Goal: Transaction & Acquisition: Purchase product/service

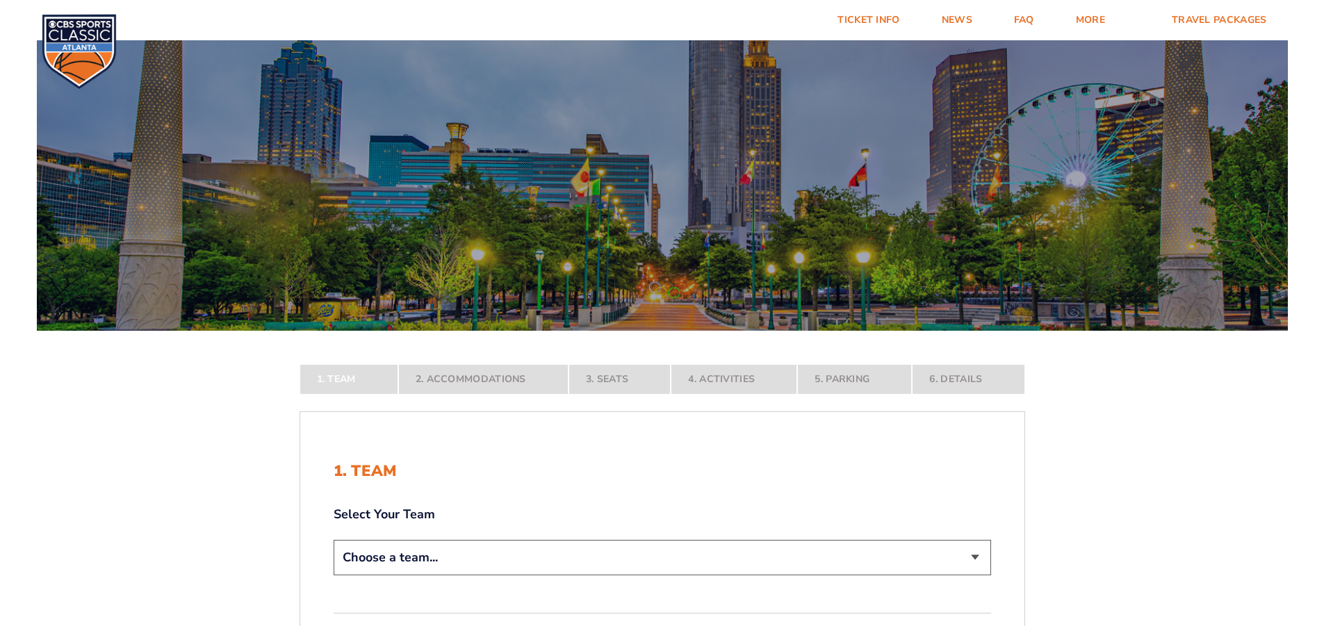
select select "20108"
click at [334, 576] on select "Choose a team... Kentucky Wildcats Ohio State Buckeyes North Carolina Tar Heels…" at bounding box center [663, 557] width 658 height 35
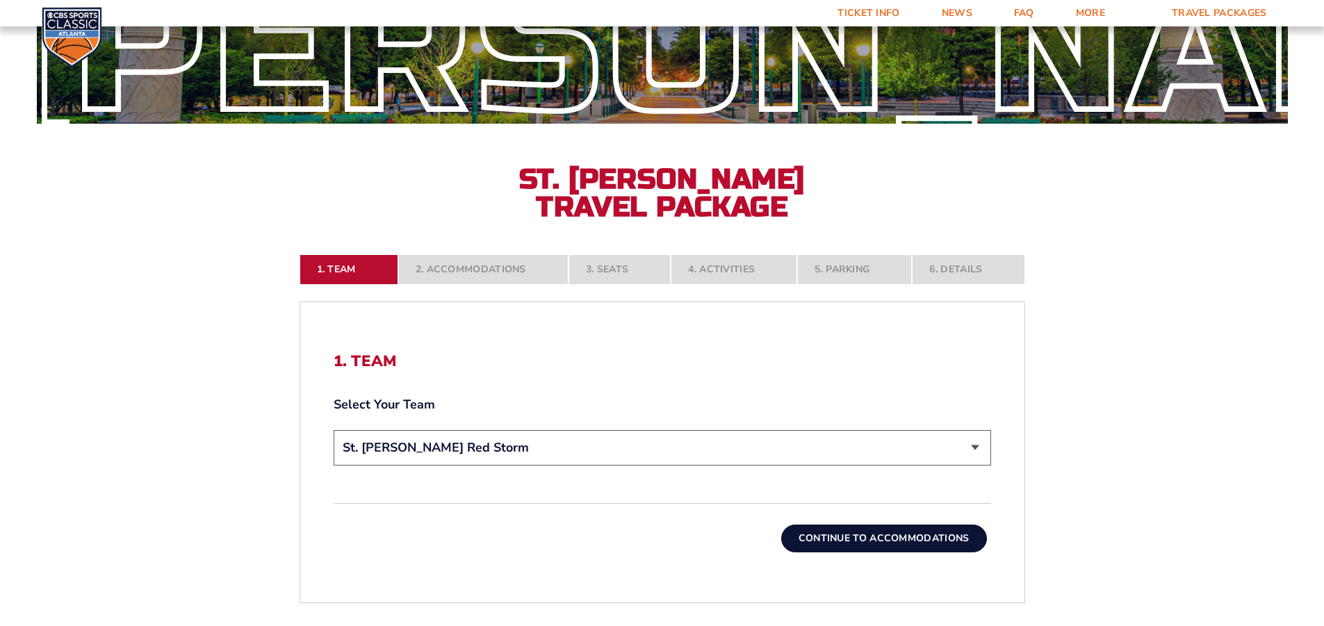
scroll to position [209, 0]
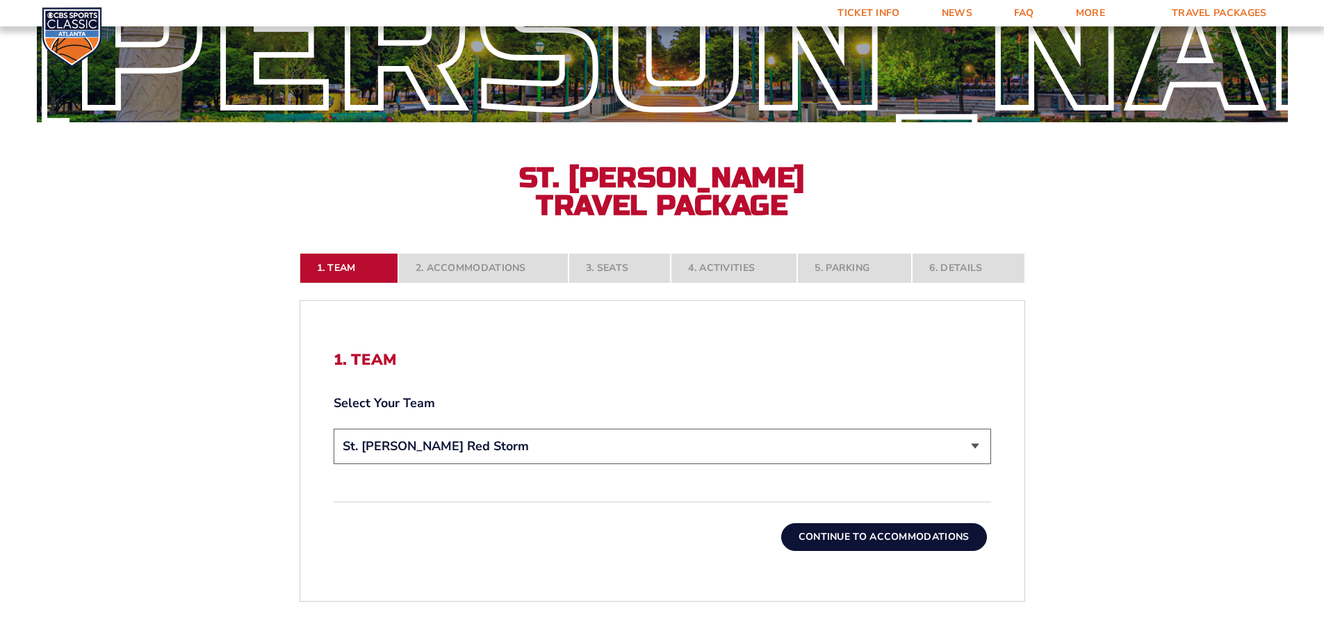
click at [836, 536] on button "Continue To Accommodations" at bounding box center [884, 537] width 206 height 28
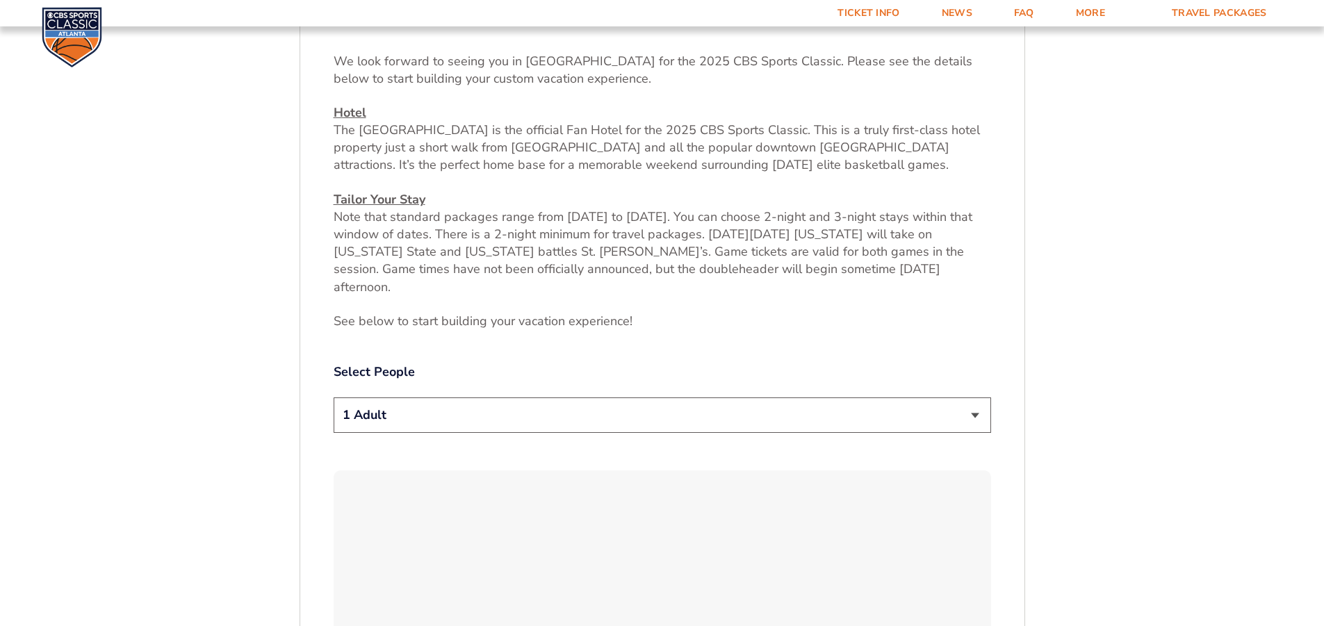
scroll to position [574, 0]
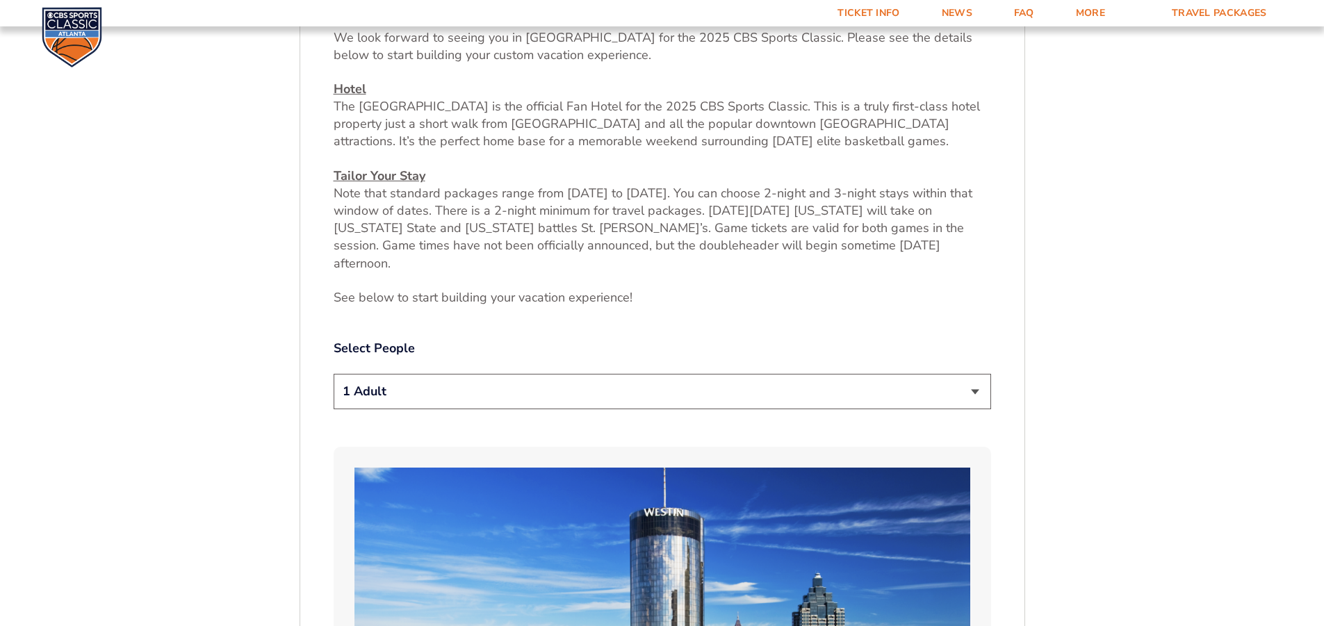
click at [978, 376] on select "1 Adult 2 Adults 3 Adults 4 Adults 2 Adults + 1 Child 2 Adults + 2 Children 2 A…" at bounding box center [663, 391] width 658 height 35
select select "3 Adults"
click at [334, 374] on select "1 Adult 2 Adults 3 Adults 4 Adults 2 Adults + 1 Child 2 Adults + 2 Children 2 A…" at bounding box center [663, 391] width 658 height 35
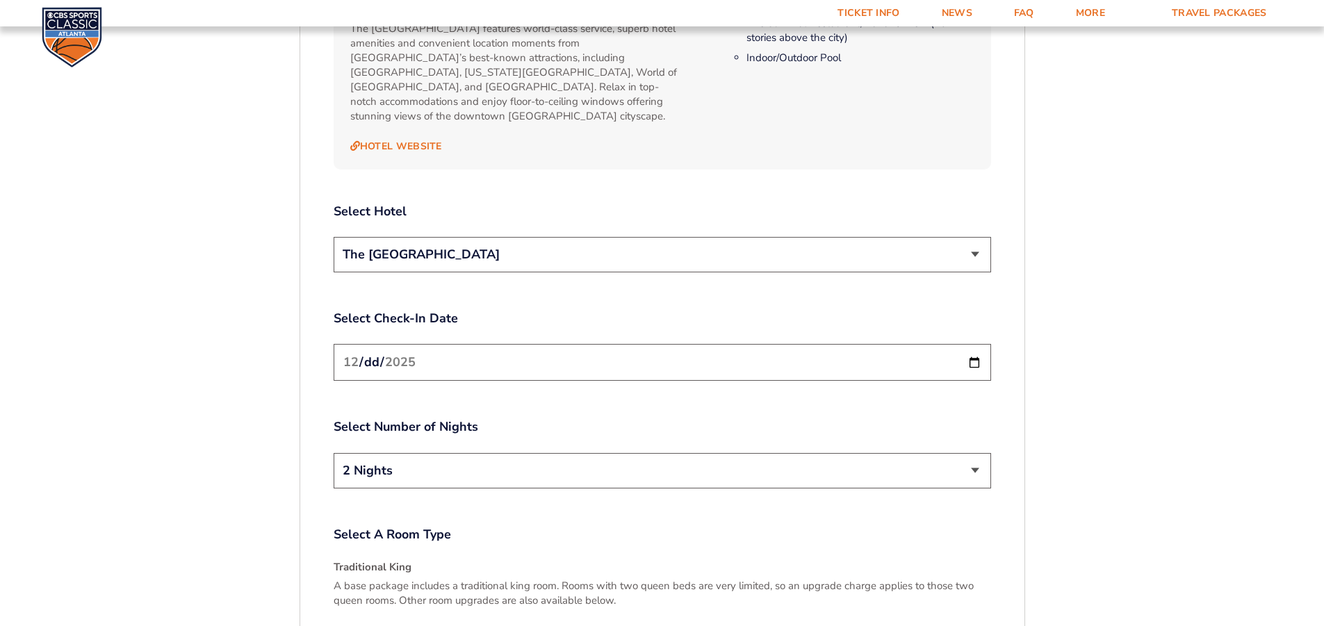
scroll to position [1617, 0]
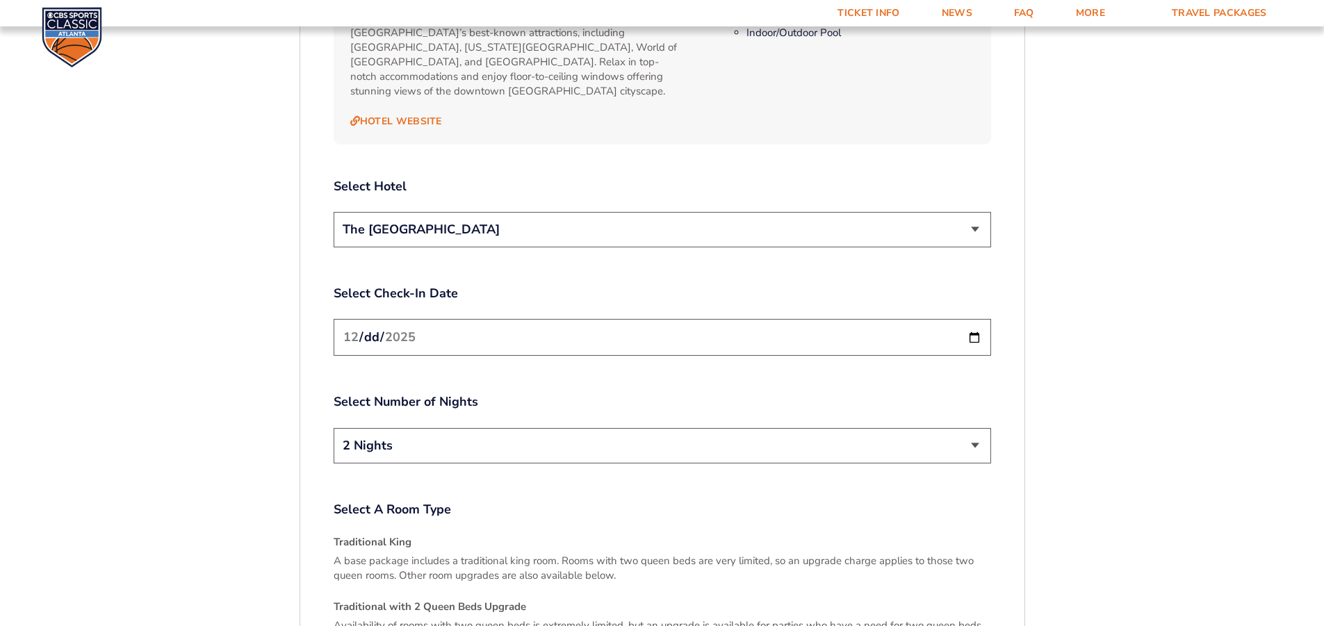
click at [973, 319] on input "[DATE]" at bounding box center [663, 337] width 658 height 37
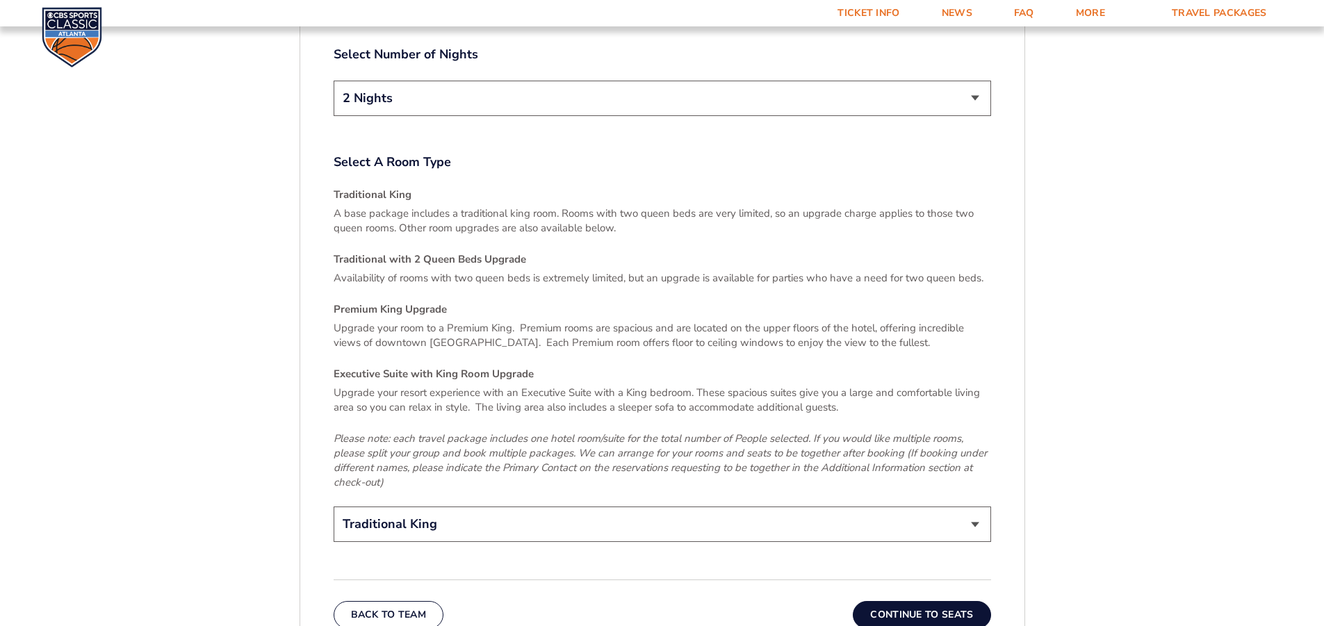
scroll to position [2034, 0]
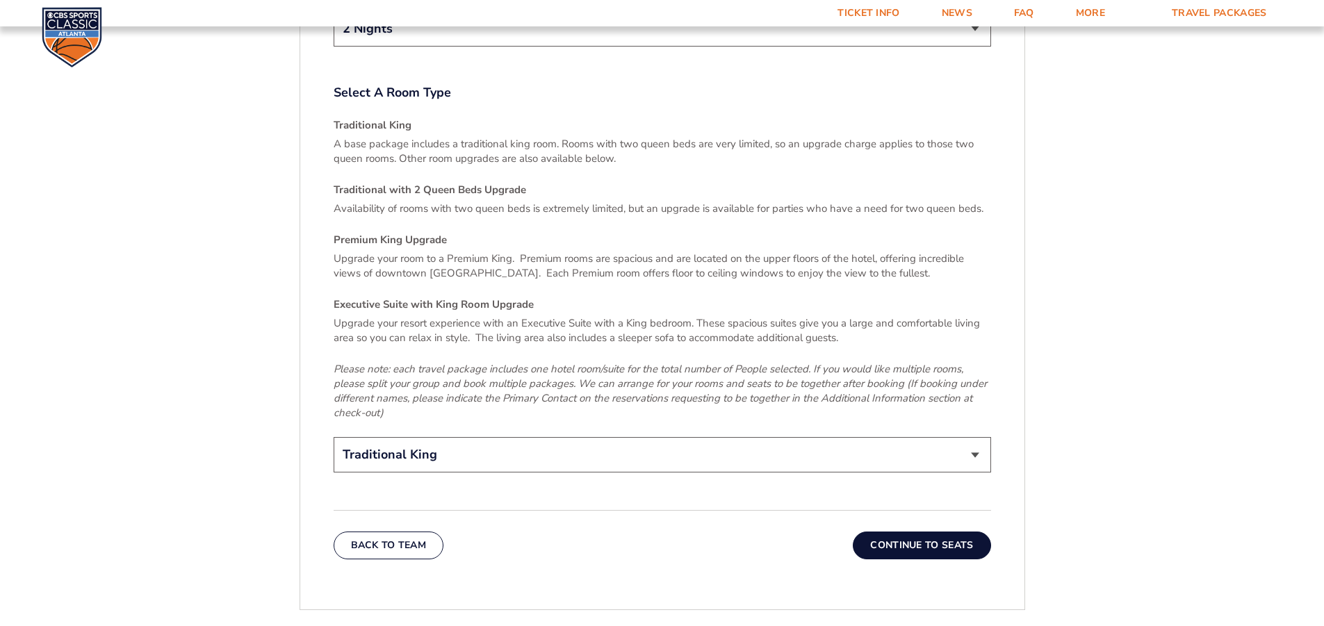
click at [979, 437] on select "Traditional King Traditional with 2 Queen Beds Upgrade (+$45 per night) Premium…" at bounding box center [663, 454] width 658 height 35
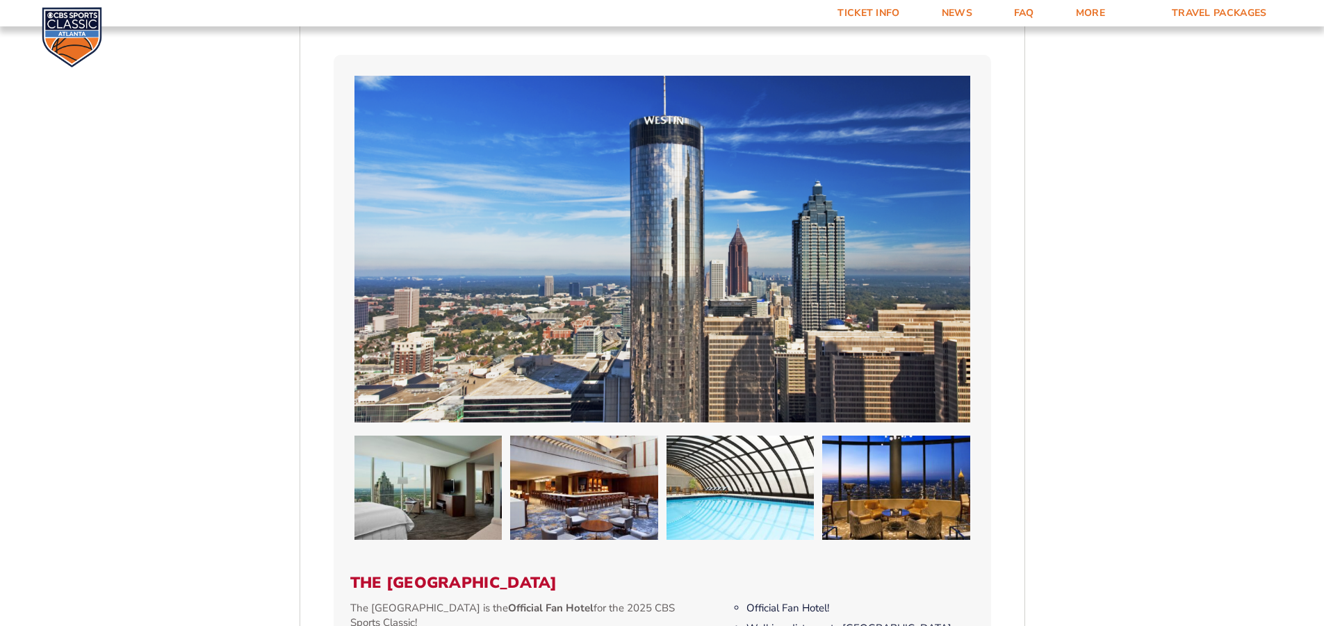
scroll to position [991, 0]
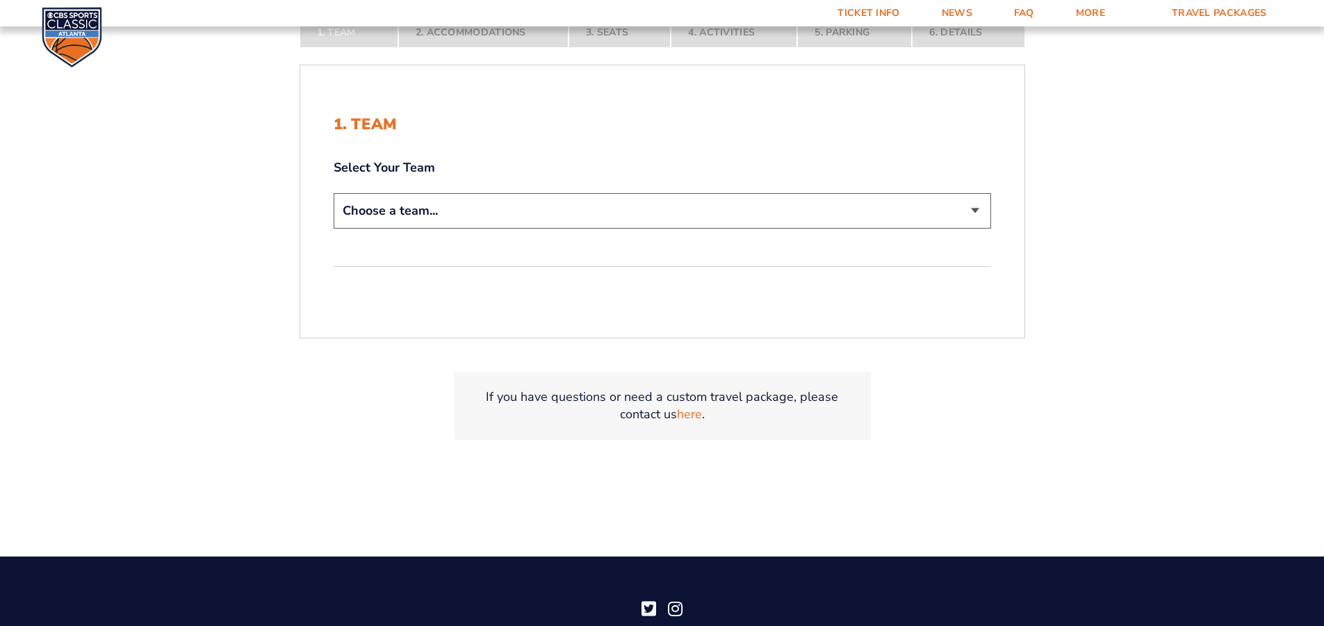
scroll to position [348, 0]
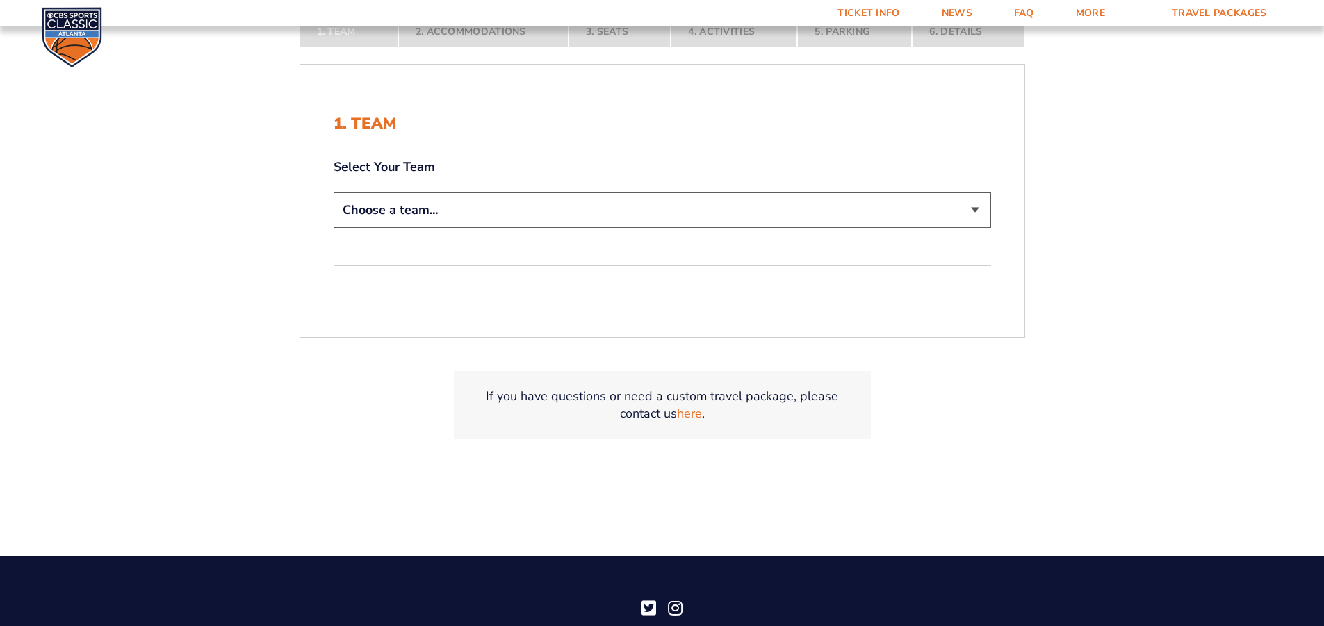
click at [976, 209] on select "Choose a team... [US_STATE] Wildcats [US_STATE] State Buckeyes [US_STATE] Tar H…" at bounding box center [663, 210] width 658 height 35
select select "20108"
click at [334, 193] on select "Choose a team... Kentucky Wildcats Ohio State Buckeyes North Carolina Tar Heels…" at bounding box center [663, 210] width 658 height 35
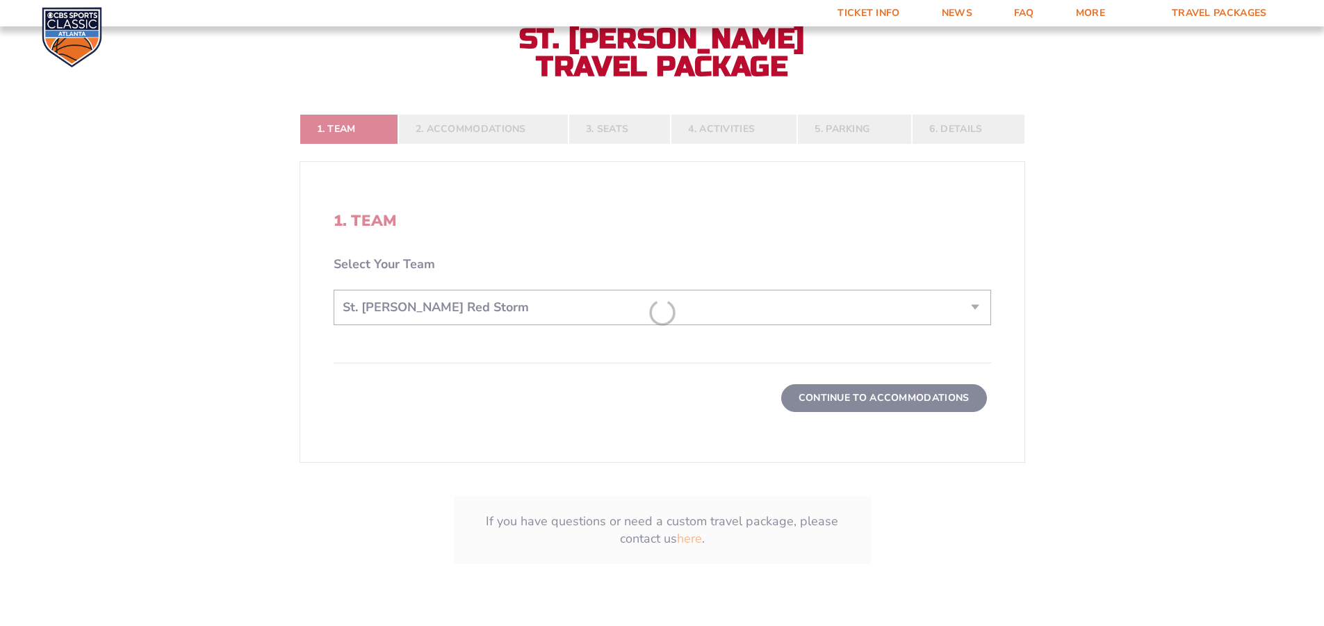
scroll to position [445, 0]
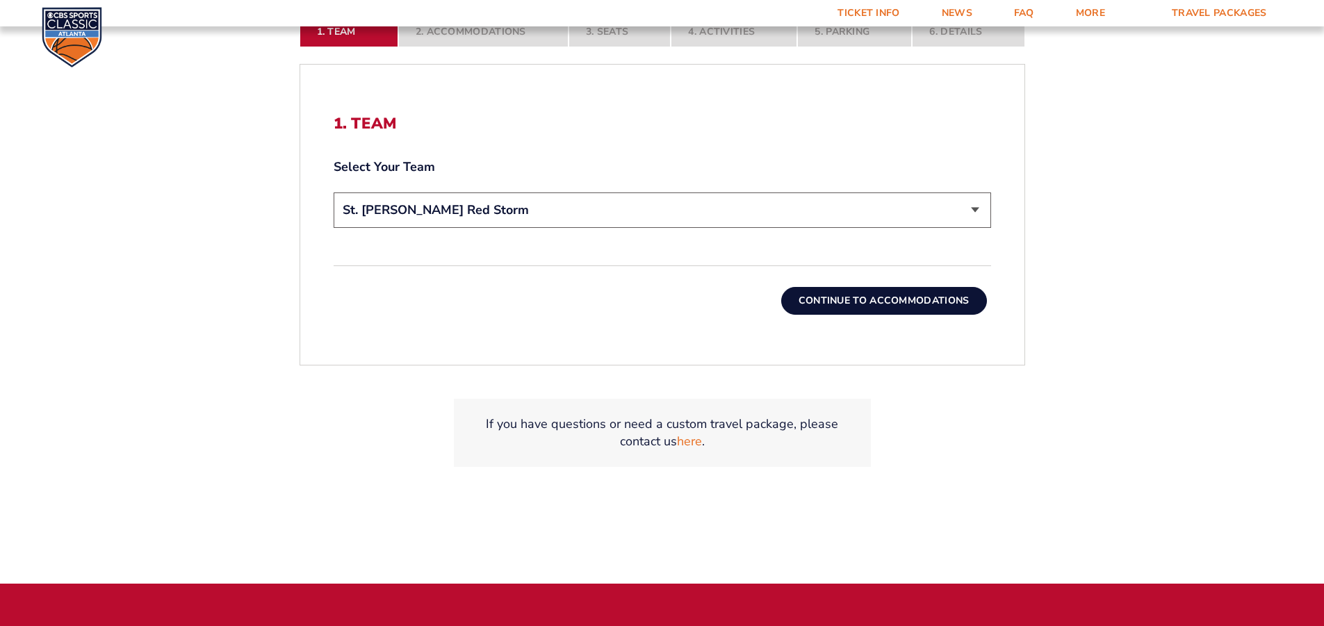
click at [937, 299] on button "Continue To Accommodations" at bounding box center [884, 301] width 206 height 28
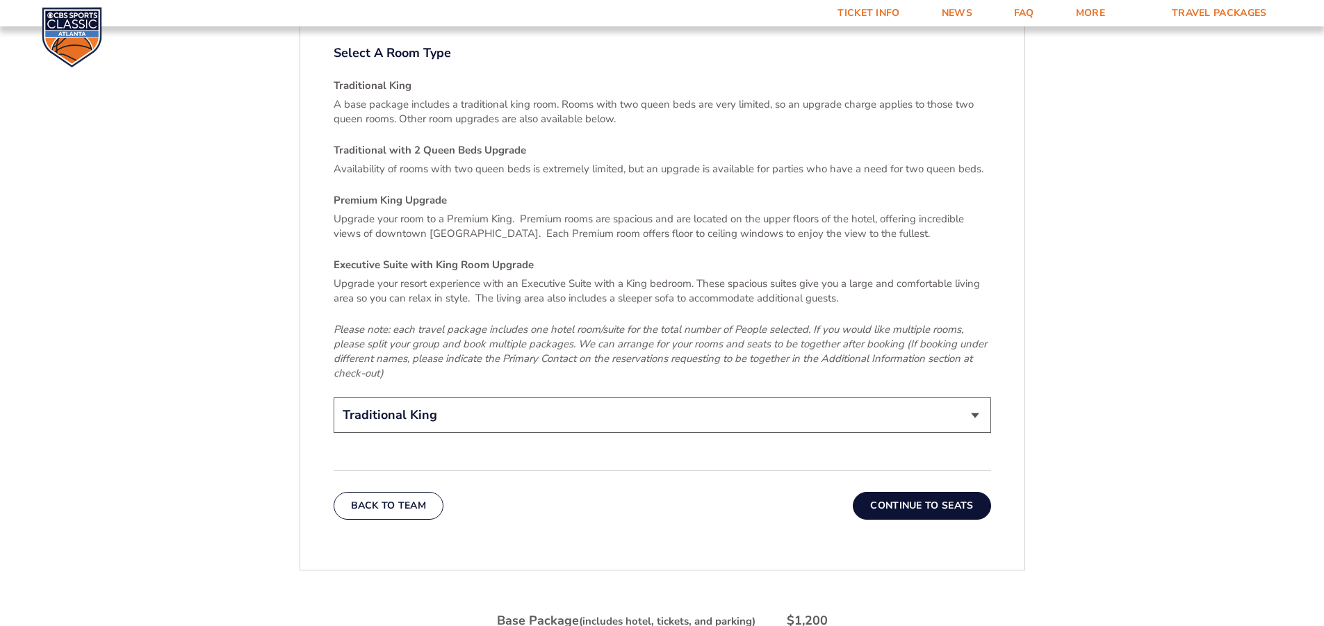
scroll to position [2103, 0]
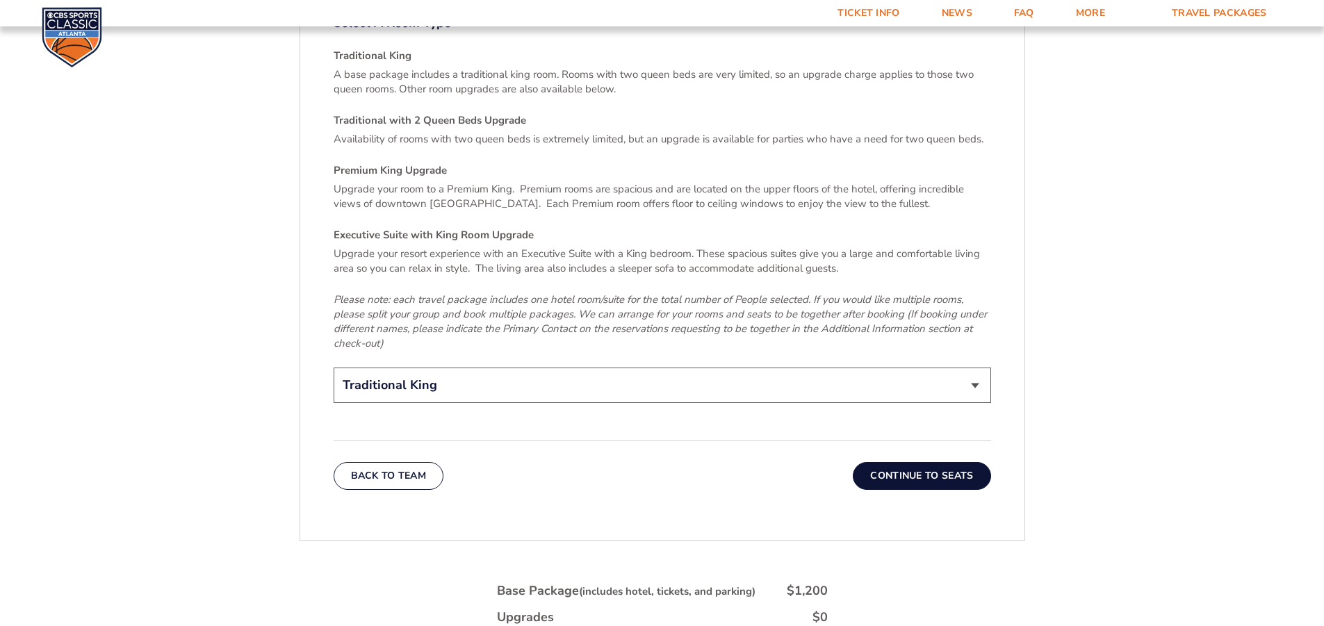
click at [977, 368] on select "Traditional King Traditional with 2 Queen Beds Upgrade (+$45 per night) Premium…" at bounding box center [663, 385] width 658 height 35
select select "Premium King Upgrade"
click at [334, 368] on select "Traditional King Traditional with 2 Queen Beds Upgrade (+$45 per night) Premium…" at bounding box center [663, 385] width 658 height 35
click at [937, 462] on button "Continue To Seats" at bounding box center [922, 476] width 138 height 28
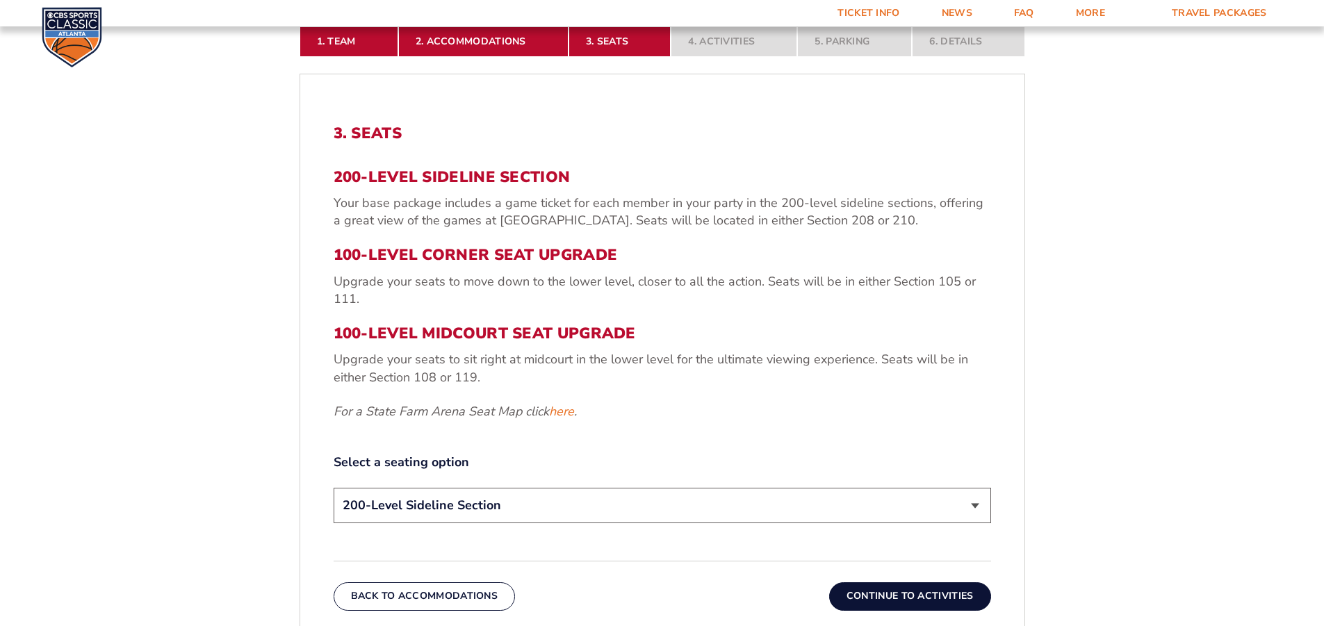
scroll to position [505, 0]
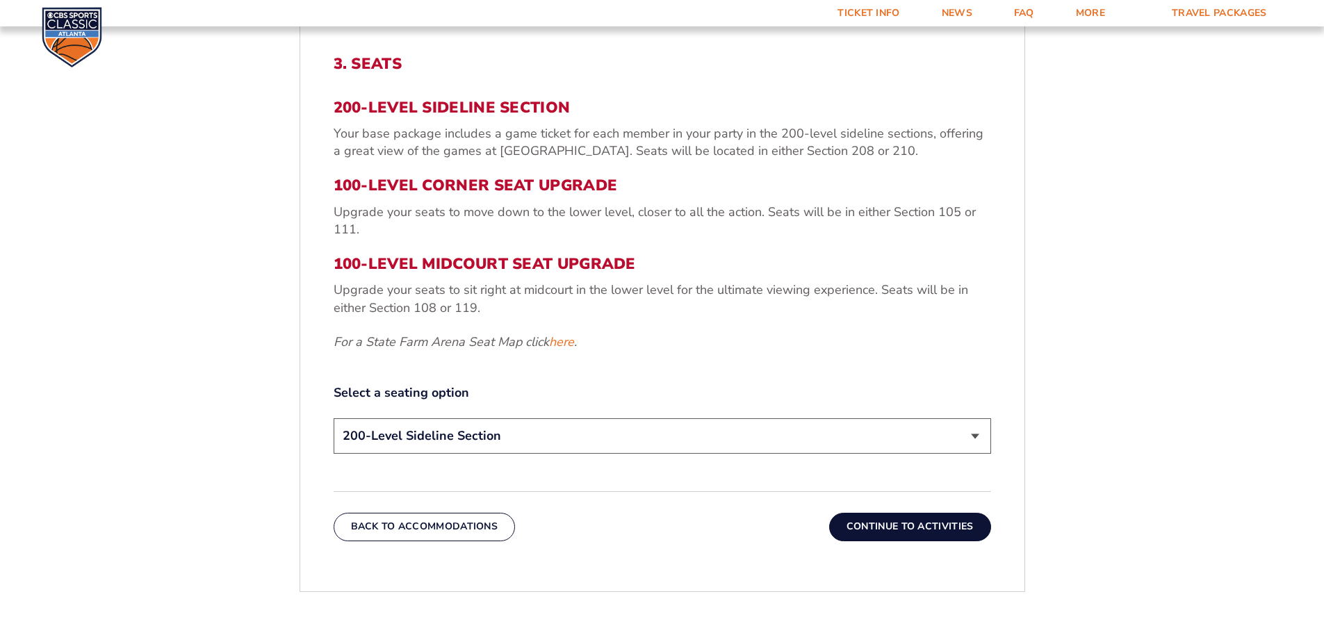
click at [972, 438] on select "200-Level Sideline Section 100-Level Corner Seat Upgrade (+$120 per person) 100…" at bounding box center [663, 435] width 658 height 35
select select "100-Level Midcourt Seat Upgrade"
click at [334, 418] on select "200-Level Sideline Section 100-Level Corner Seat Upgrade (+$120 per person) 100…" at bounding box center [663, 435] width 658 height 35
click at [939, 534] on button "Continue To Activities" at bounding box center [910, 527] width 162 height 28
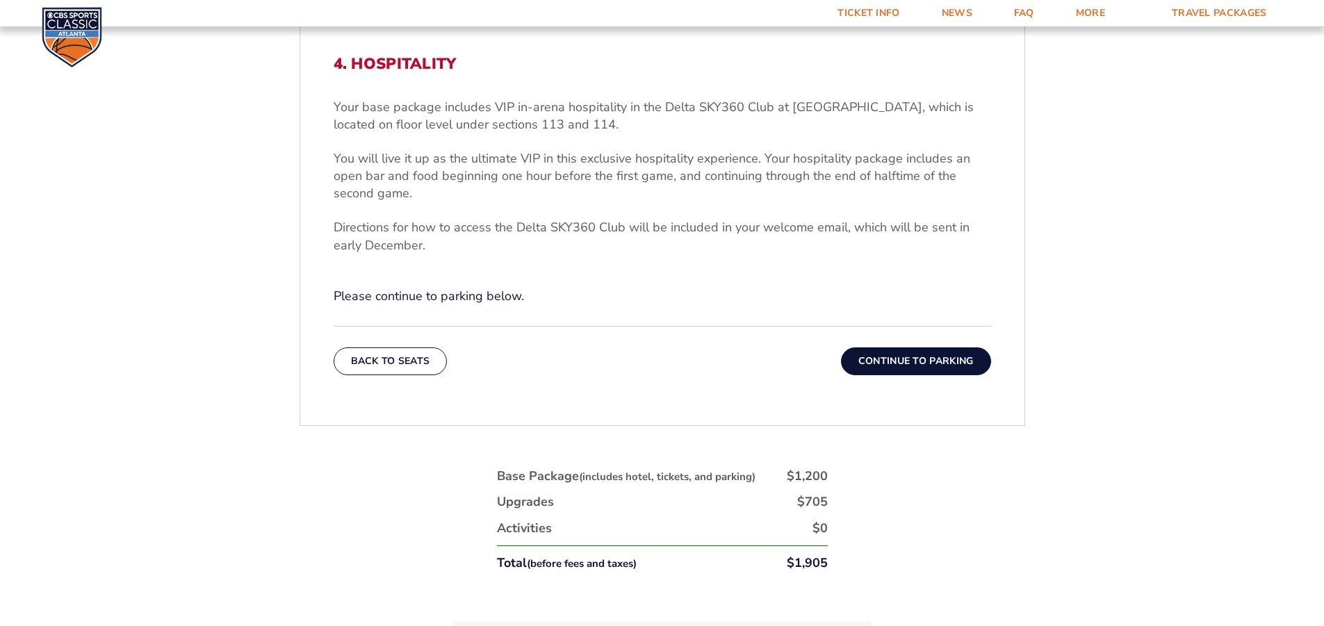
scroll to position [574, 0]
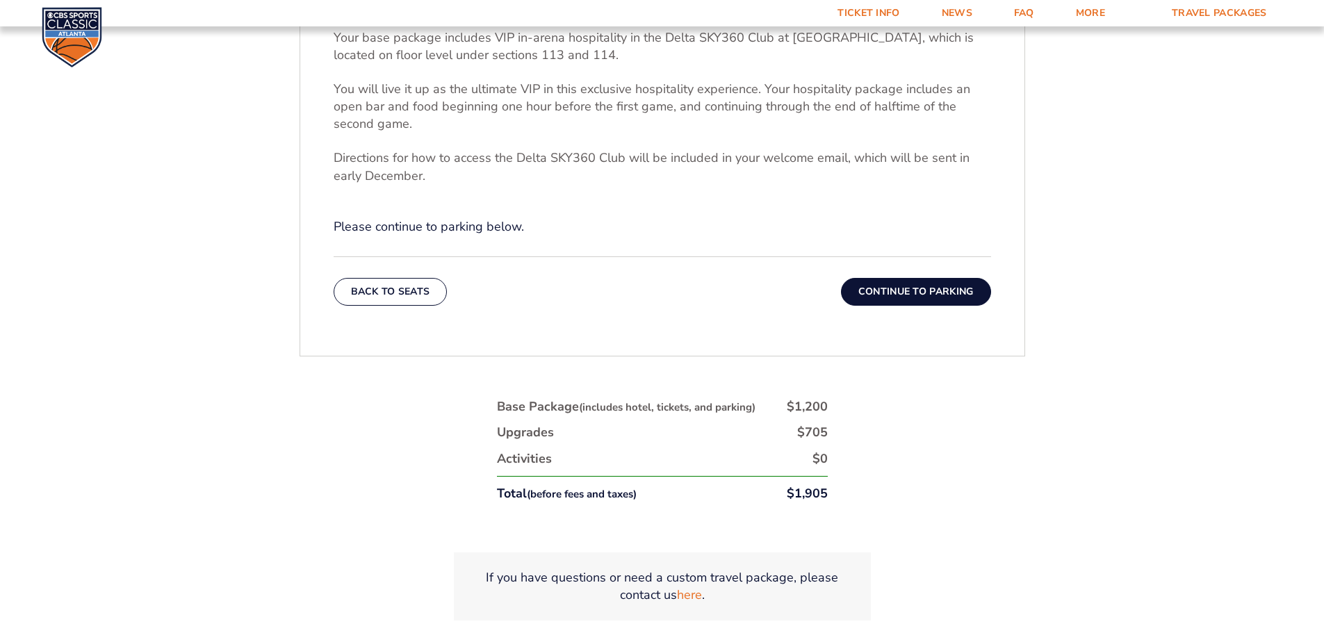
click at [923, 296] on button "Continue To Parking" at bounding box center [916, 292] width 150 height 28
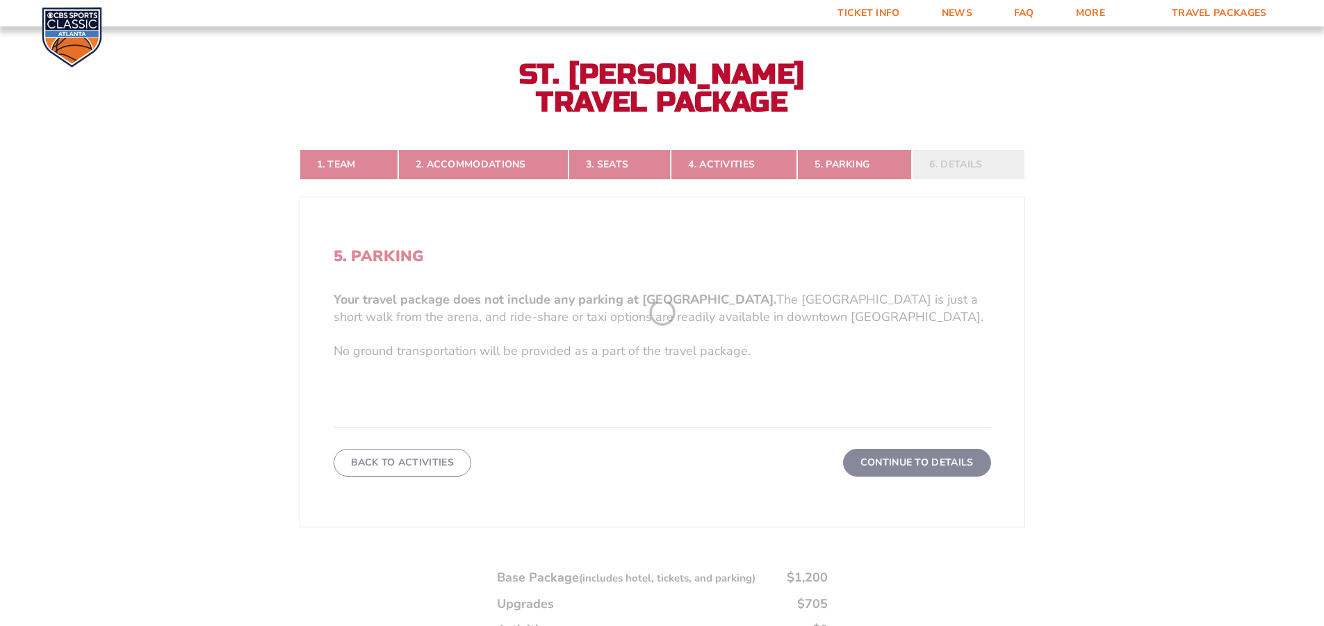
scroll to position [296, 0]
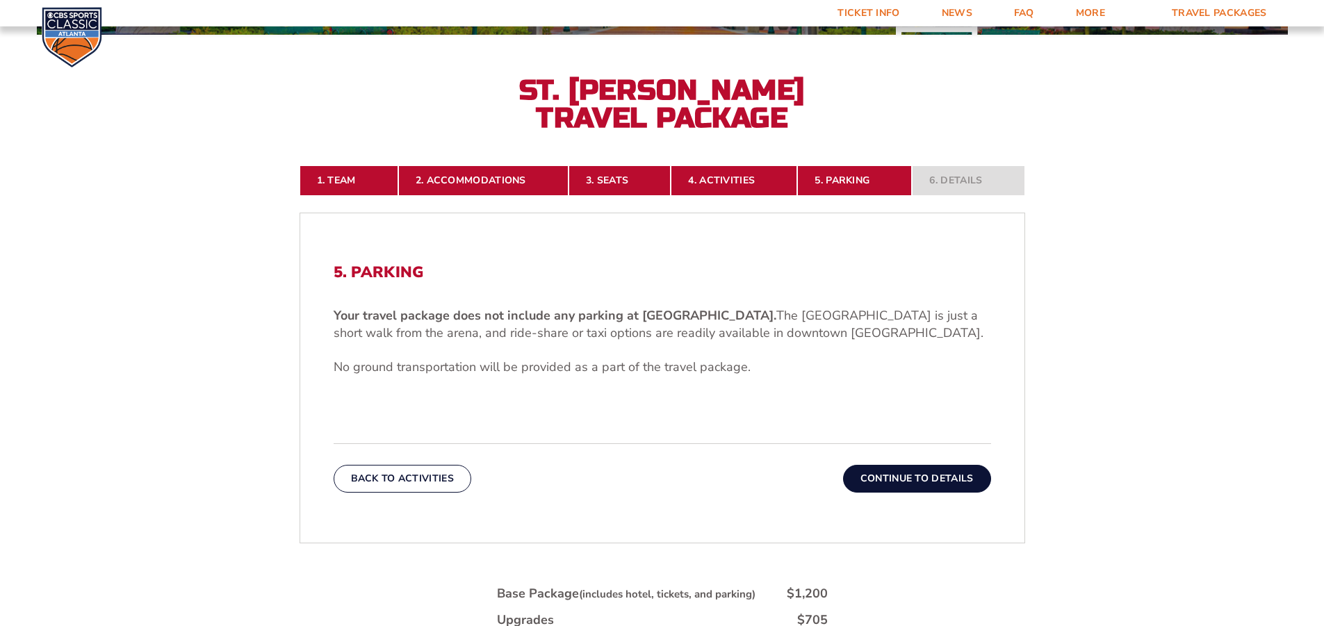
click at [913, 475] on button "Continue To Details" at bounding box center [917, 479] width 148 height 28
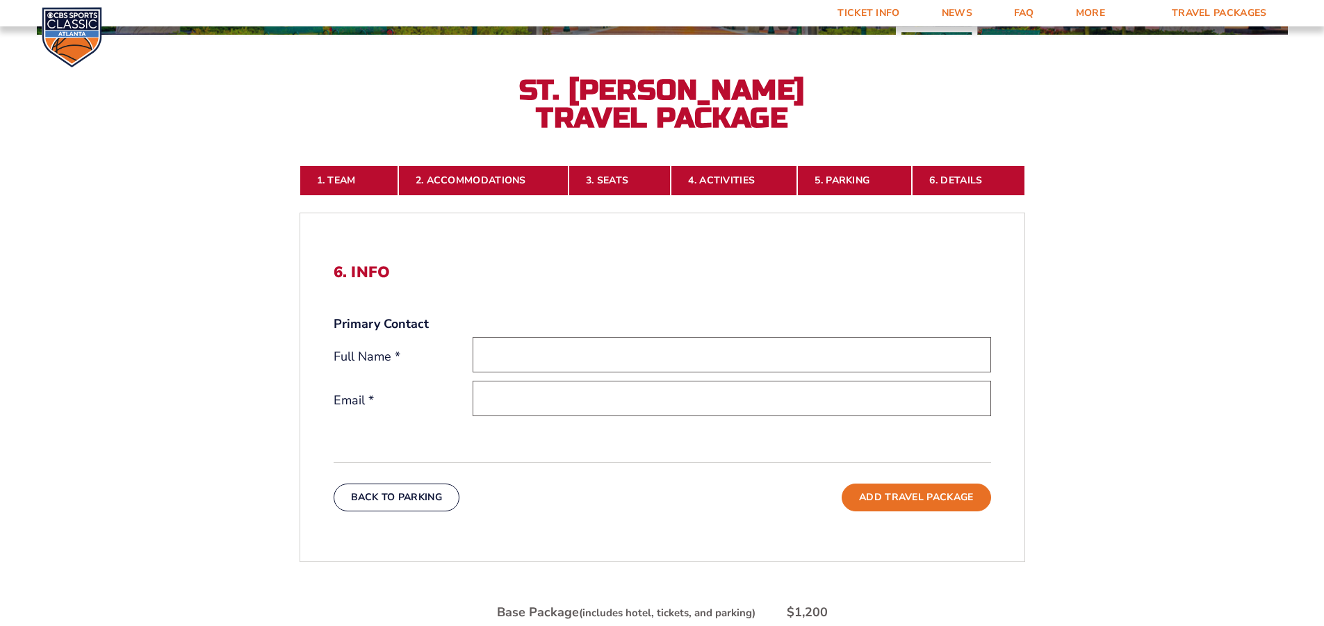
click at [548, 361] on input "text" at bounding box center [732, 354] width 519 height 35
type input "richard peek"
type input "[EMAIL_ADDRESS][DOMAIN_NAME]"
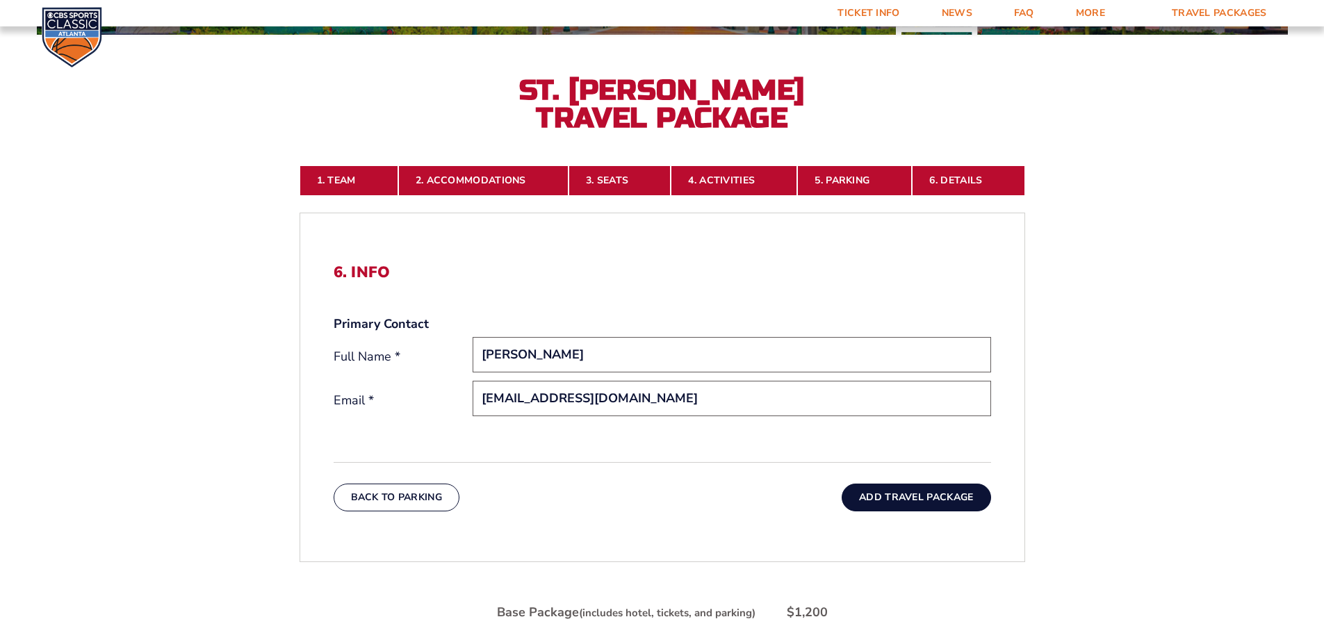
click at [908, 504] on button "Add Travel Package" at bounding box center [916, 498] width 149 height 28
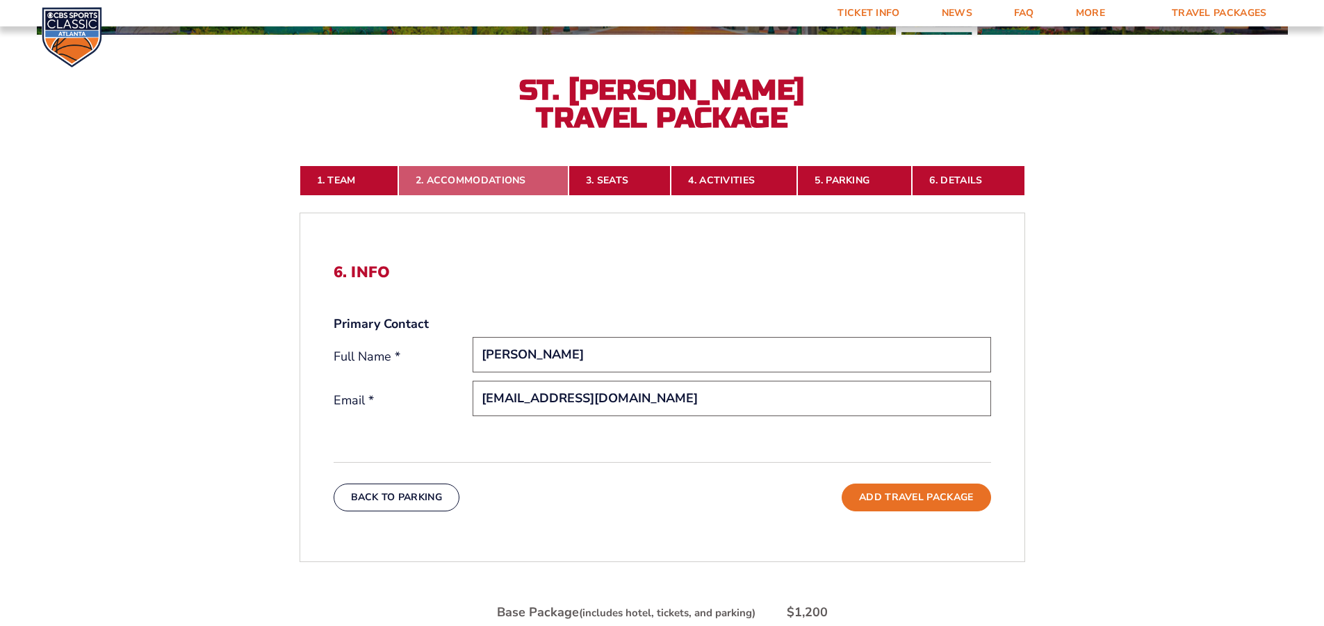
click at [426, 177] on link "2. Accommodations" at bounding box center [483, 180] width 170 height 31
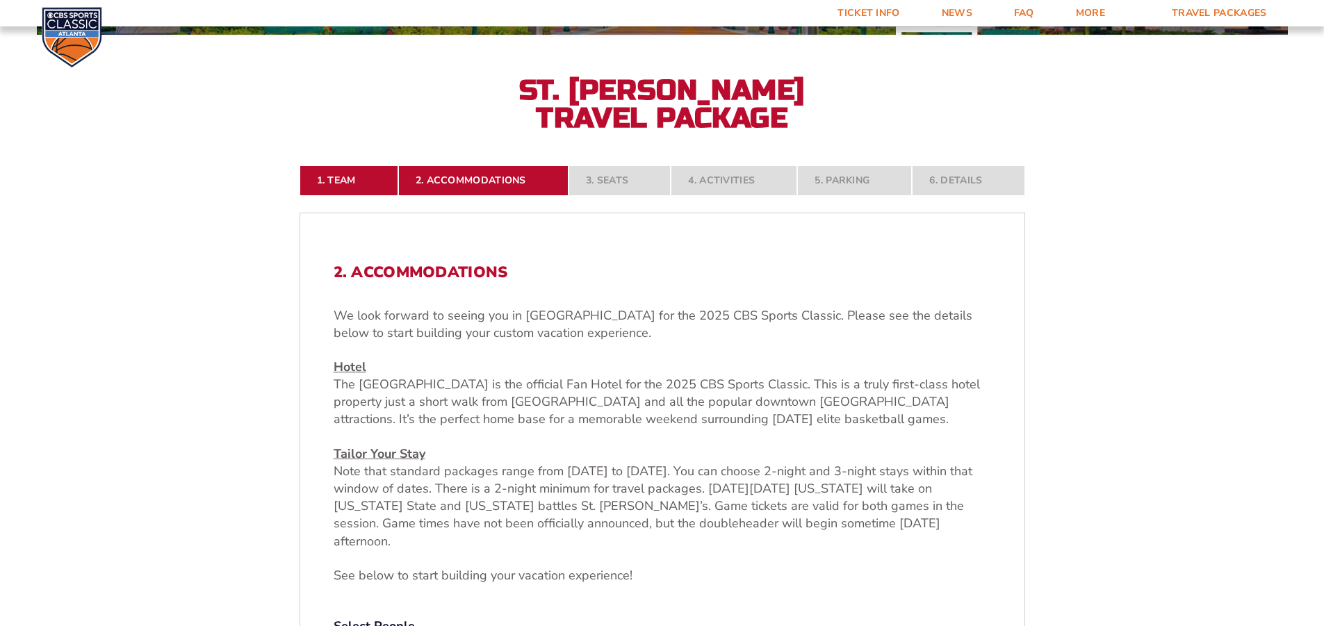
click at [604, 184] on nav "1. Team 2. Accommodations 3. Seats 4. Activities 5. Parking 6. Details" at bounding box center [663, 180] width 726 height 31
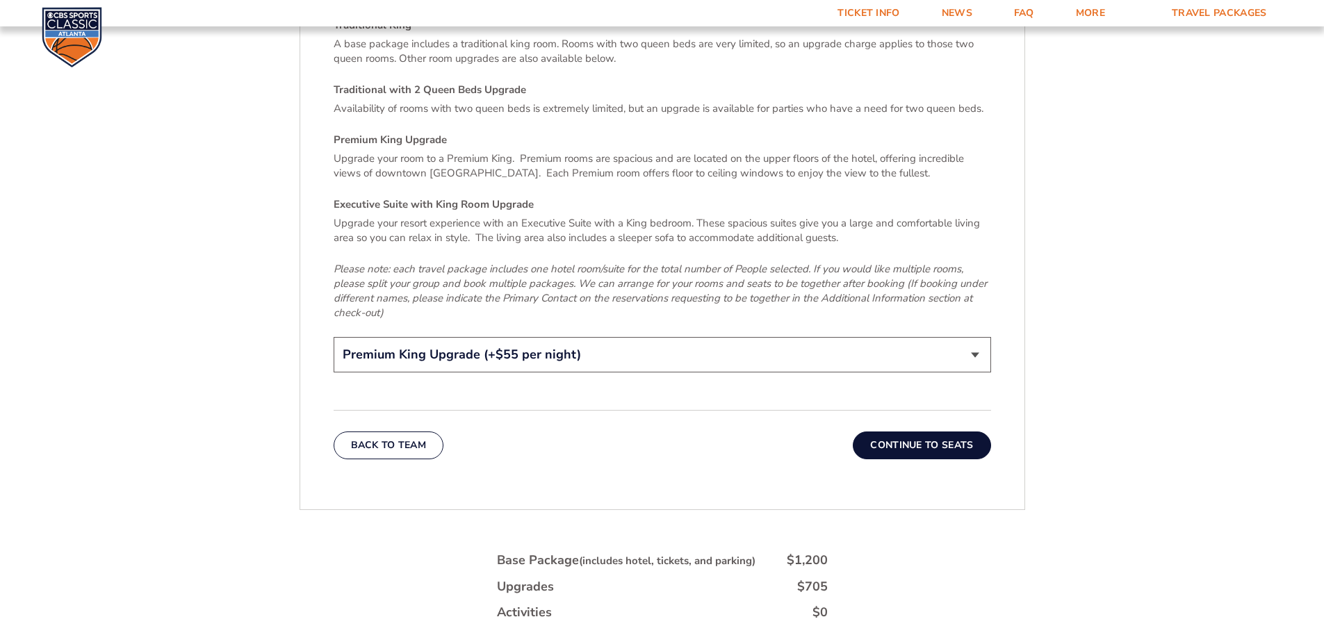
scroll to position [2173, 0]
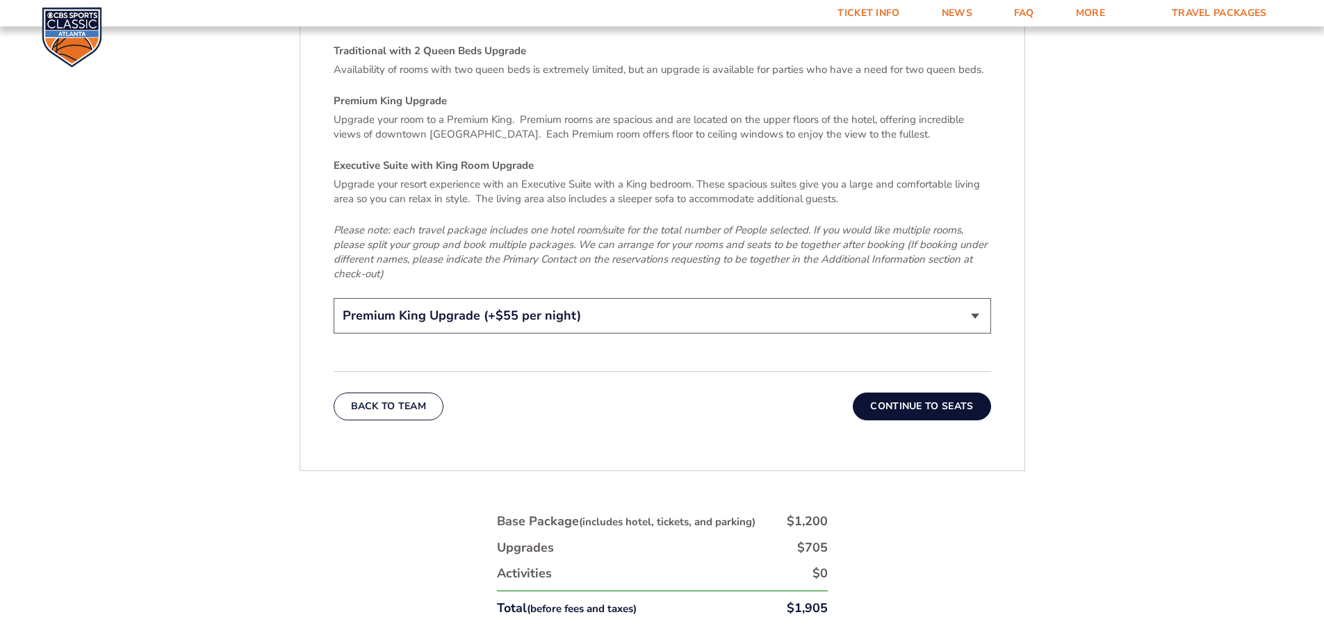
click at [951, 393] on button "Continue To Seats" at bounding box center [922, 407] width 138 height 28
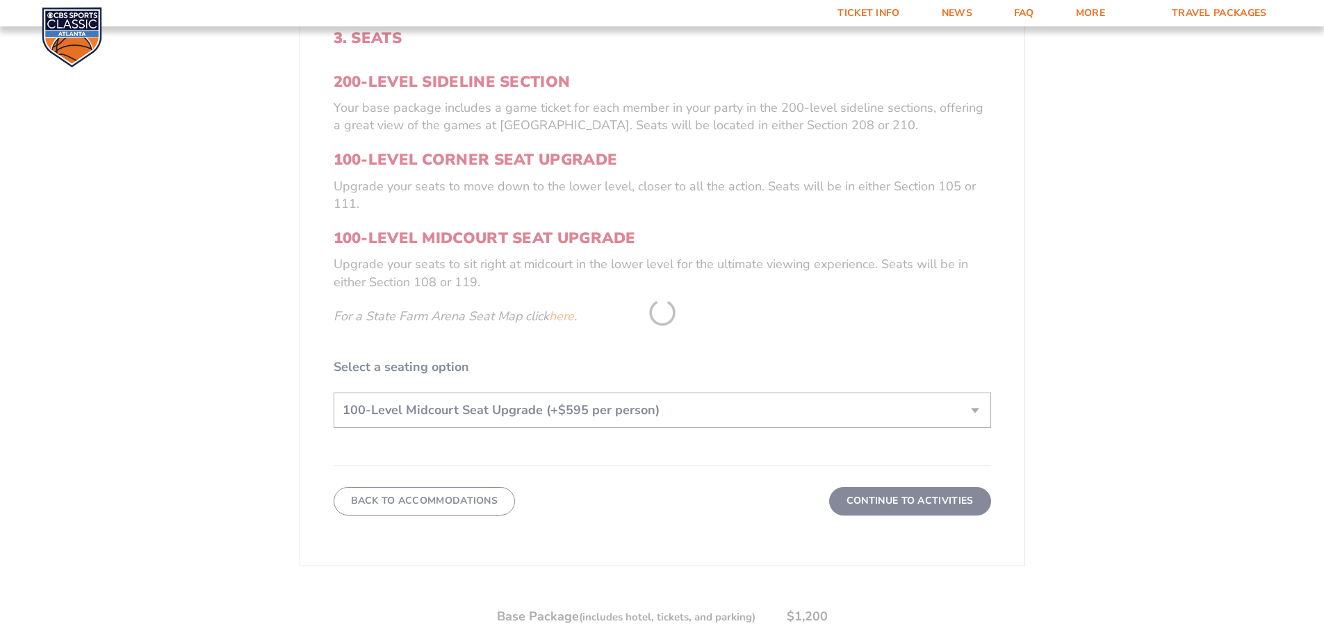
scroll to position [574, 0]
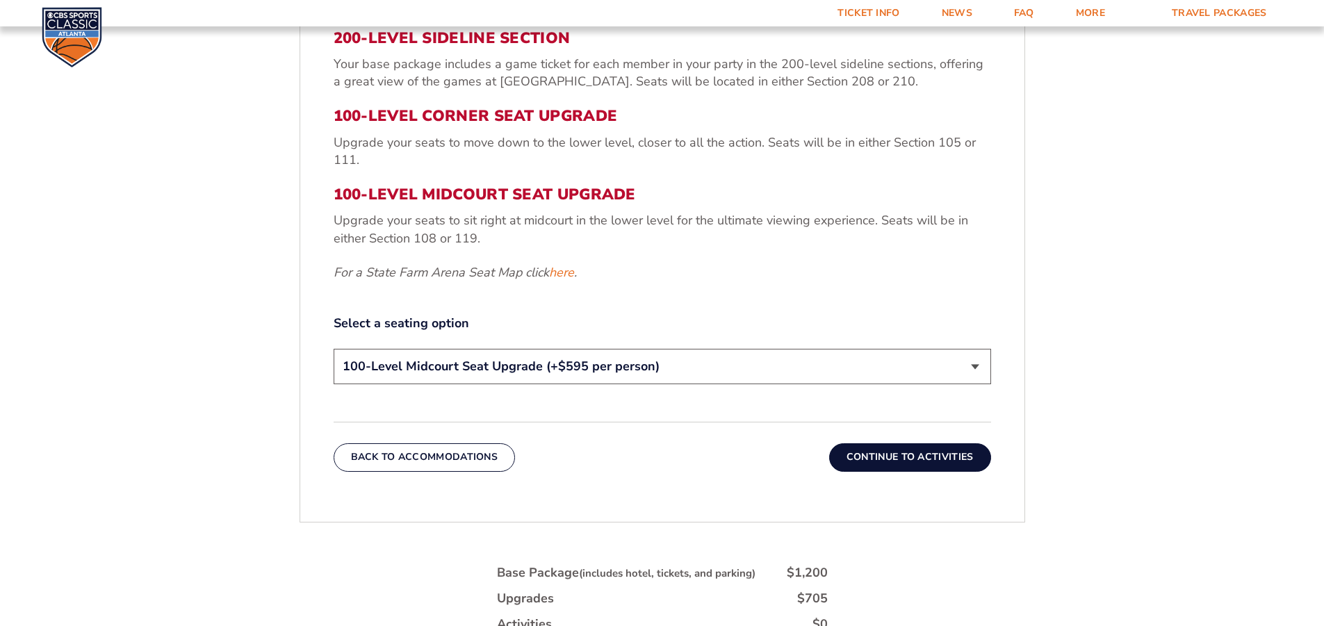
click at [902, 462] on button "Continue To Activities" at bounding box center [910, 457] width 162 height 28
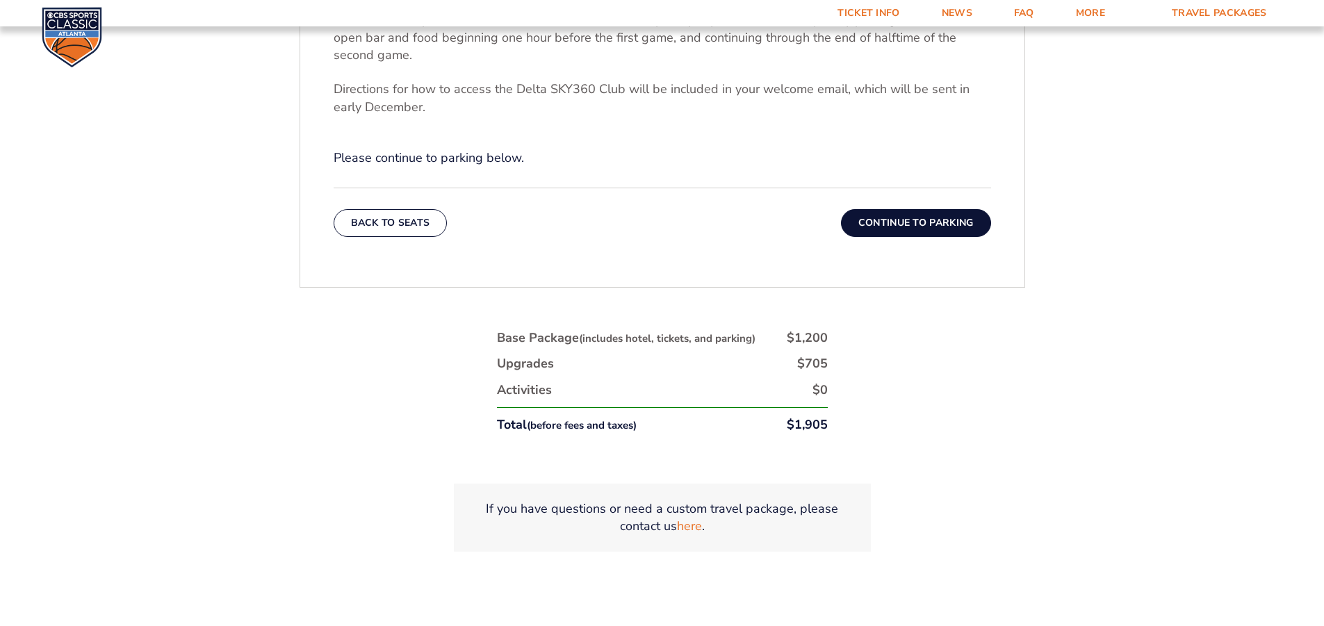
scroll to position [644, 0]
click at [911, 224] on button "Continue To Parking" at bounding box center [916, 223] width 150 height 28
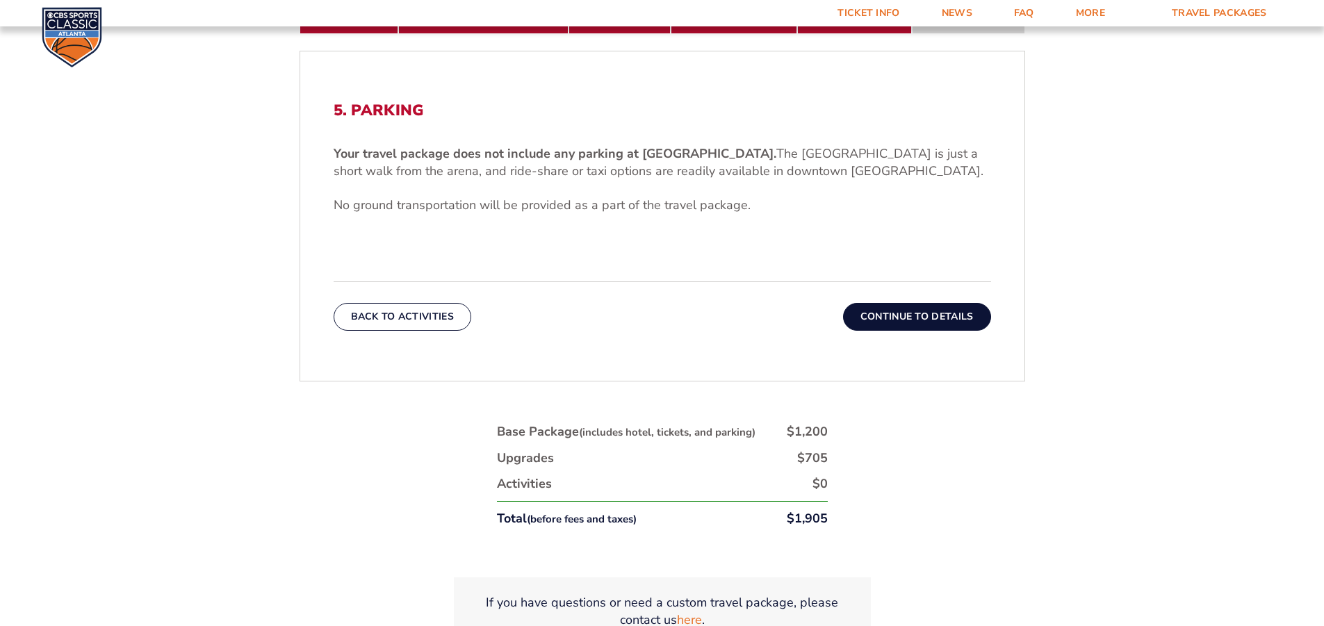
scroll to position [505, 0]
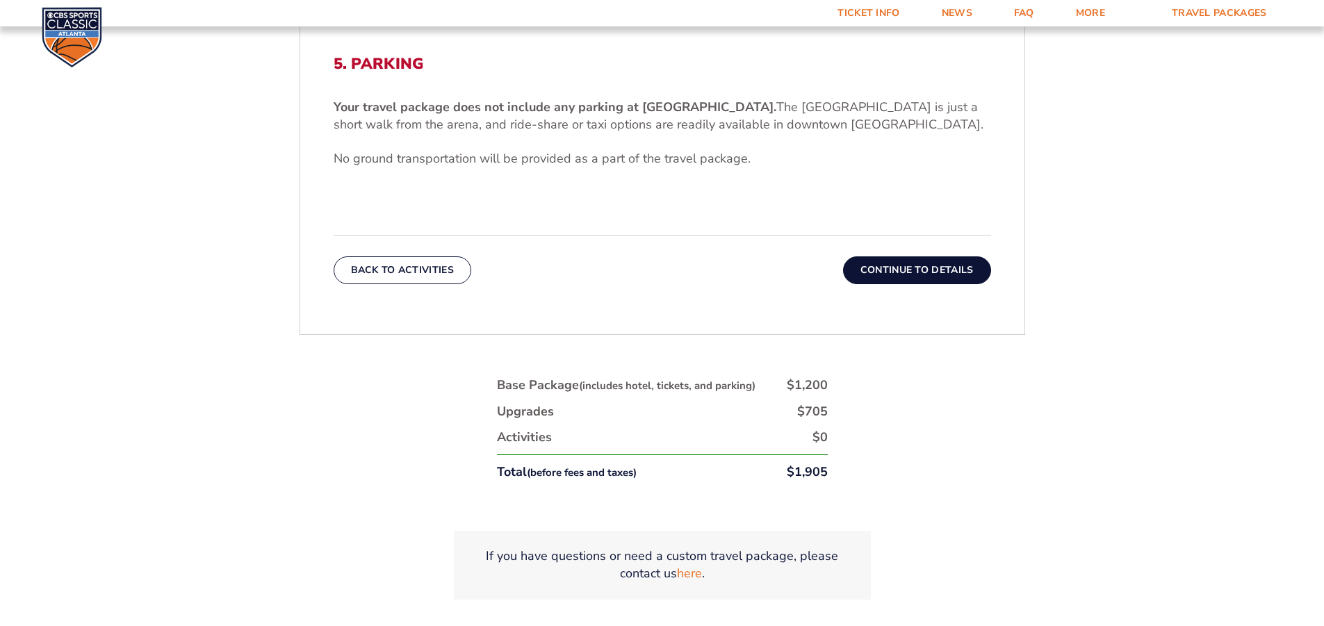
click at [901, 277] on button "Continue To Details" at bounding box center [917, 270] width 148 height 28
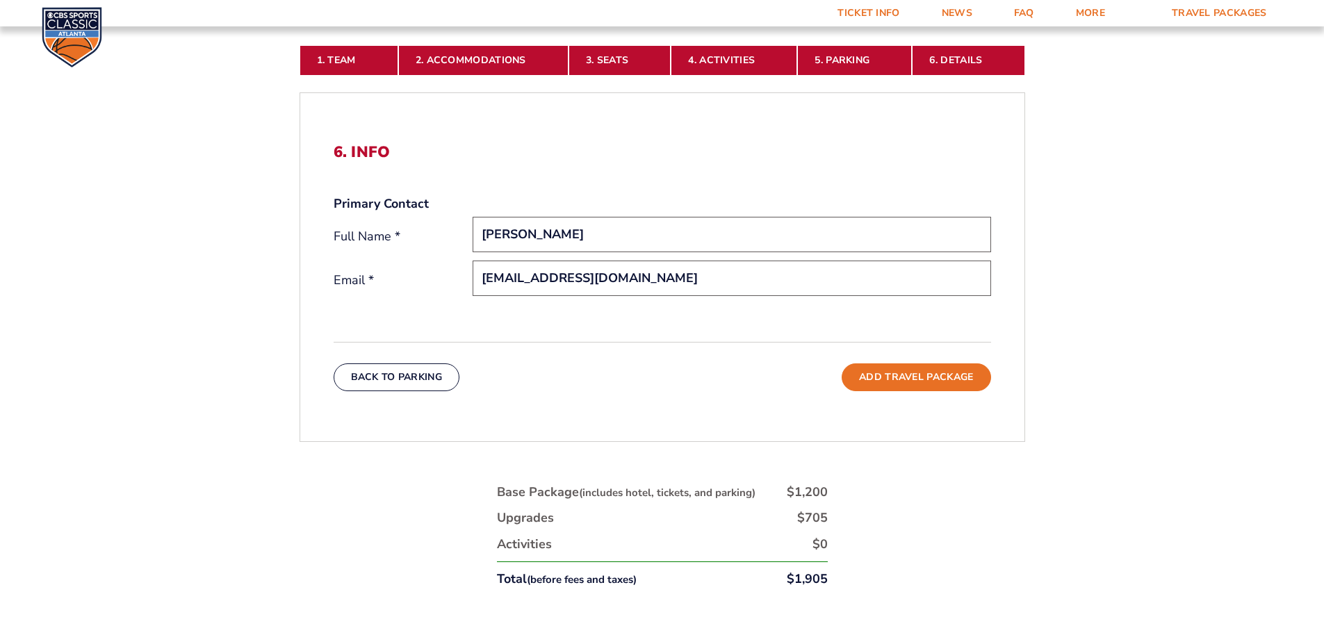
scroll to position [435, 0]
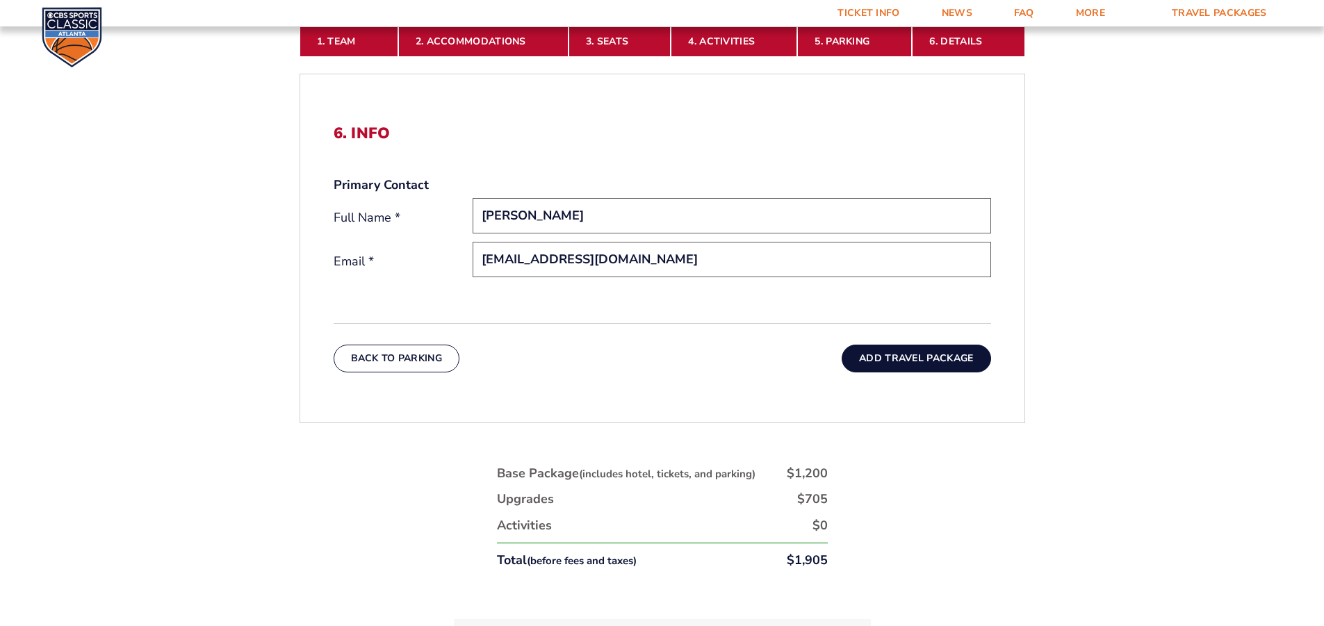
click at [888, 365] on button "Add Travel Package" at bounding box center [916, 359] width 149 height 28
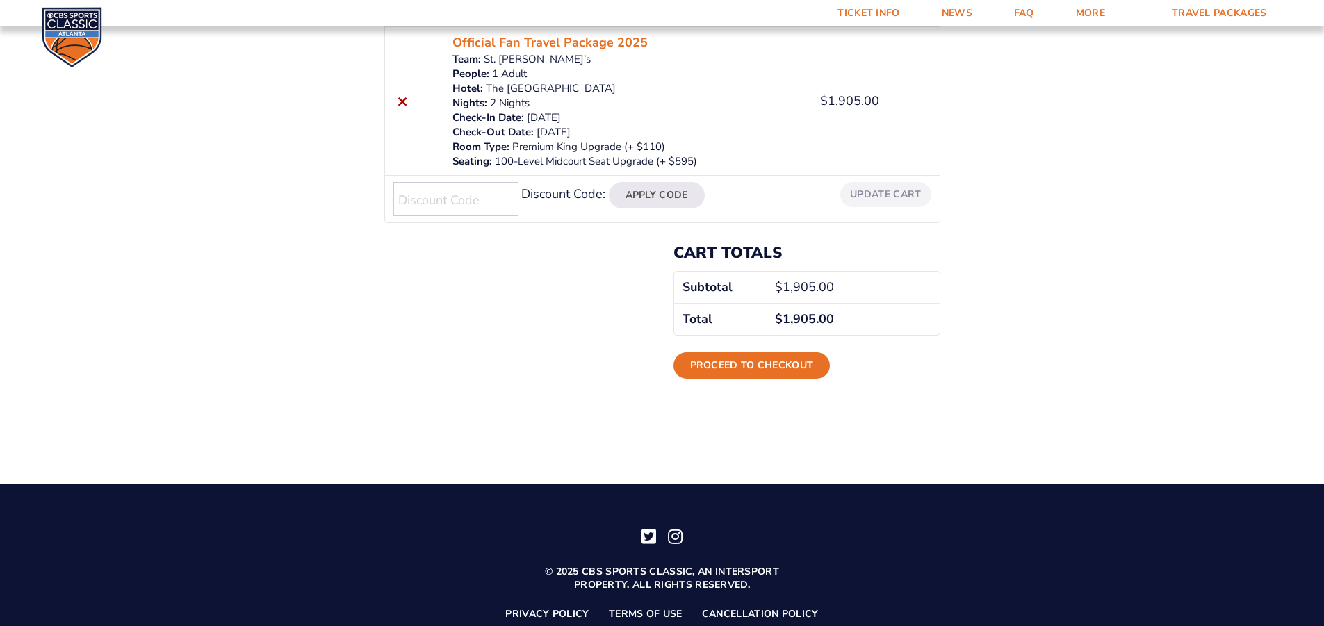
scroll to position [261, 0]
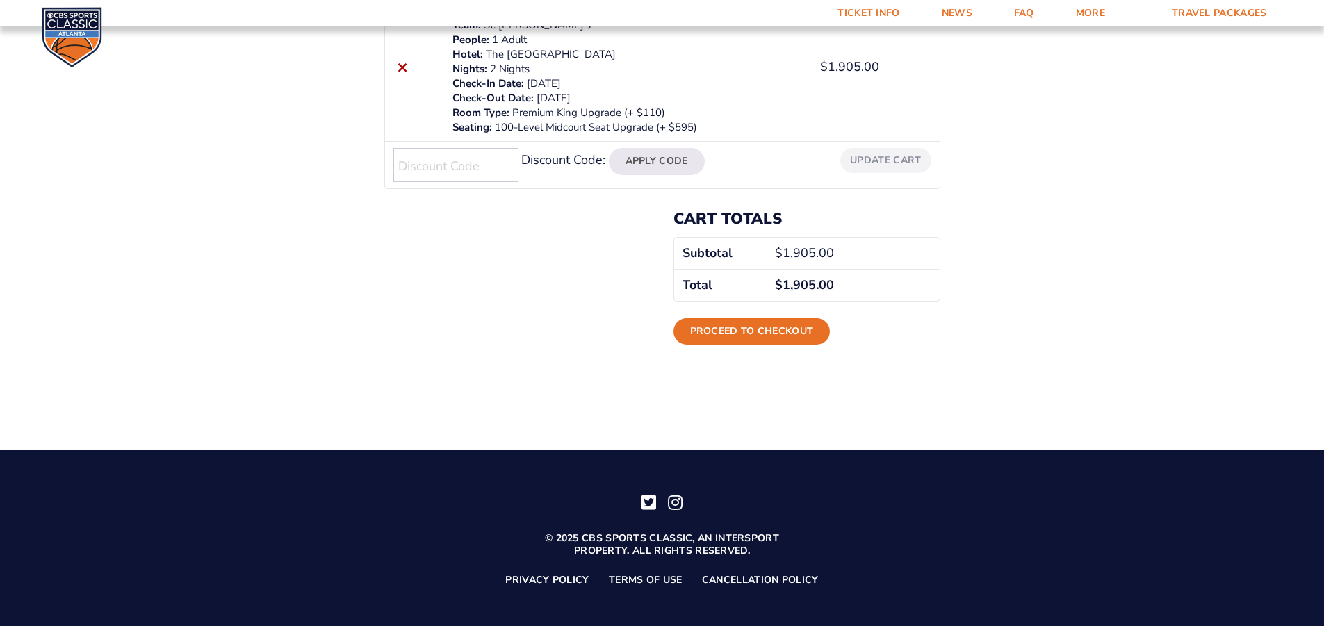
scroll to position [400, 0]
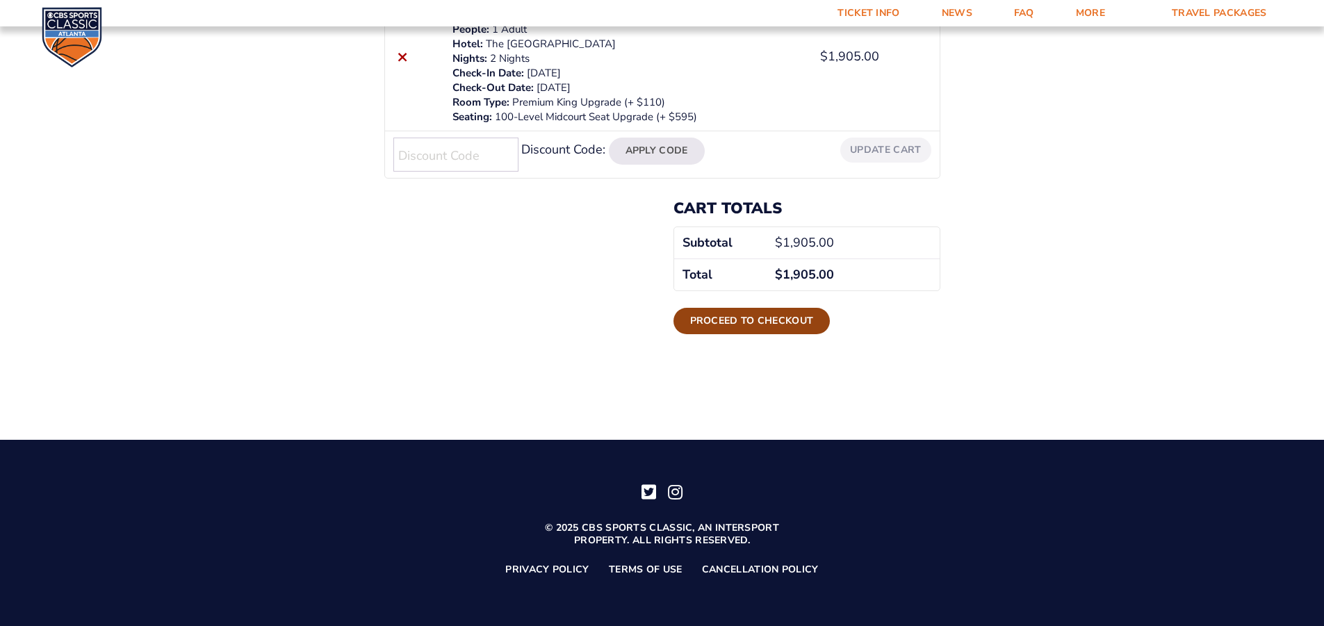
click at [731, 327] on link "Proceed to checkout" at bounding box center [752, 321] width 157 height 26
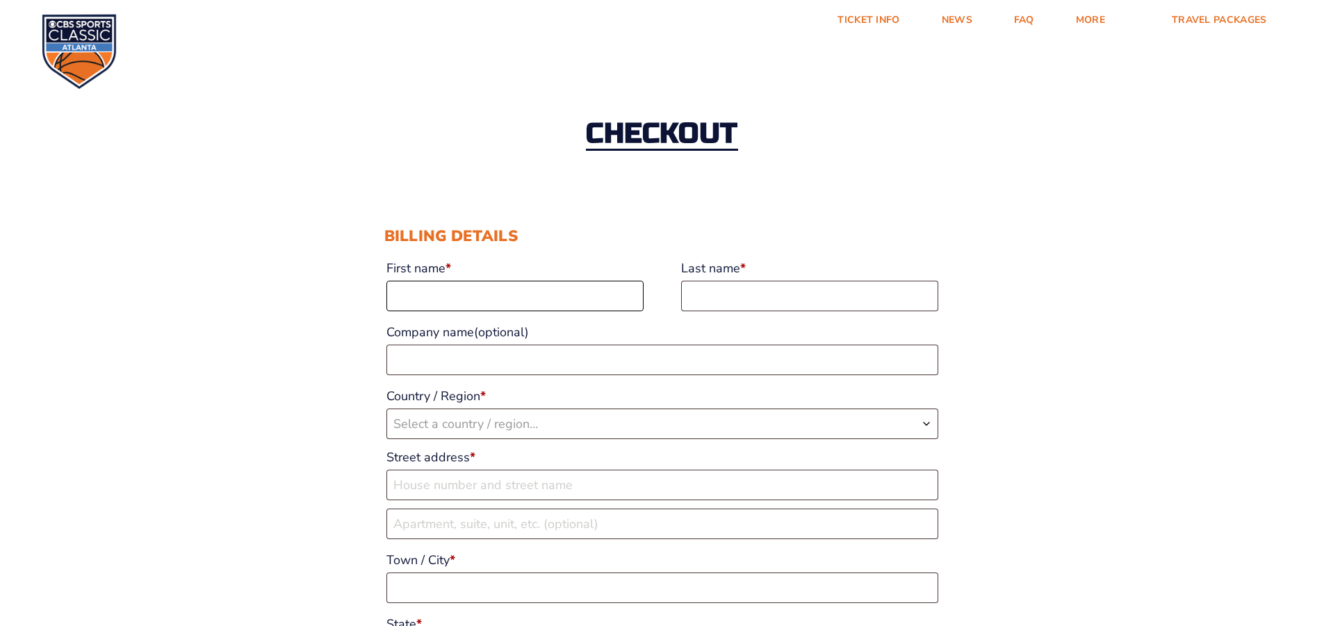
click at [446, 300] on input "First name *" at bounding box center [514, 296] width 257 height 31
type input "[PERSON_NAME]"
type input "peek"
type input "ps3 enterprises inc"
select select "US"
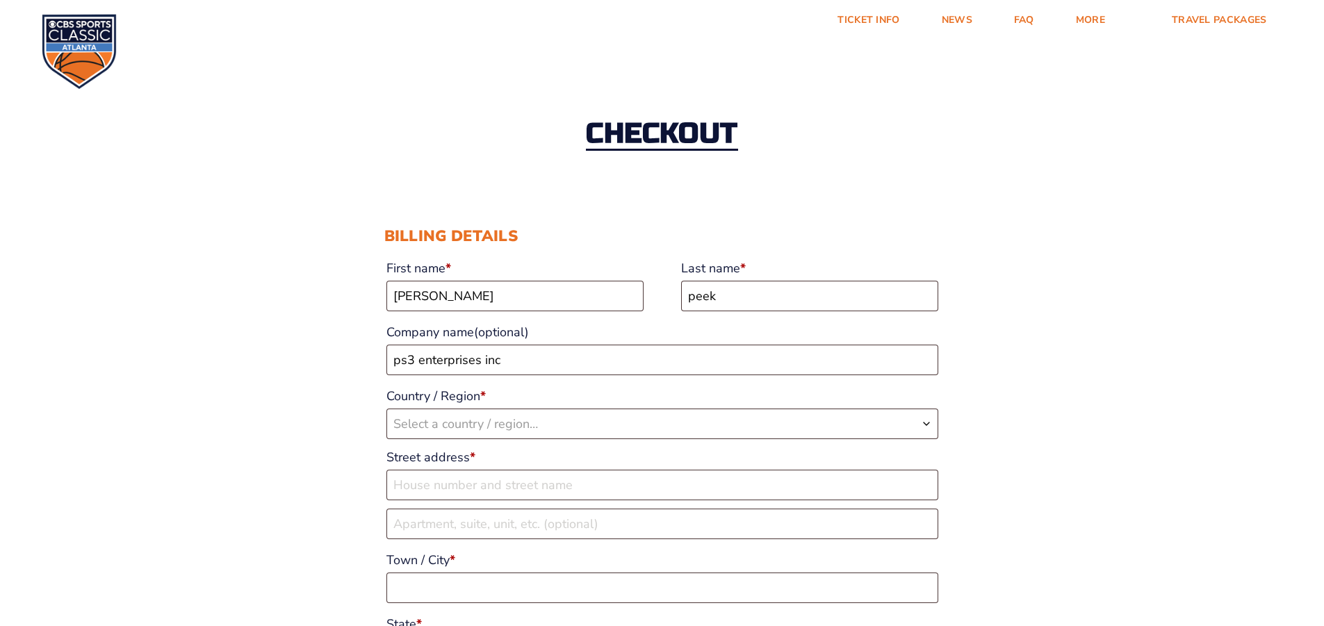
type input "[STREET_ADDRESS]"
type input "po box 396"
type input "BLUE GRASS"
type input "52726"
type input "15633811643"
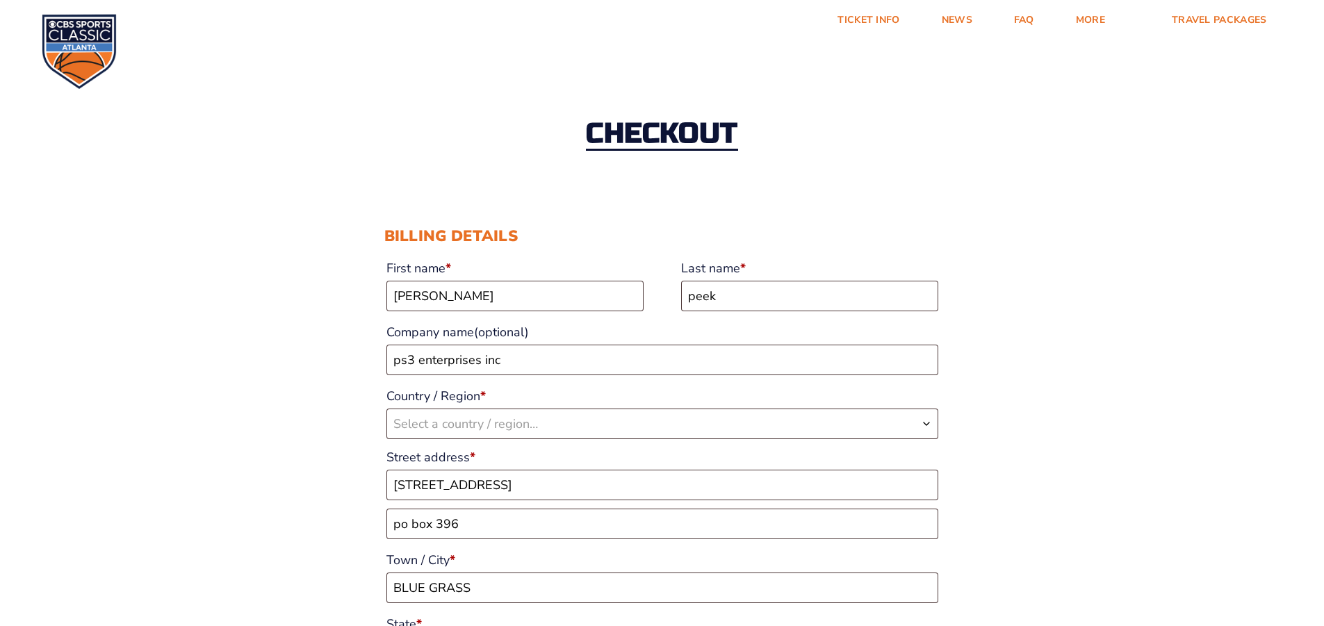
type input "[EMAIL_ADDRESS][DOMAIN_NAME]"
select select "US"
select select "IA"
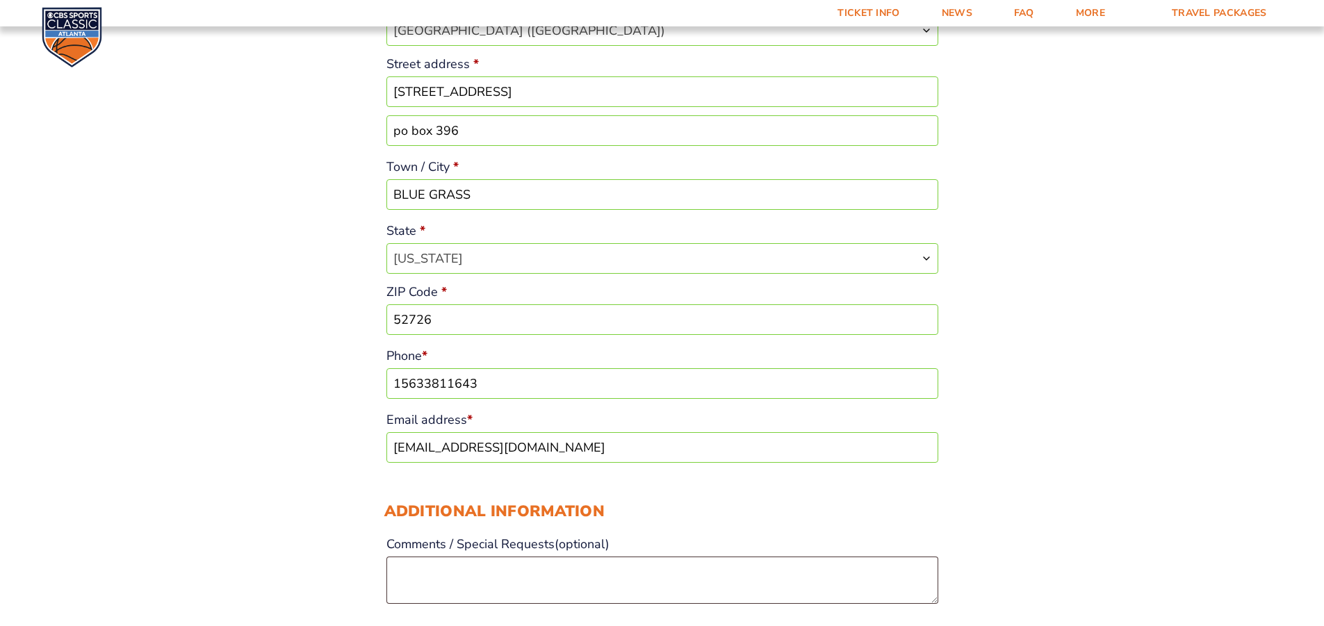
scroll to position [409, 0]
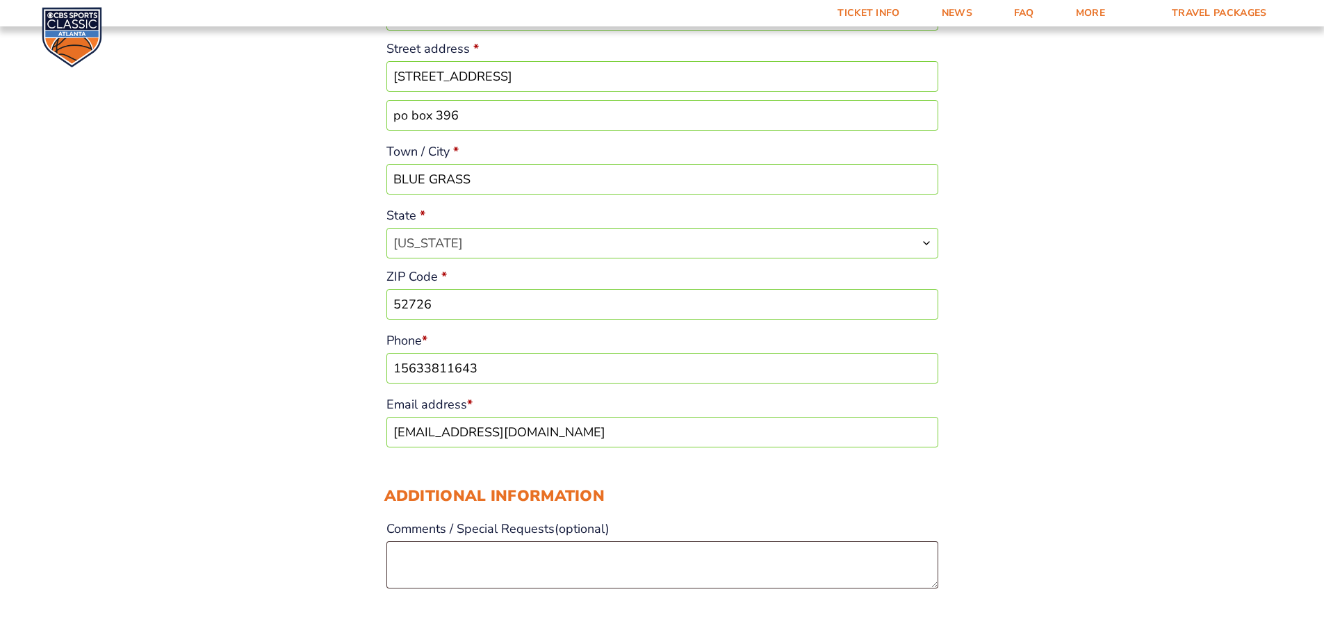
click at [494, 371] on input "15633811643" at bounding box center [662, 368] width 552 height 31
drag, startPoint x: 480, startPoint y: 368, endPoint x: 354, endPoint y: 362, distance: 125.9
click at [356, 362] on div "Checkout Discount Code: Apply Code Billing details First name * [PERSON_NAME] n…" at bounding box center [662, 561] width 1324 height 1820
type input "[PHONE_NUMBER]"
click at [412, 548] on textarea "Comments / Special Requests (optional)" at bounding box center [662, 564] width 552 height 47
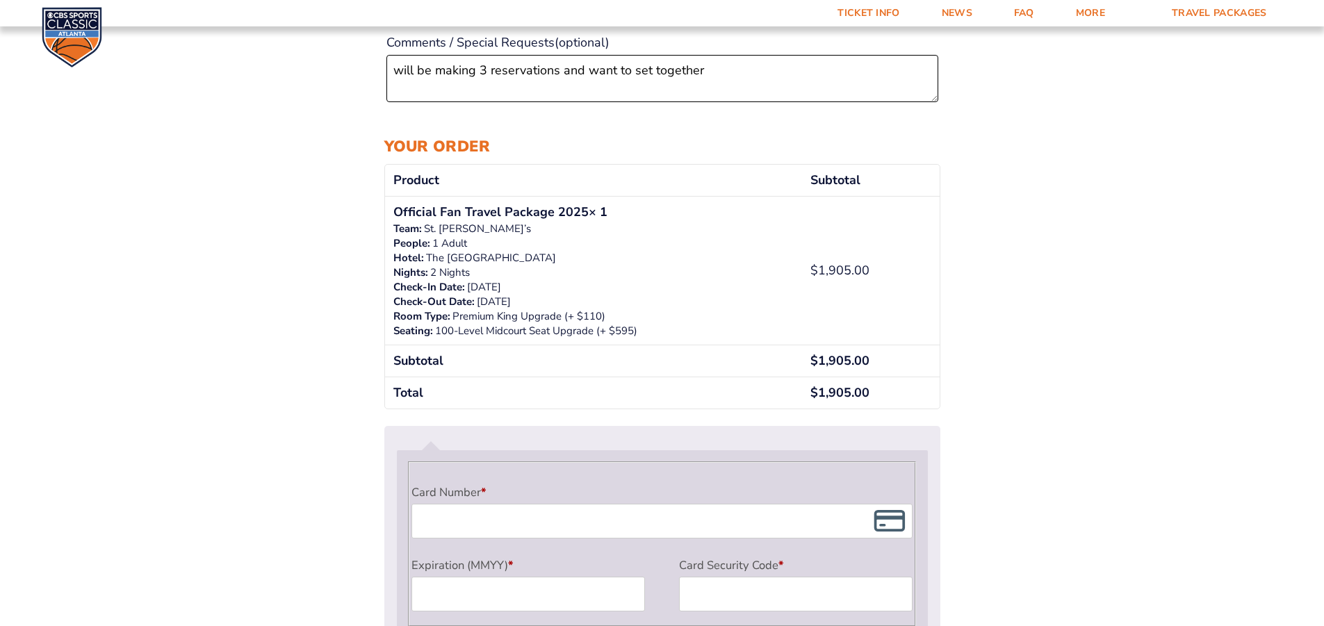
scroll to position [965, 0]
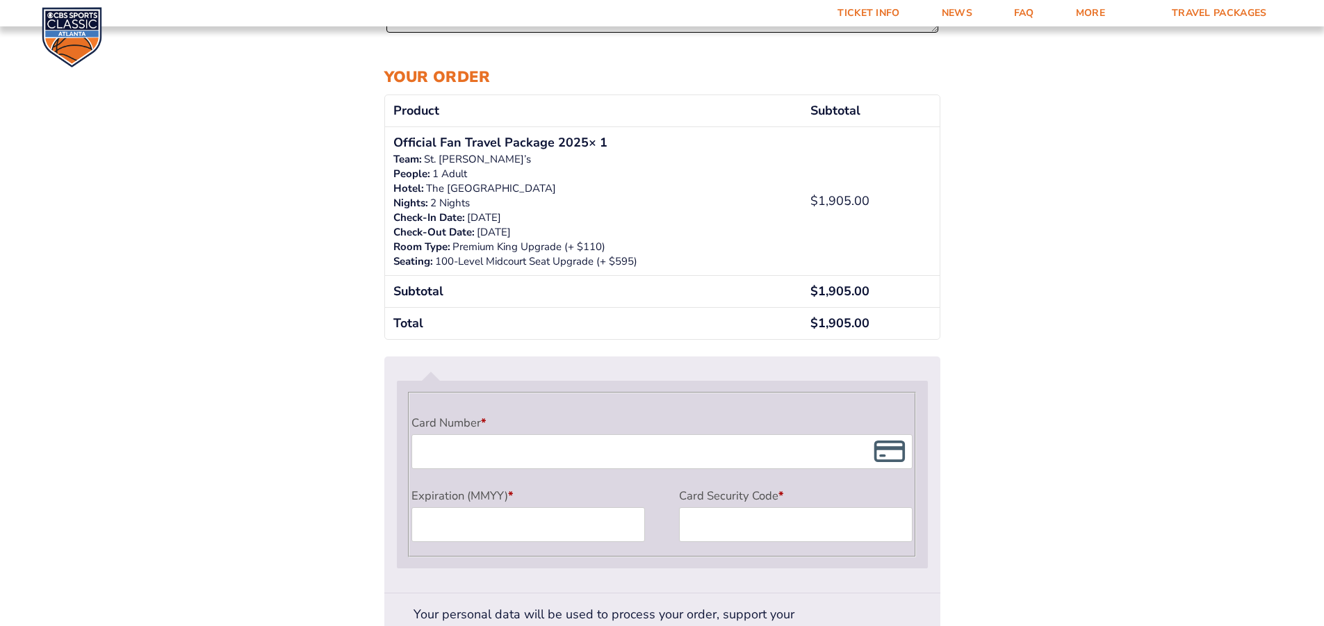
type textarea "will be making 3 reservations and want to set together"
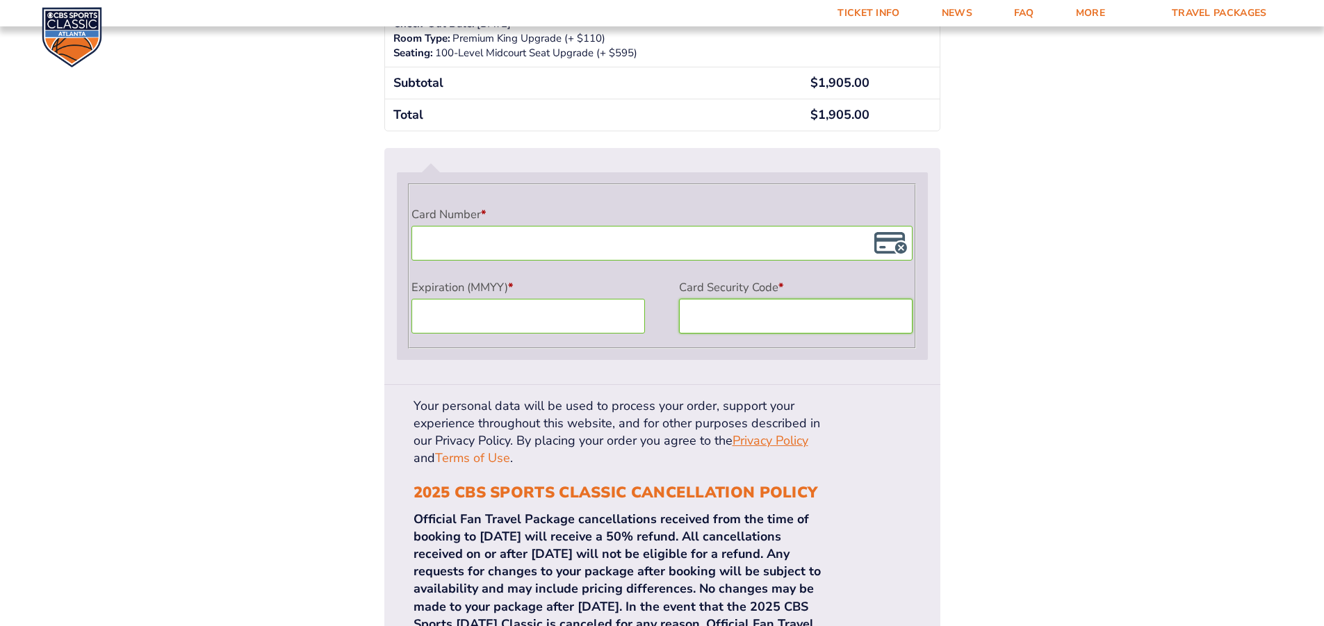
scroll to position [1243, 0]
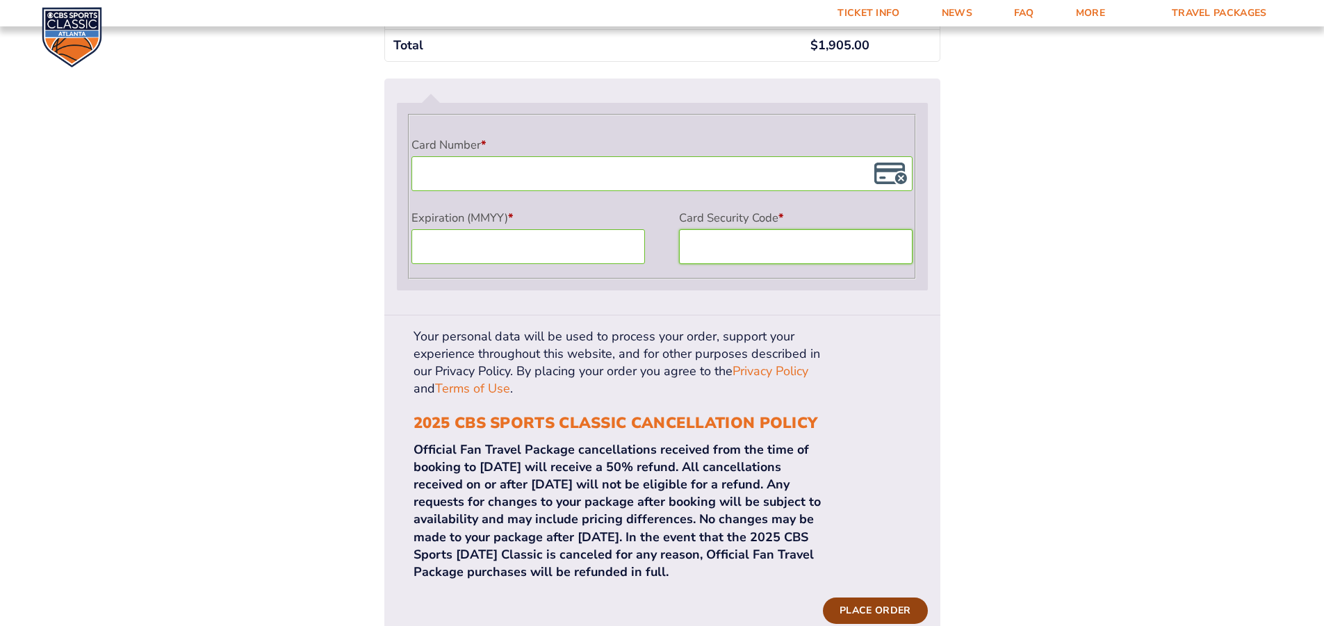
click at [867, 598] on button "Place order" at bounding box center [875, 611] width 104 height 26
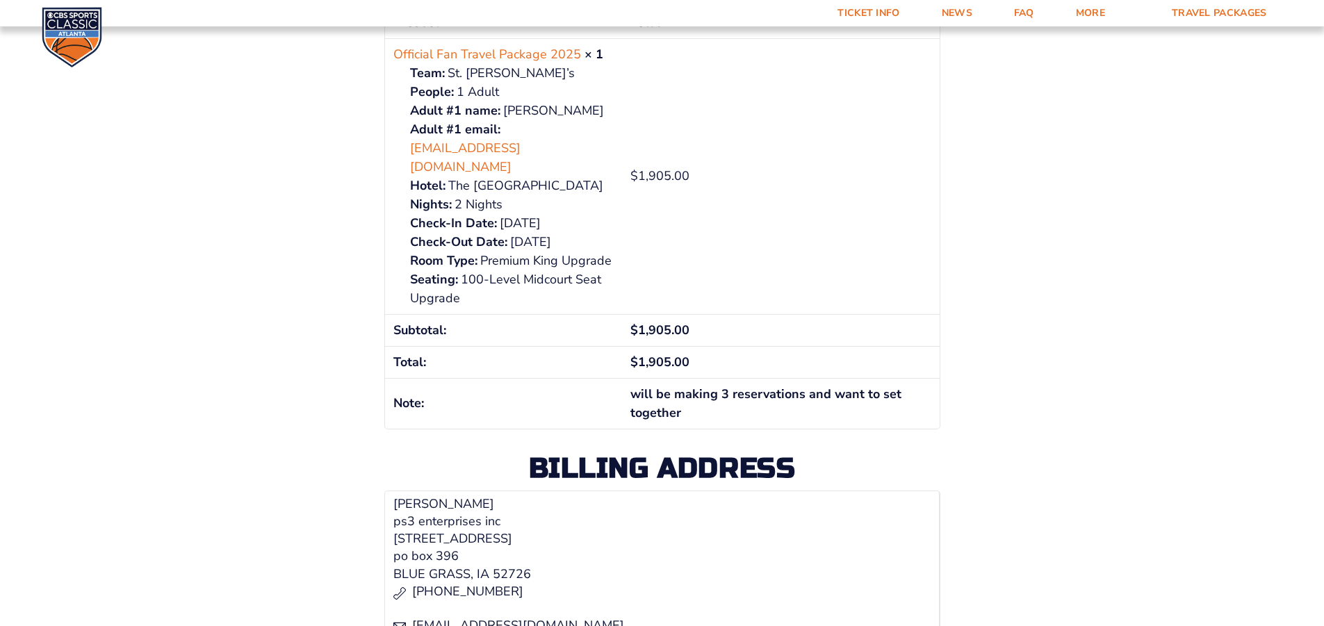
scroll to position [348, 0]
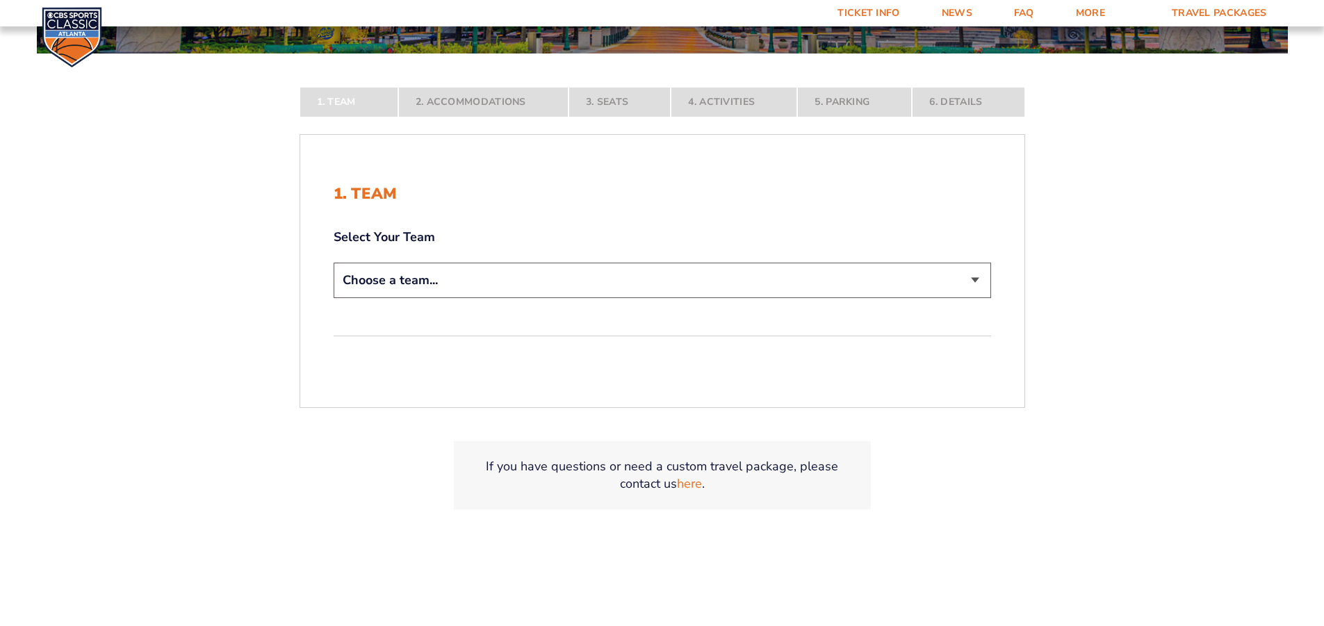
scroll to position [278, 0]
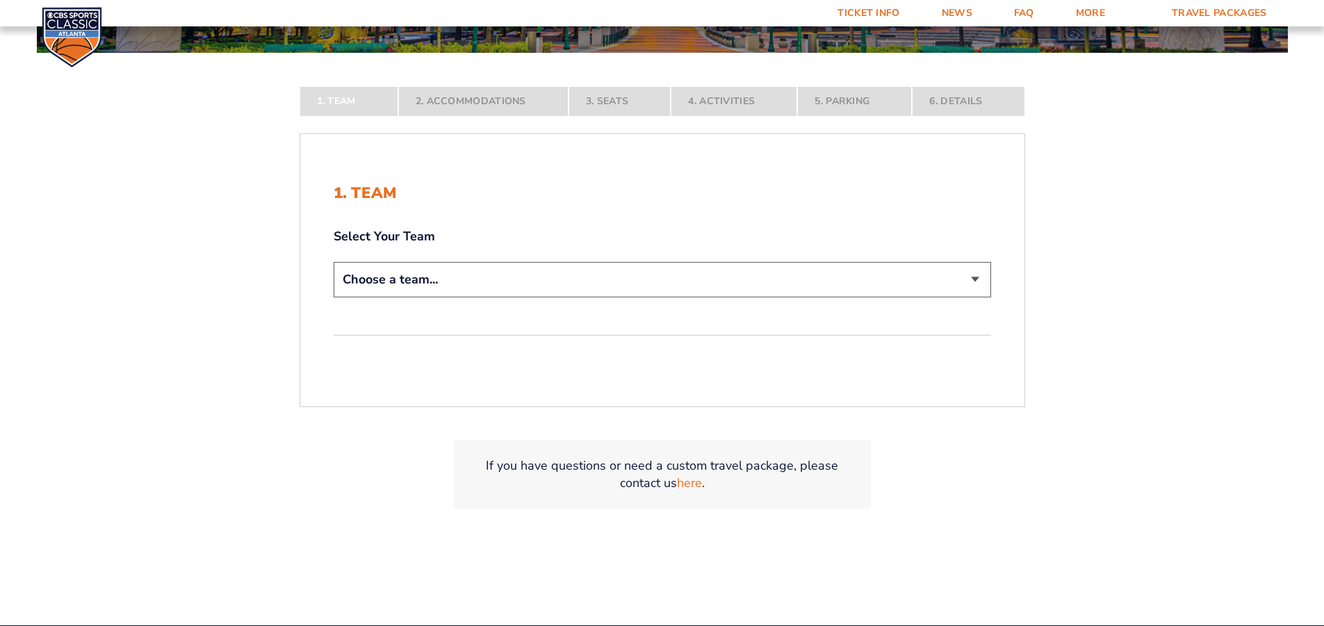
click at [977, 279] on select "Choose a team... [US_STATE] Wildcats [US_STATE] State Buckeyes [US_STATE] Tar H…" at bounding box center [663, 279] width 658 height 35
select select "20108"
click at [334, 297] on select "Choose a team... Kentucky Wildcats Ohio State Buckeyes North Carolina Tar Heels…" at bounding box center [663, 279] width 658 height 35
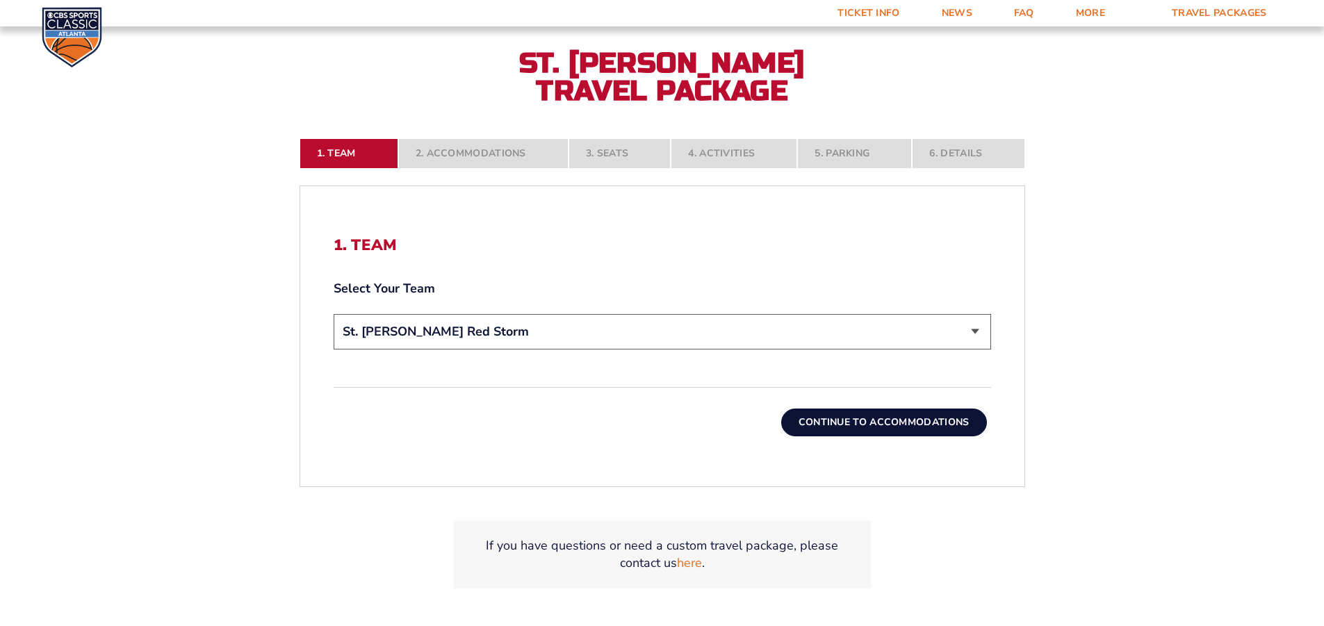
scroll to position [348, 0]
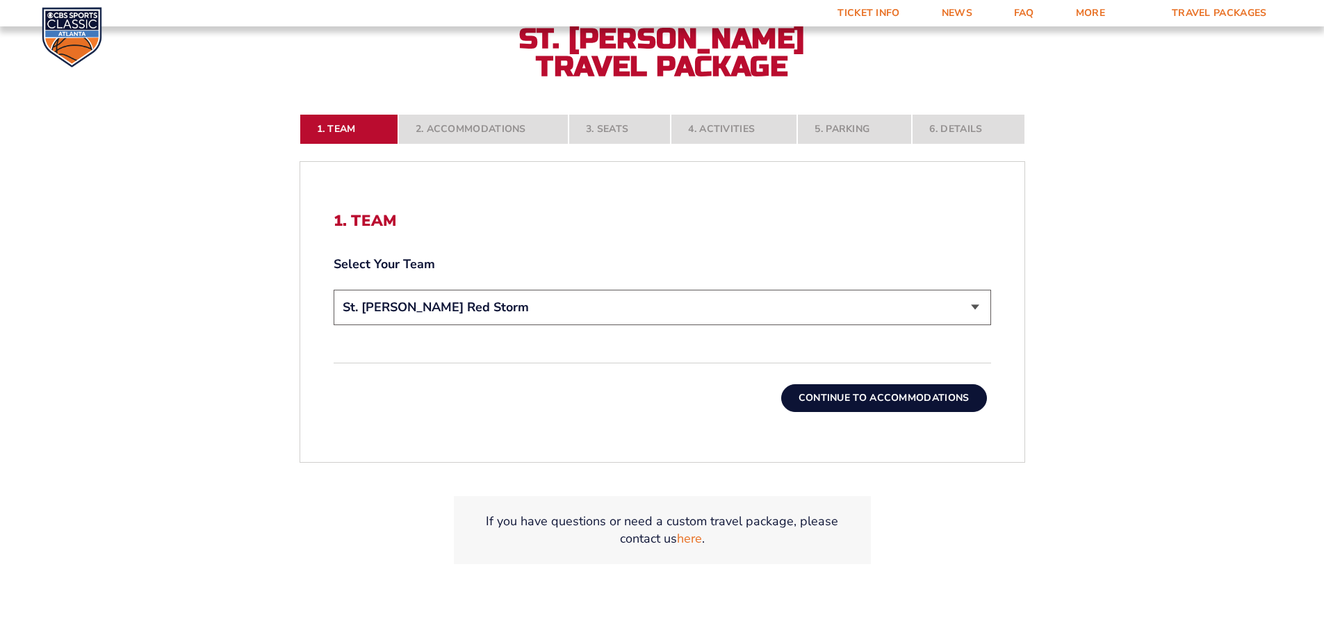
click at [920, 394] on button "Continue To Accommodations" at bounding box center [884, 398] width 206 height 28
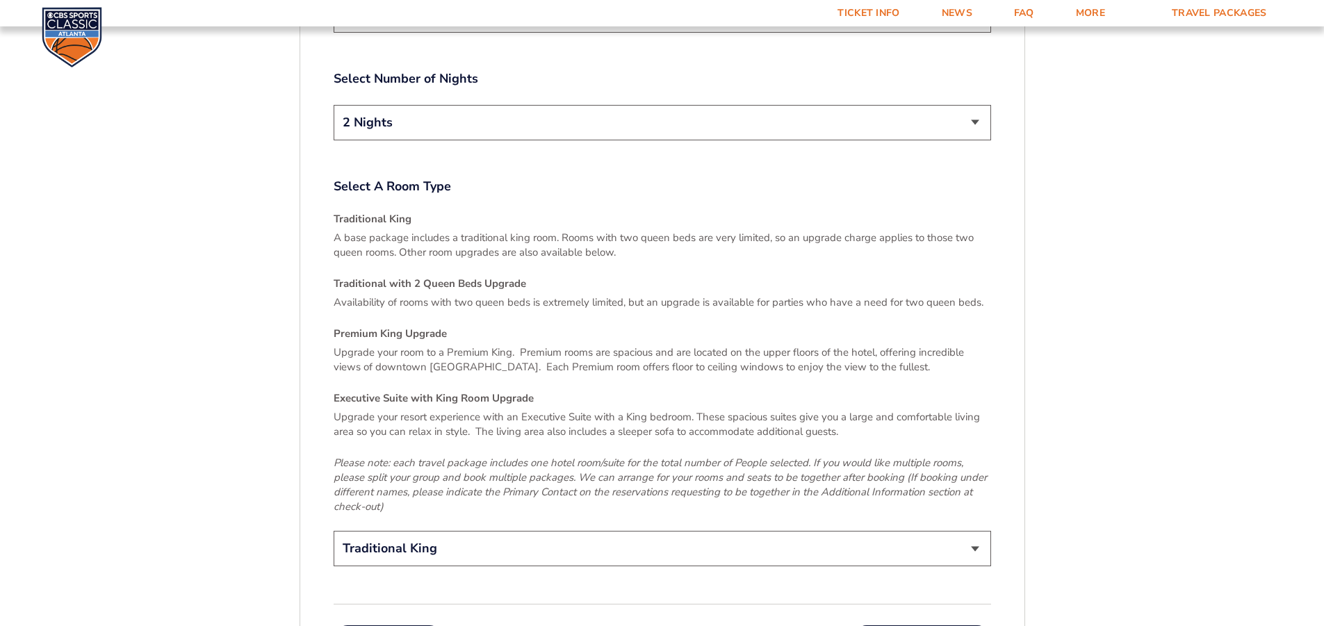
scroll to position [1964, 0]
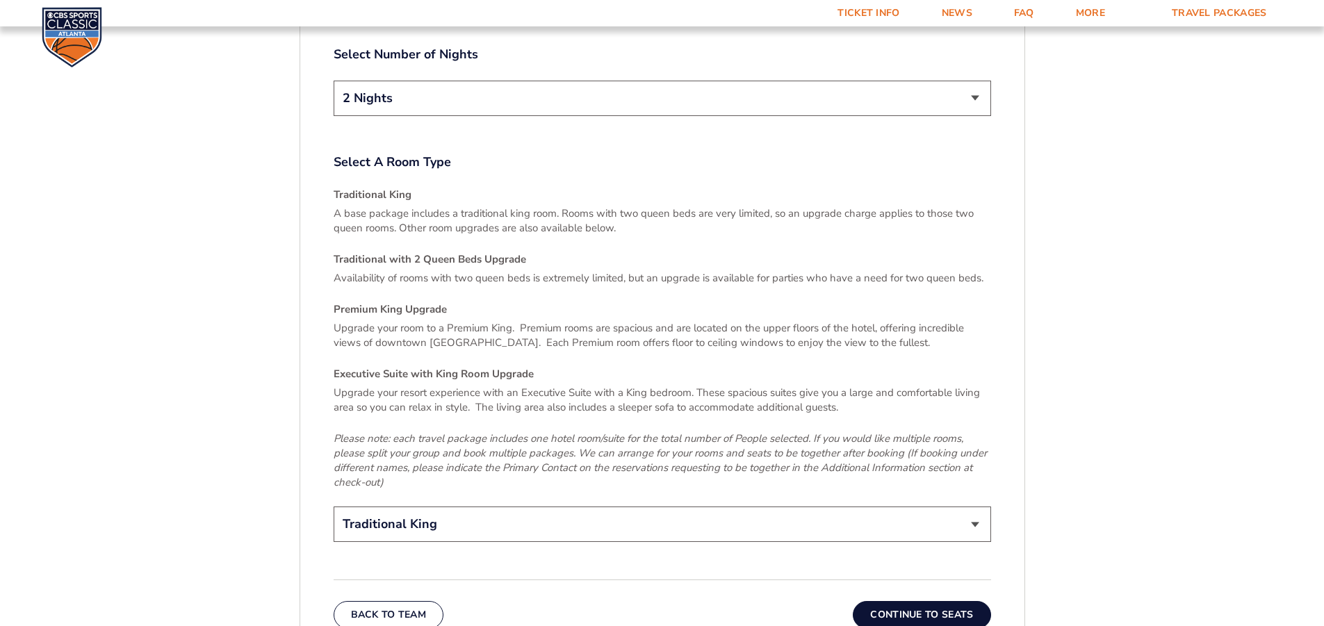
click at [979, 507] on select "Traditional King Traditional with 2 Queen Beds Upgrade (+$45 per night) Premium…" at bounding box center [663, 524] width 658 height 35
select select "Premium King Upgrade"
click at [334, 507] on select "Traditional King Traditional with 2 Queen Beds Upgrade (+$45 per night) Premium…" at bounding box center [663, 524] width 658 height 35
click at [926, 601] on button "Continue To Seats" at bounding box center [922, 615] width 138 height 28
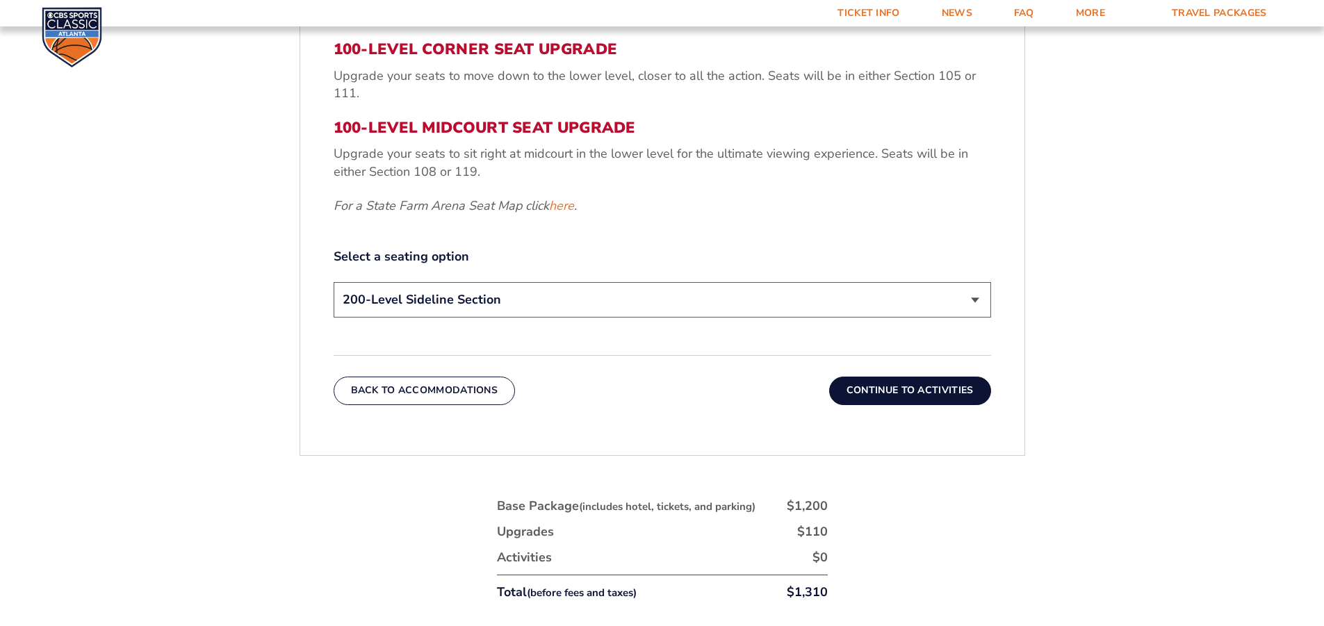
scroll to position [644, 0]
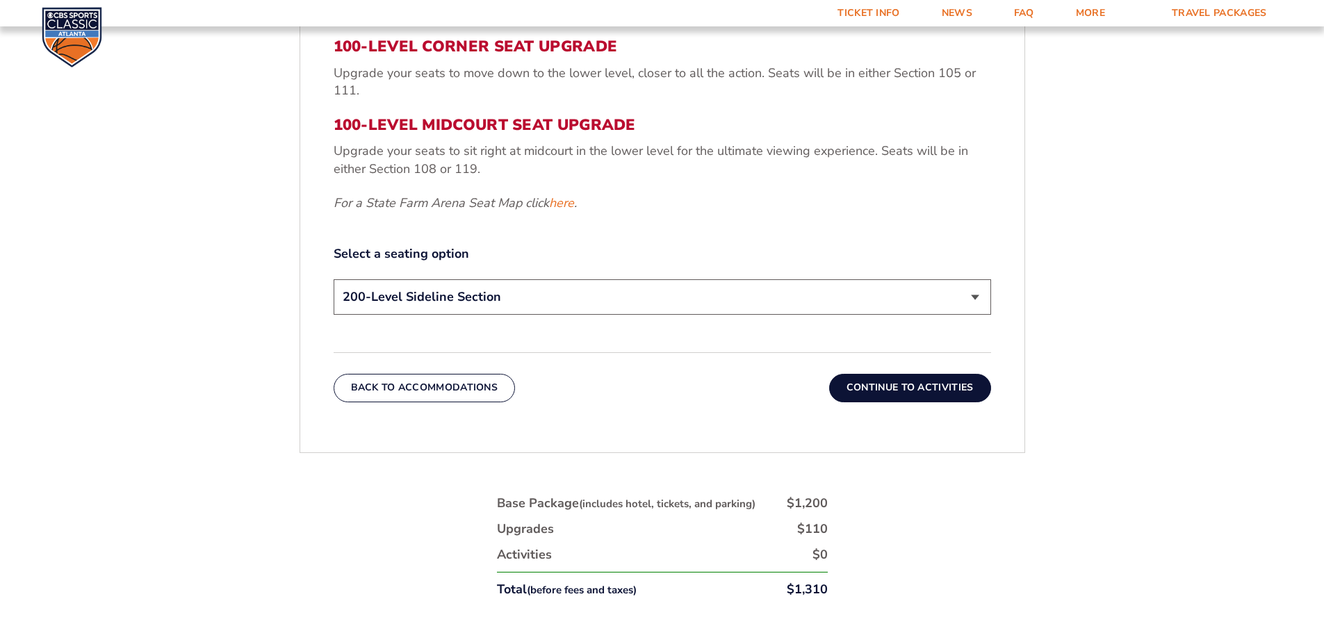
click at [977, 295] on select "200-Level Sideline Section 100-Level Corner Seat Upgrade (+$120 per person) 100…" at bounding box center [663, 296] width 658 height 35
select select "100-Level Midcourt Seat Upgrade"
click at [334, 279] on select "200-Level Sideline Section 100-Level Corner Seat Upgrade (+$120 per person) 100…" at bounding box center [663, 296] width 658 height 35
click at [933, 391] on button "Continue To Activities" at bounding box center [910, 388] width 162 height 28
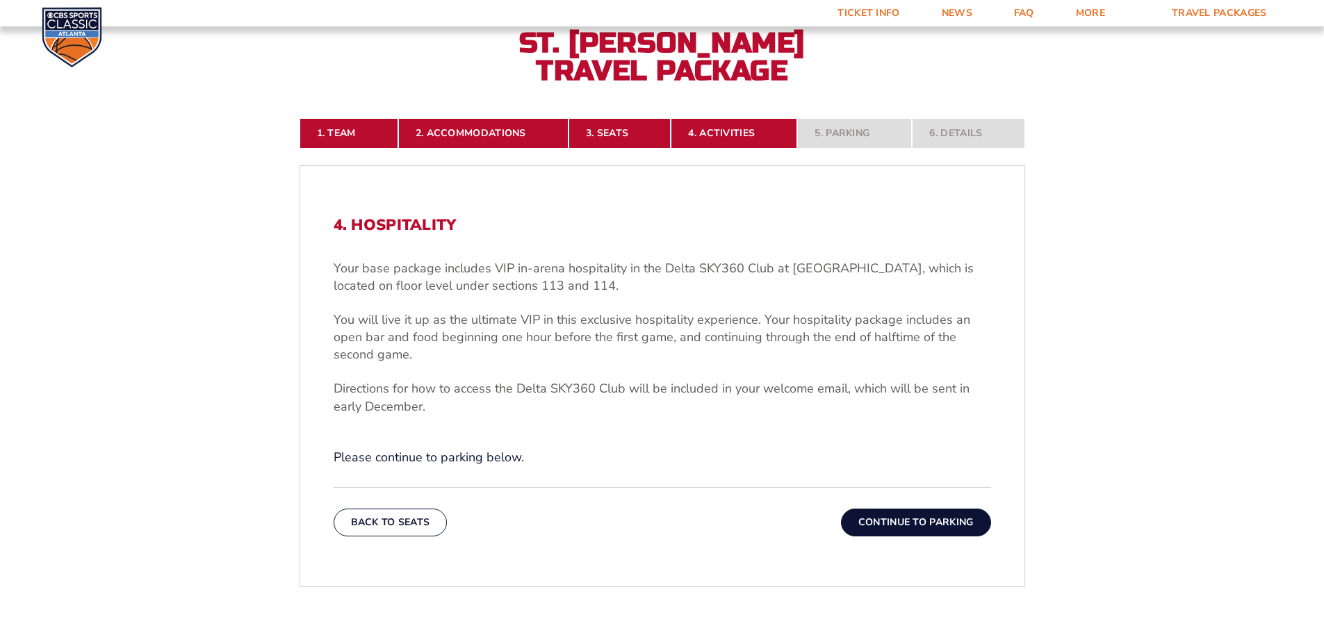
scroll to position [435, 0]
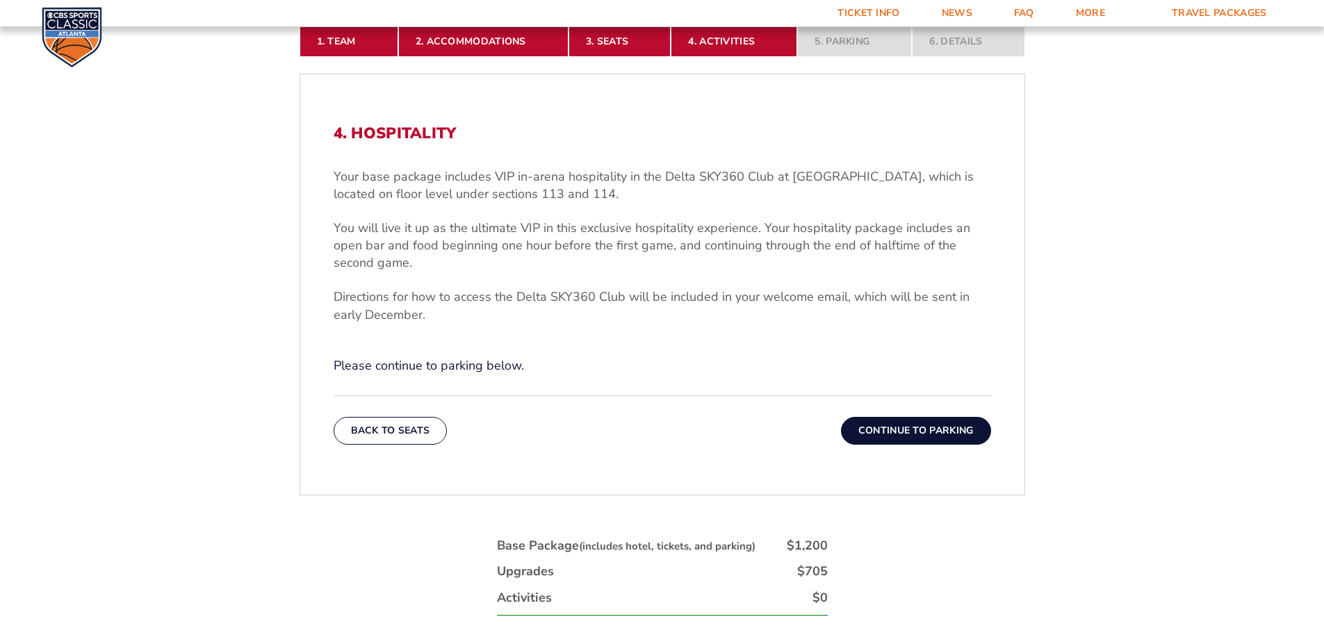
click at [899, 430] on button "Continue To Parking" at bounding box center [916, 431] width 150 height 28
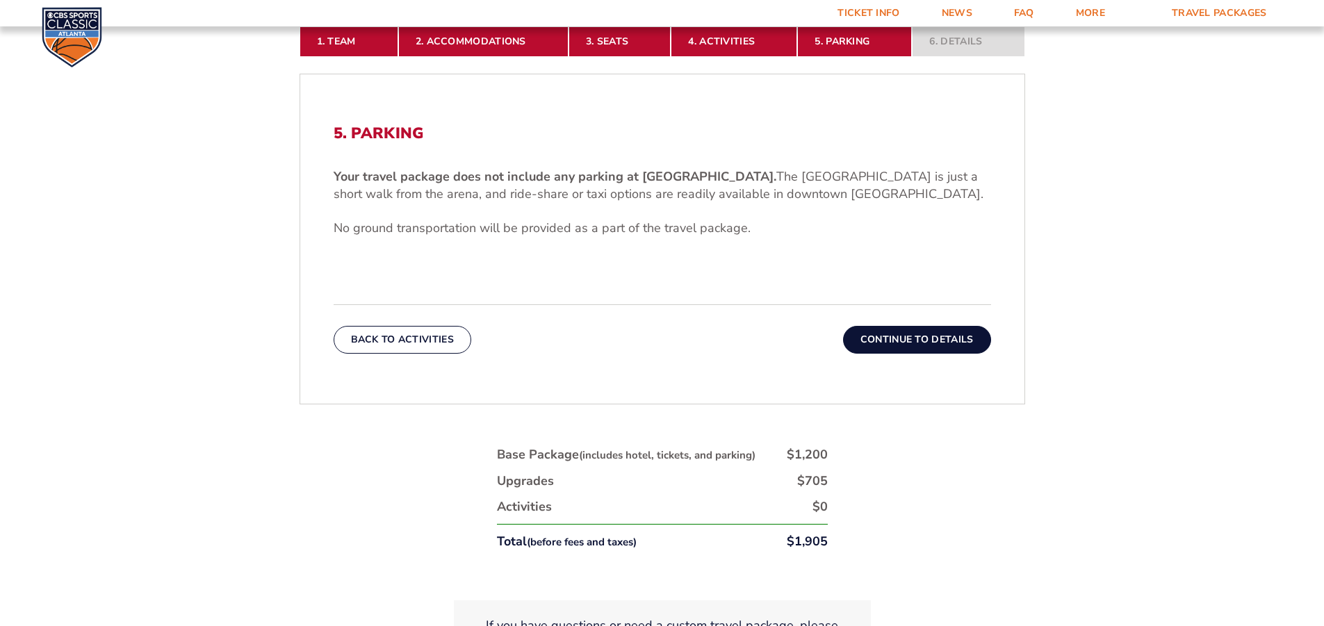
click at [917, 339] on button "Continue To Details" at bounding box center [917, 340] width 148 height 28
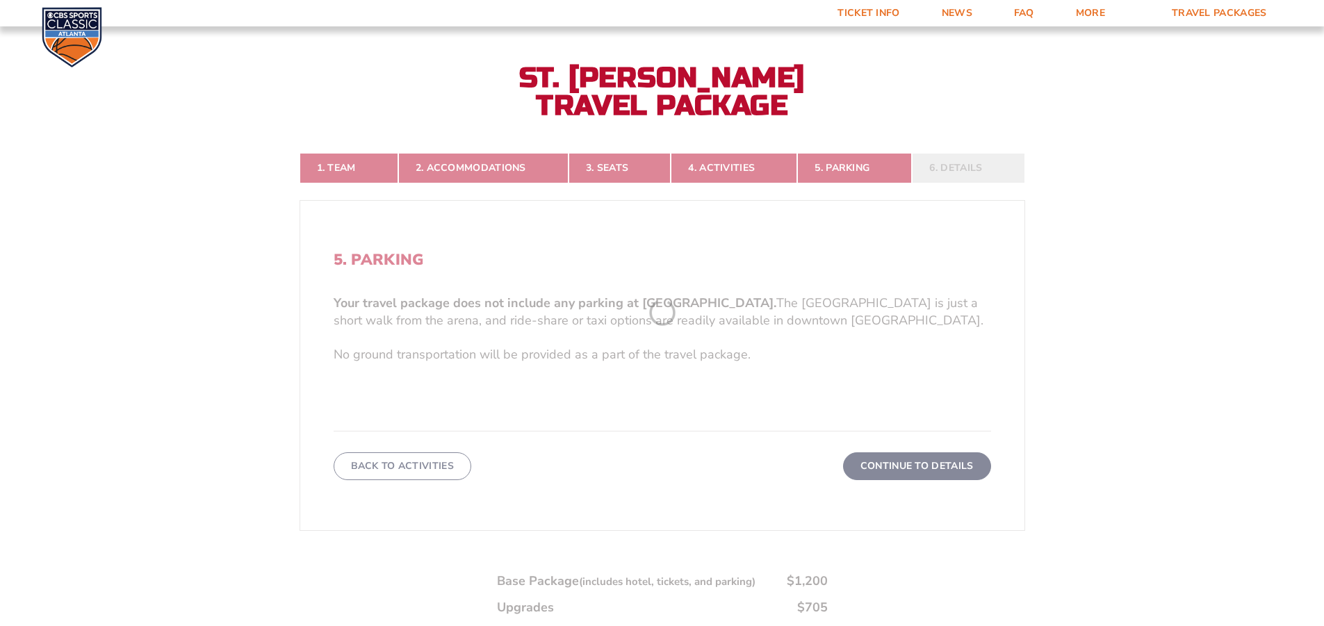
scroll to position [296, 0]
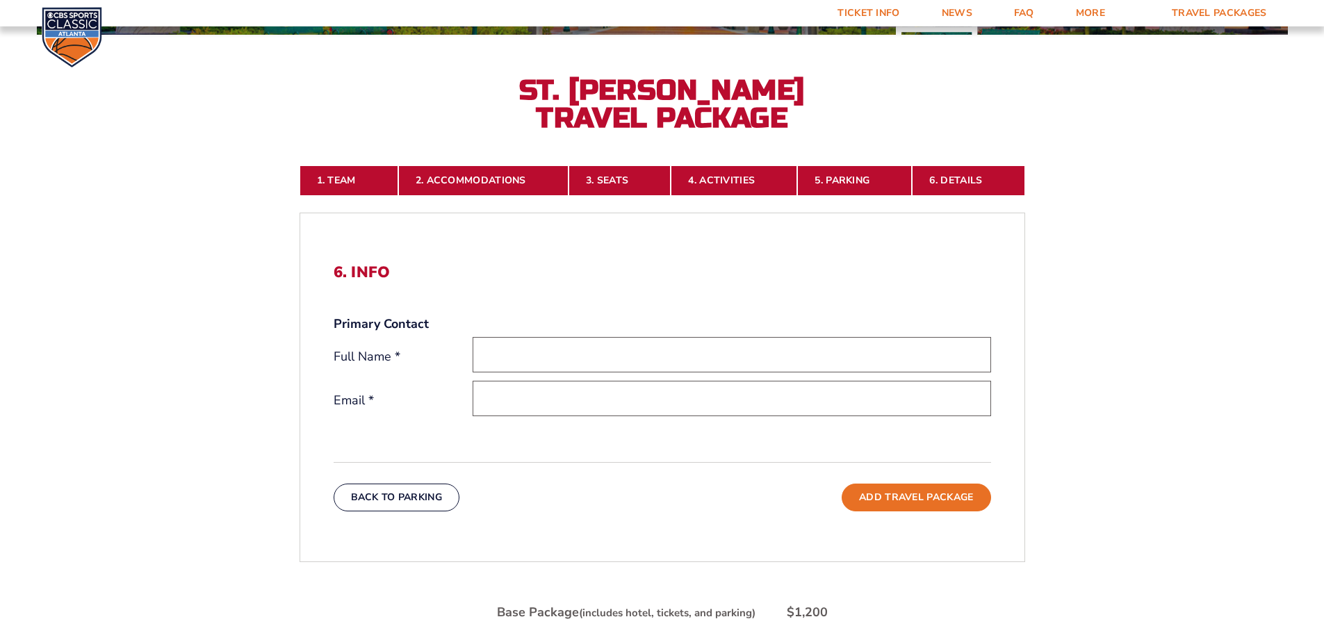
click at [564, 349] on input "text" at bounding box center [732, 354] width 519 height 35
type input "[PERSON_NAME]"
type input "[EMAIL_ADDRESS][DOMAIN_NAME]"
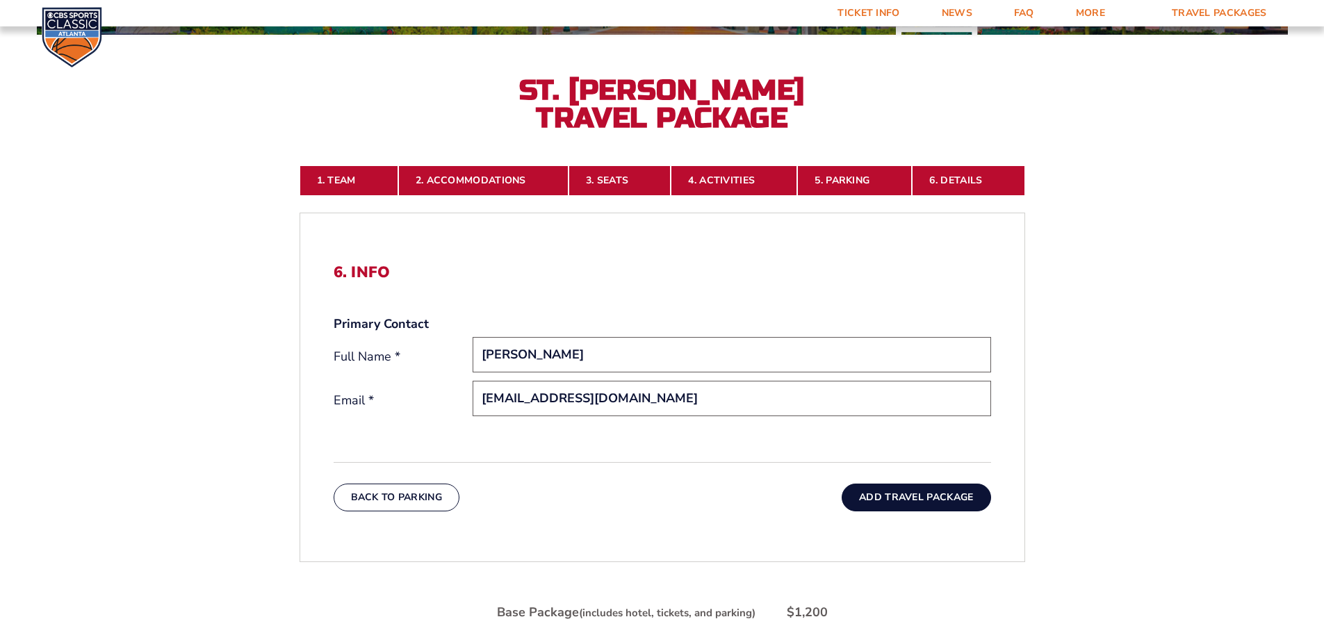
click at [907, 499] on button "Add Travel Package" at bounding box center [916, 498] width 149 height 28
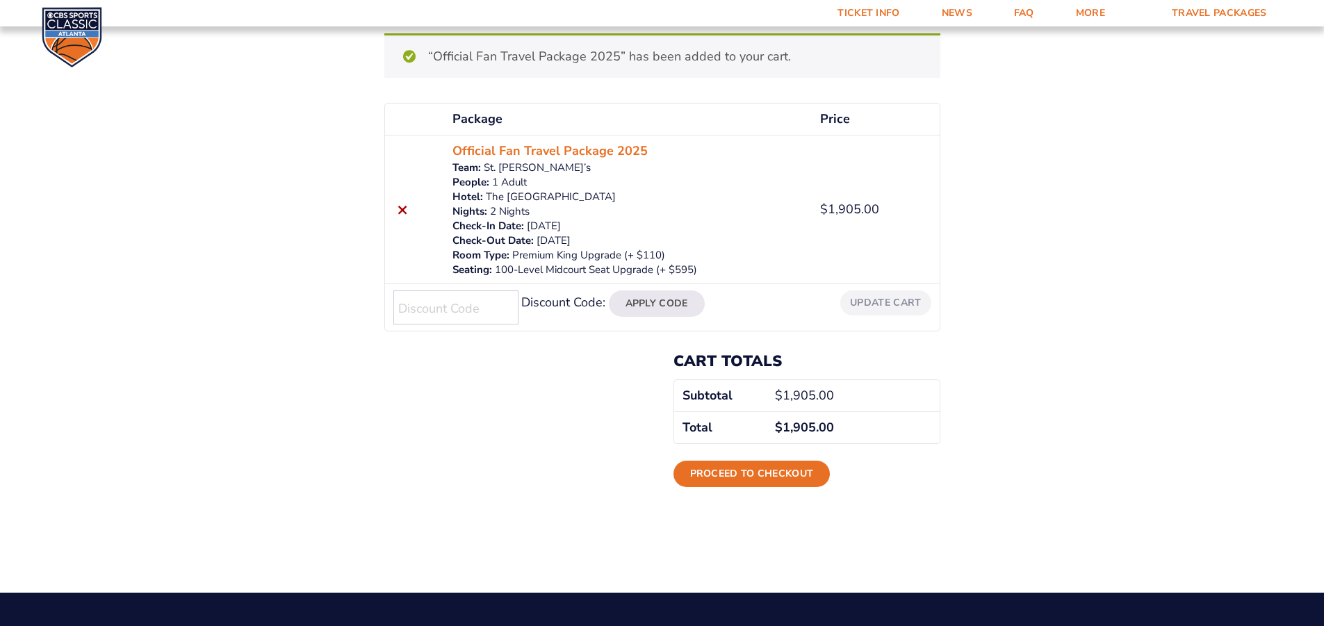
scroll to position [209, 0]
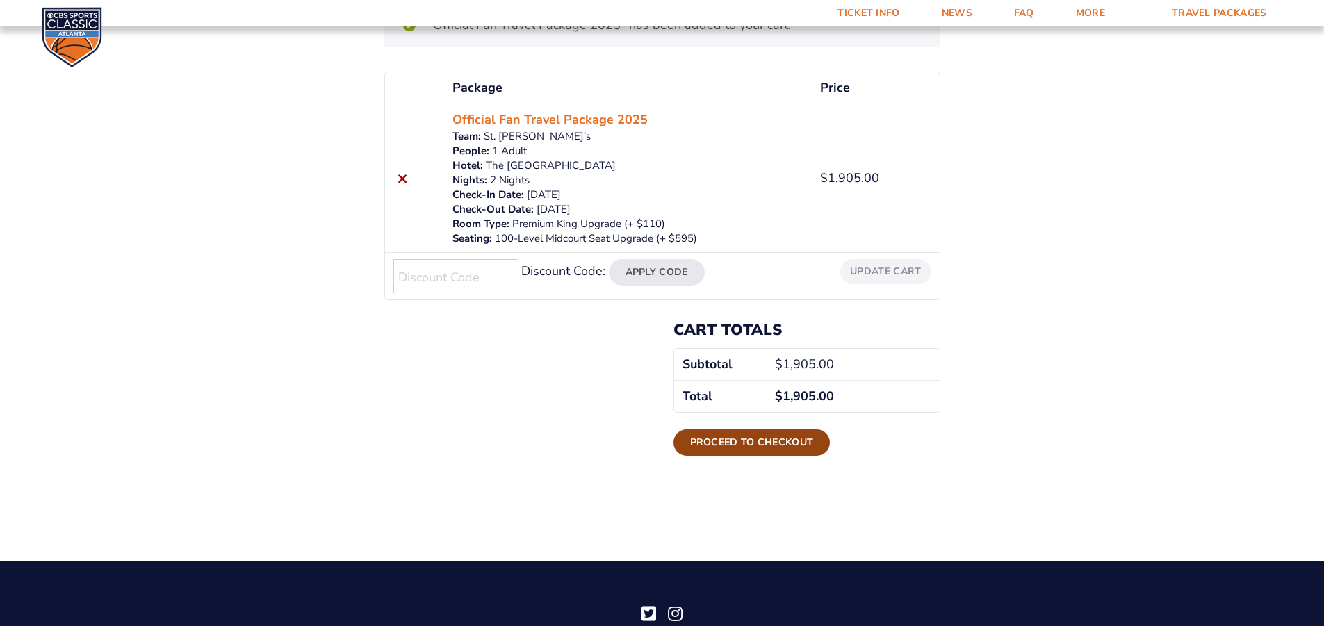
click at [765, 446] on link "Proceed to checkout" at bounding box center [752, 443] width 157 height 26
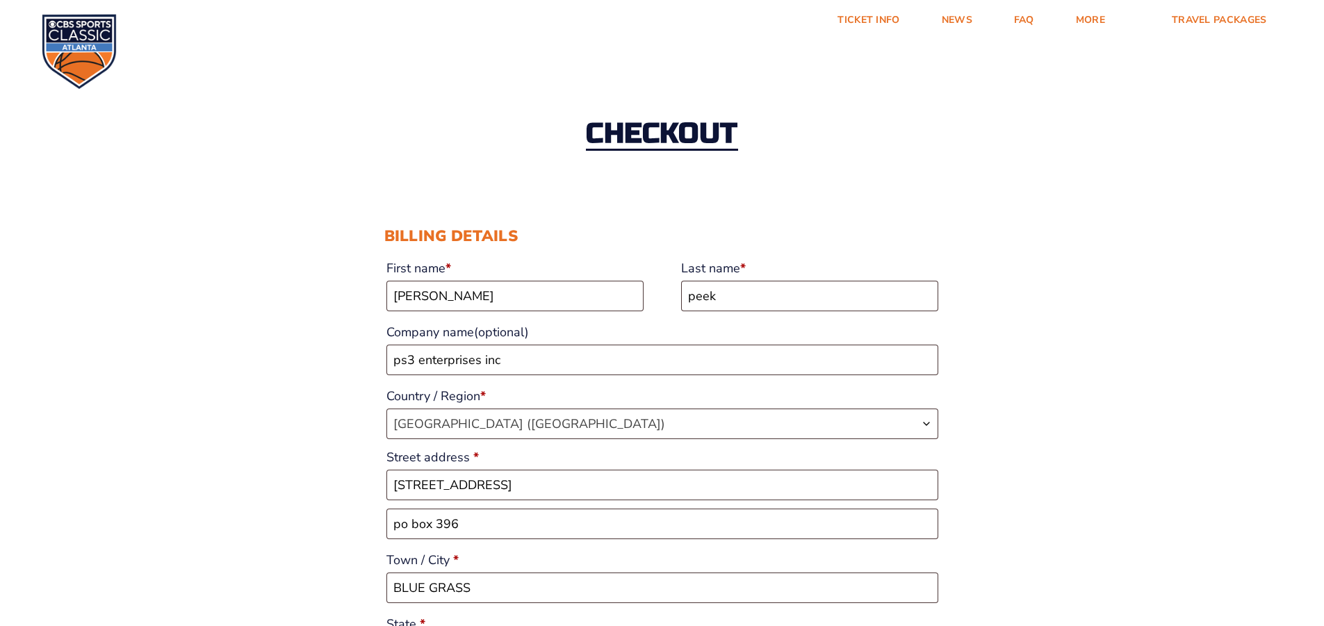
select select "IA"
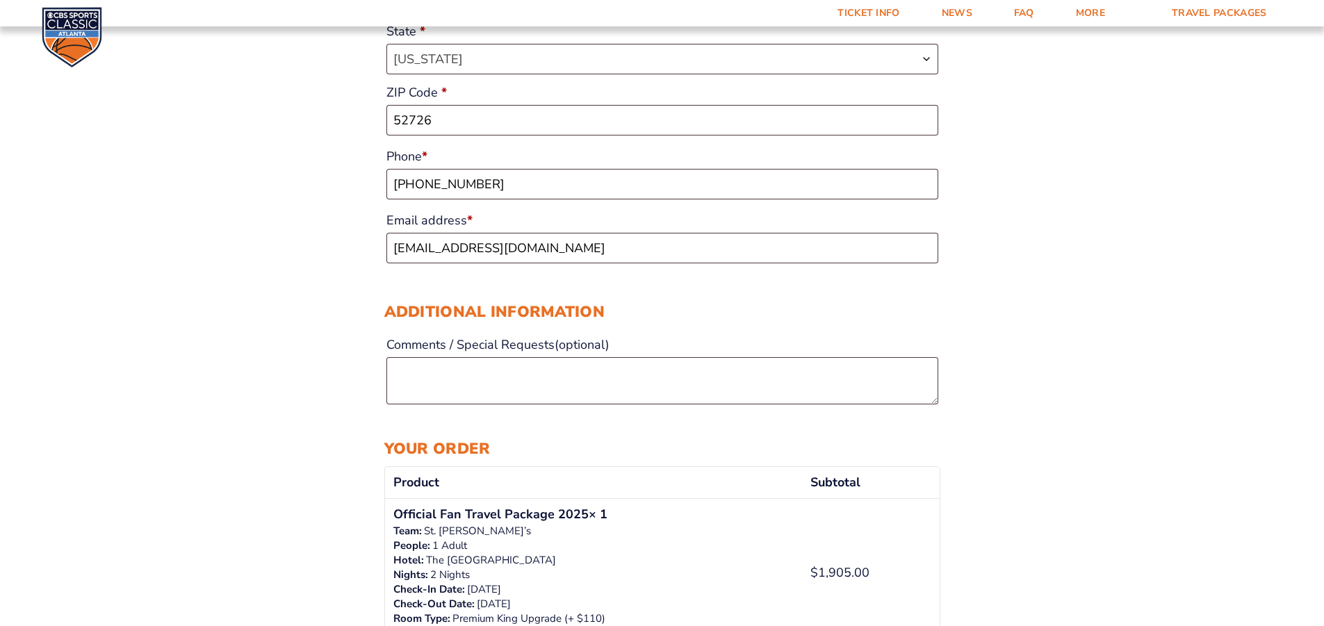
scroll to position [626, 0]
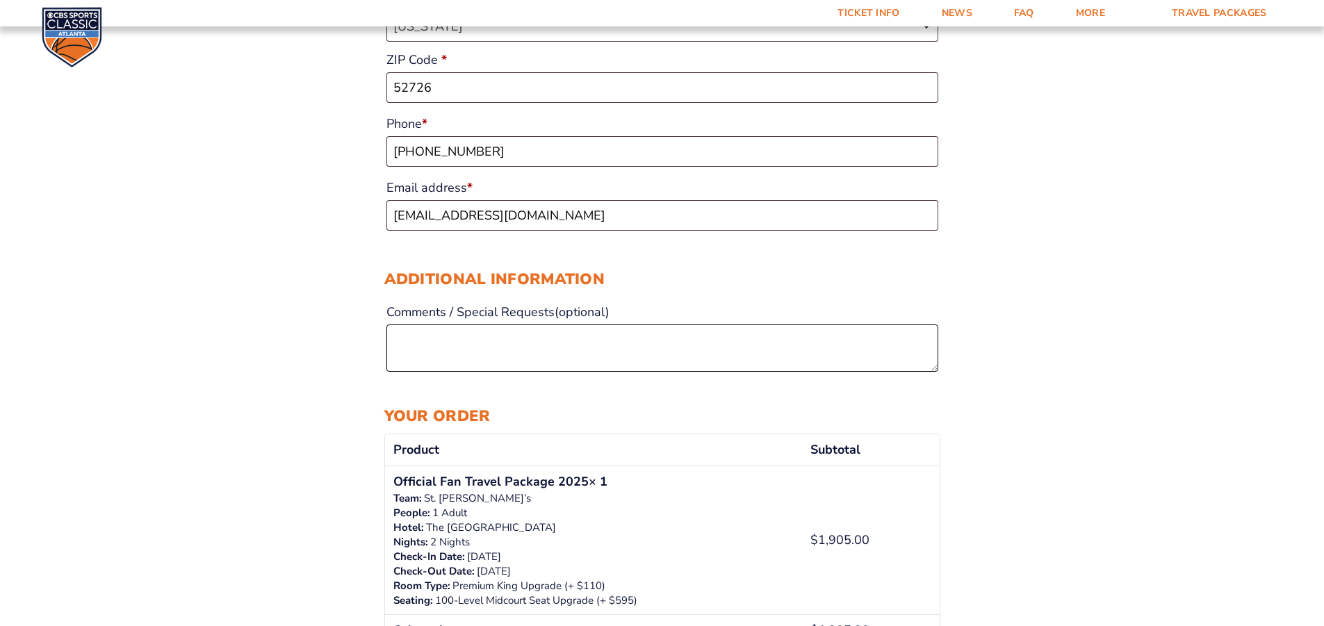
click at [448, 337] on textarea "Comments / Special Requests (optional)" at bounding box center [662, 348] width 552 height 47
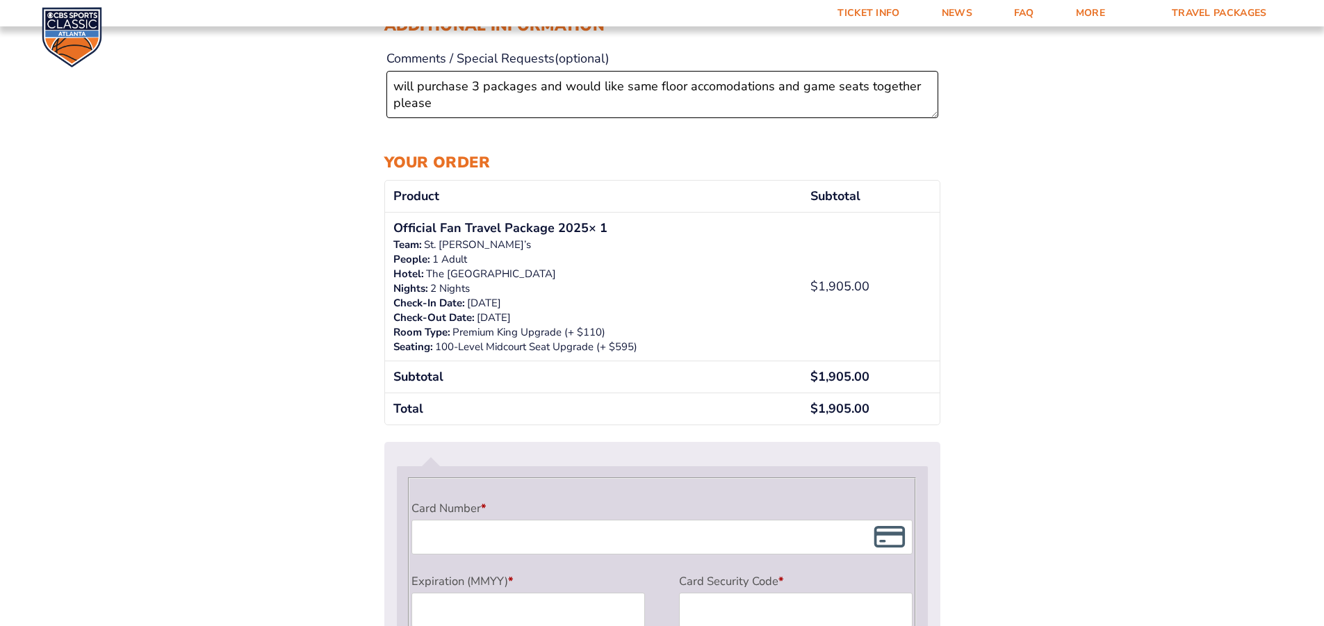
scroll to position [904, 0]
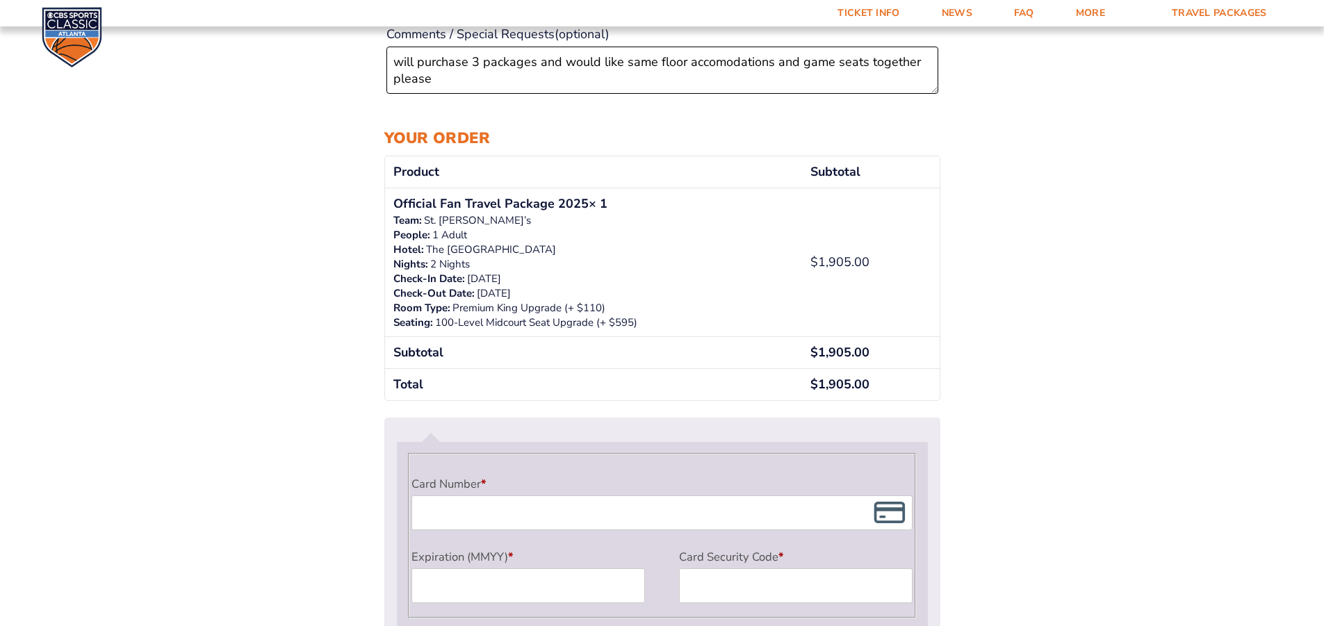
type textarea "will purchase 3 packages and would like same floor accomodations and game seats…"
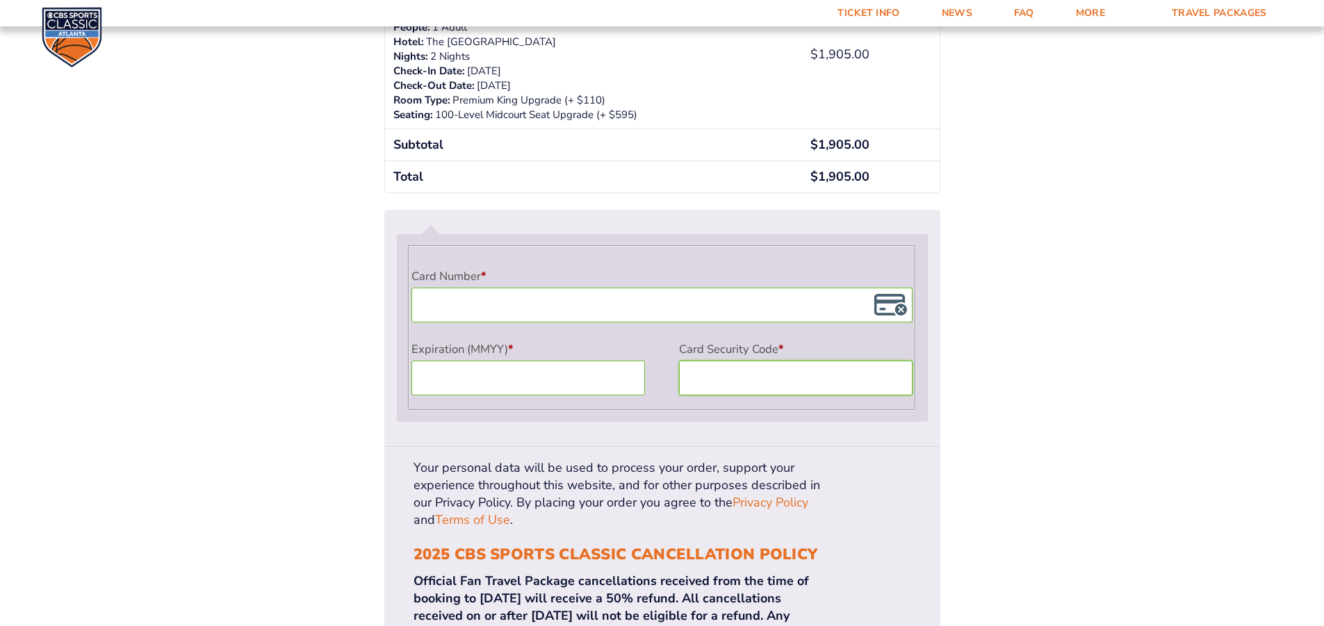
scroll to position [1182, 0]
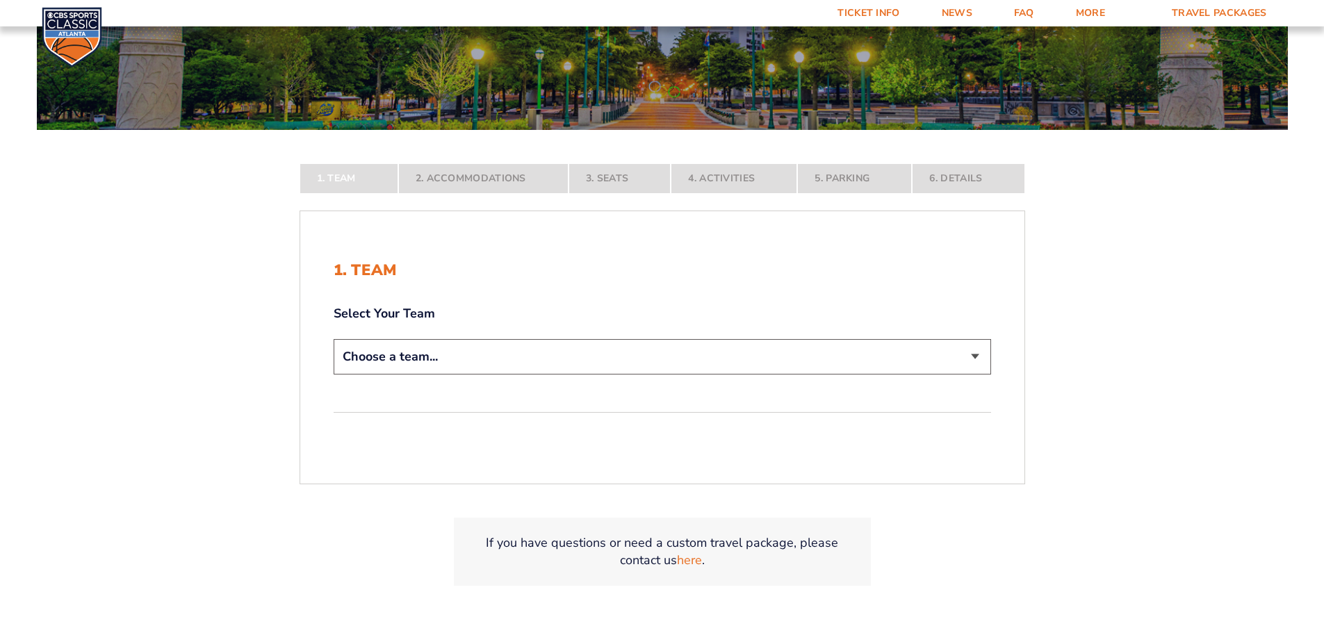
scroll to position [209, 0]
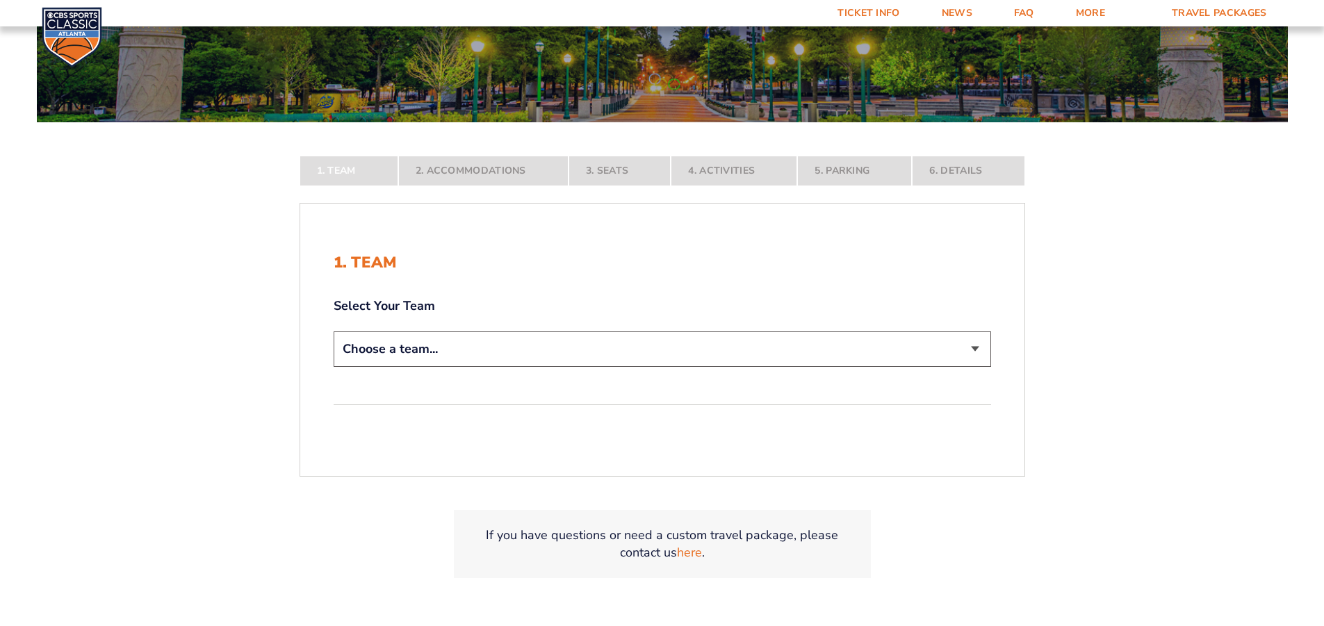
click at [978, 348] on select "Choose a team... [US_STATE] Wildcats [US_STATE] State Buckeyes [US_STATE] Tar H…" at bounding box center [663, 349] width 658 height 35
select select "20108"
click at [334, 367] on select "Choose a team... [US_STATE] Wildcats [US_STATE] State Buckeyes [US_STATE] Tar H…" at bounding box center [663, 349] width 658 height 35
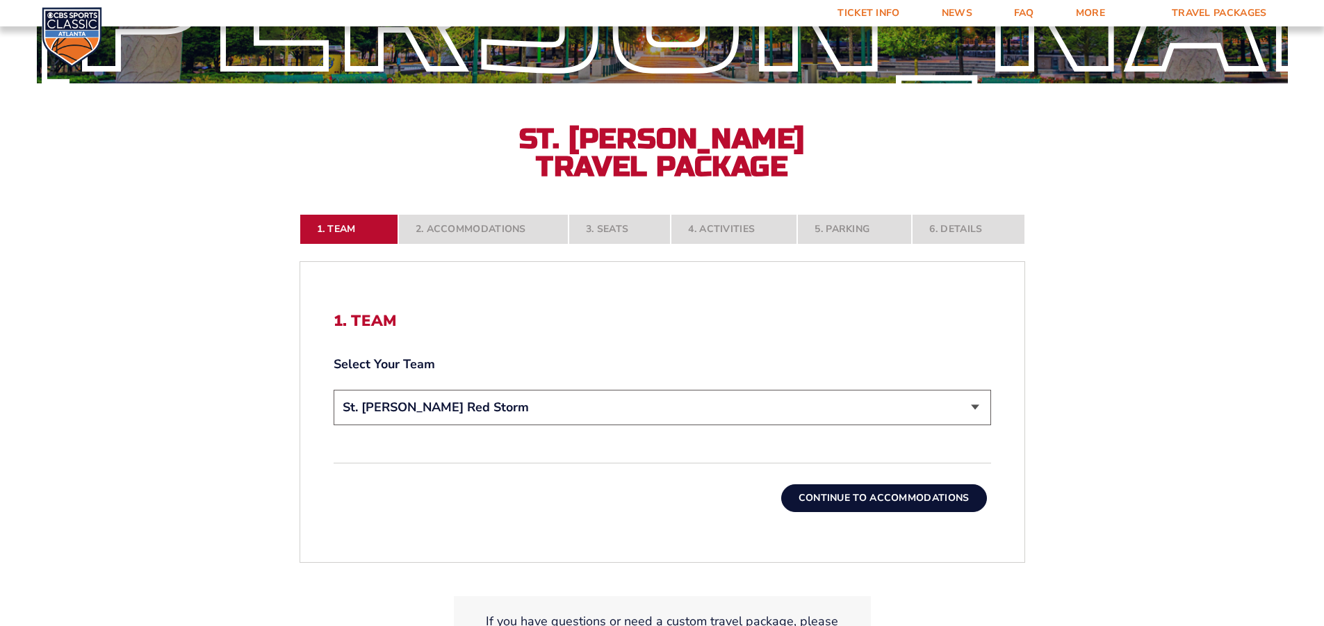
scroll to position [278, 0]
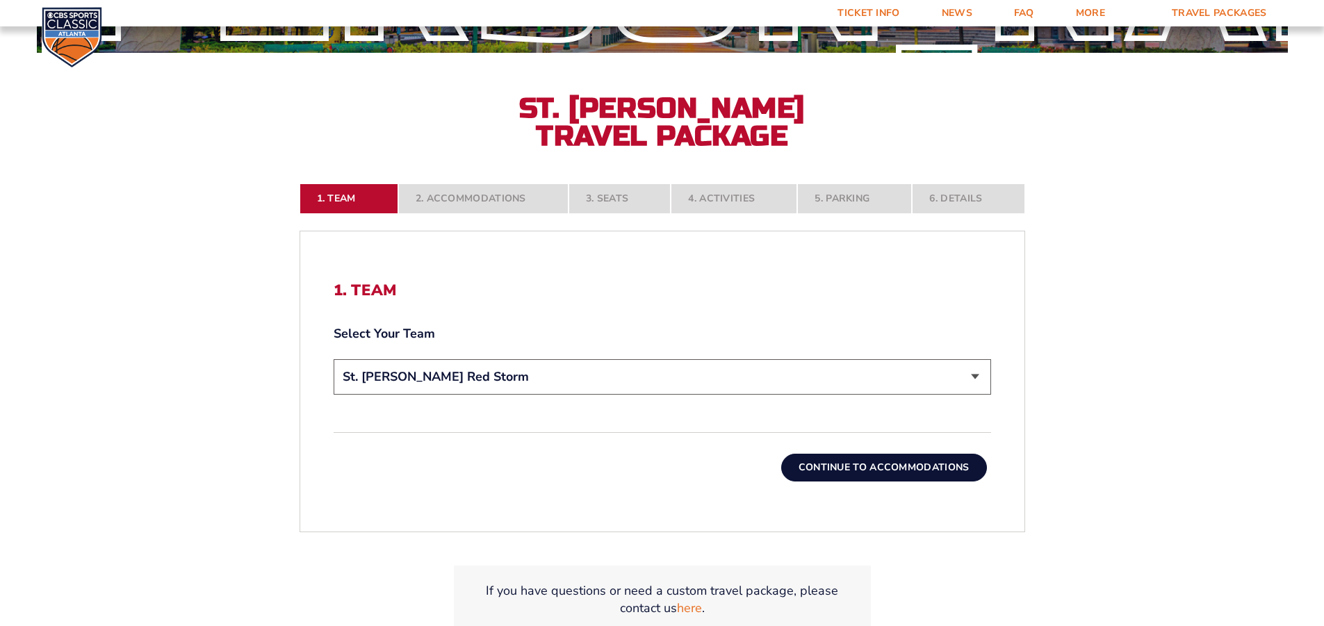
click at [900, 468] on button "Continue To Accommodations" at bounding box center [884, 468] width 206 height 28
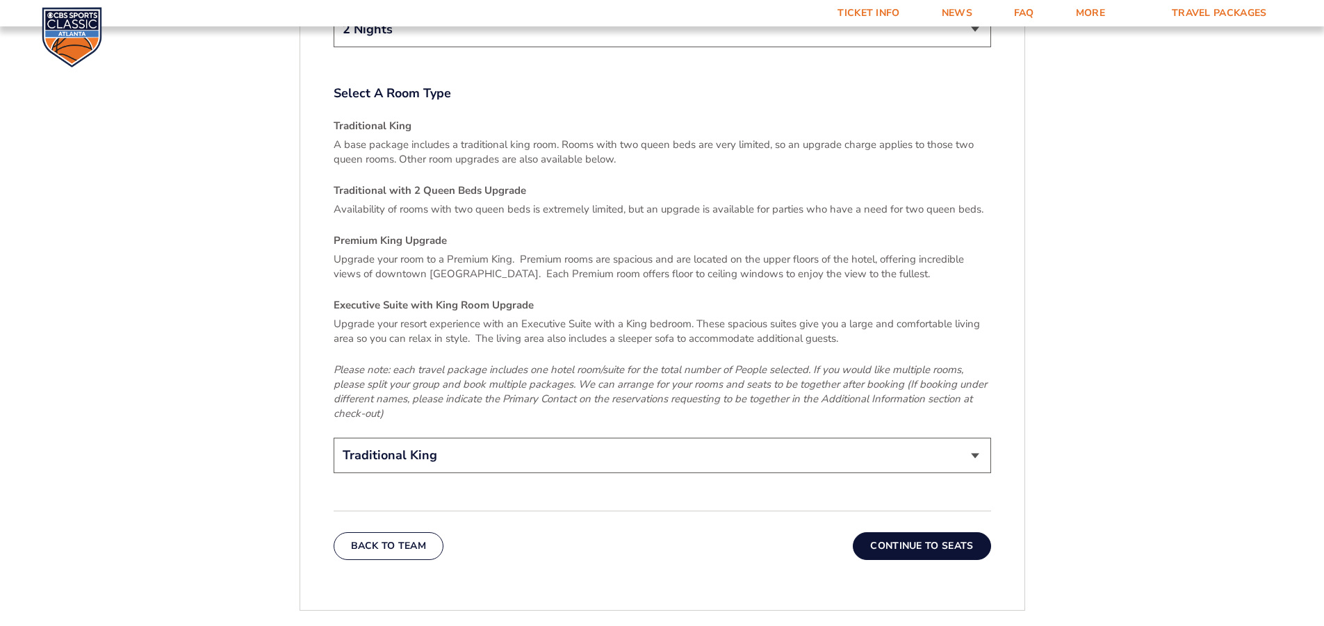
scroll to position [2034, 0]
click at [977, 437] on select "Traditional King Traditional with 2 Queen Beds Upgrade (+$45 per night) Premium…" at bounding box center [663, 454] width 658 height 35
select select "Premium King Upgrade"
click at [334, 437] on select "Traditional King Traditional with 2 Queen Beds Upgrade (+$45 per night) Premium…" at bounding box center [663, 454] width 658 height 35
click at [913, 532] on button "Continue To Seats" at bounding box center [922, 546] width 138 height 28
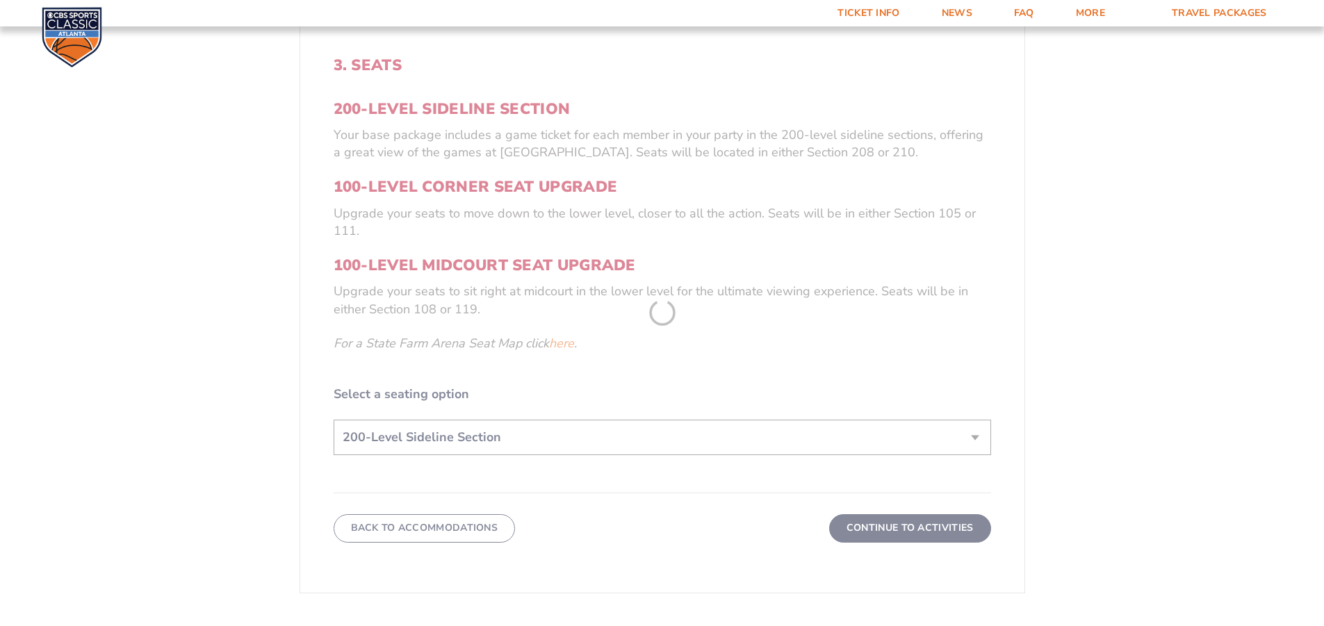
scroll to position [644, 0]
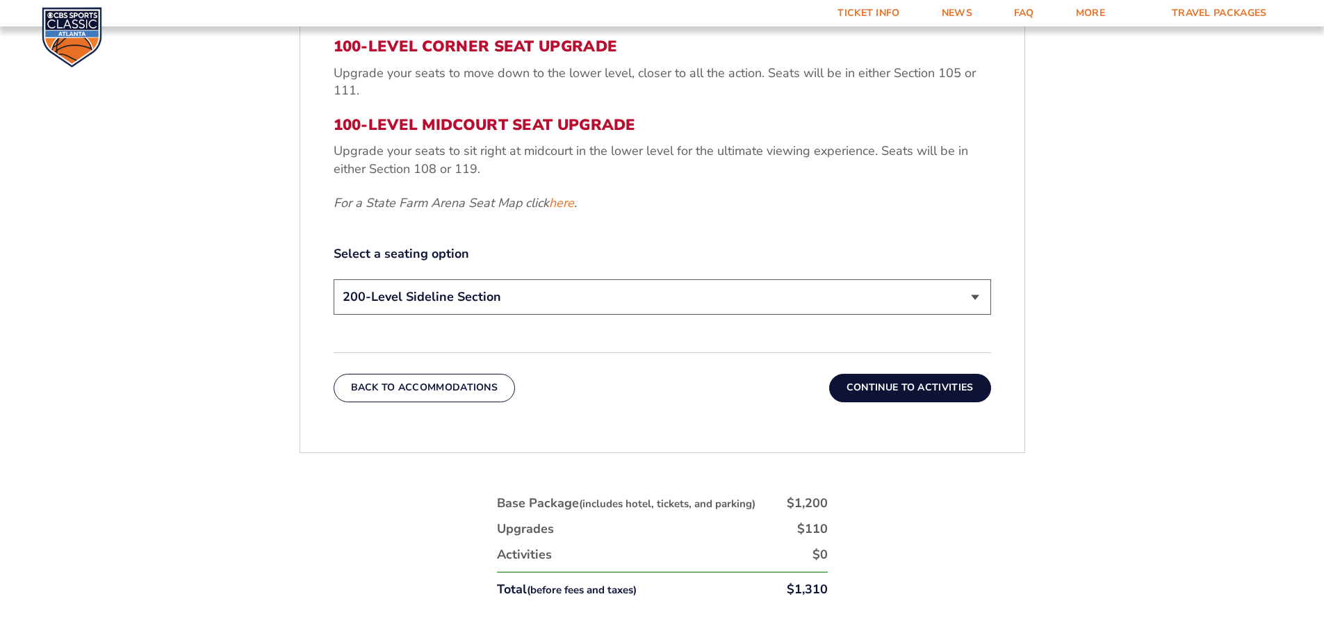
click at [976, 294] on select "200-Level Sideline Section 100-Level Corner Seat Upgrade (+$120 per person) 100…" at bounding box center [663, 296] width 658 height 35
select select "100-Level Midcourt Seat Upgrade"
click at [334, 279] on select "200-Level Sideline Section 100-Level Corner Seat Upgrade (+$120 per person) 100…" at bounding box center [663, 296] width 658 height 35
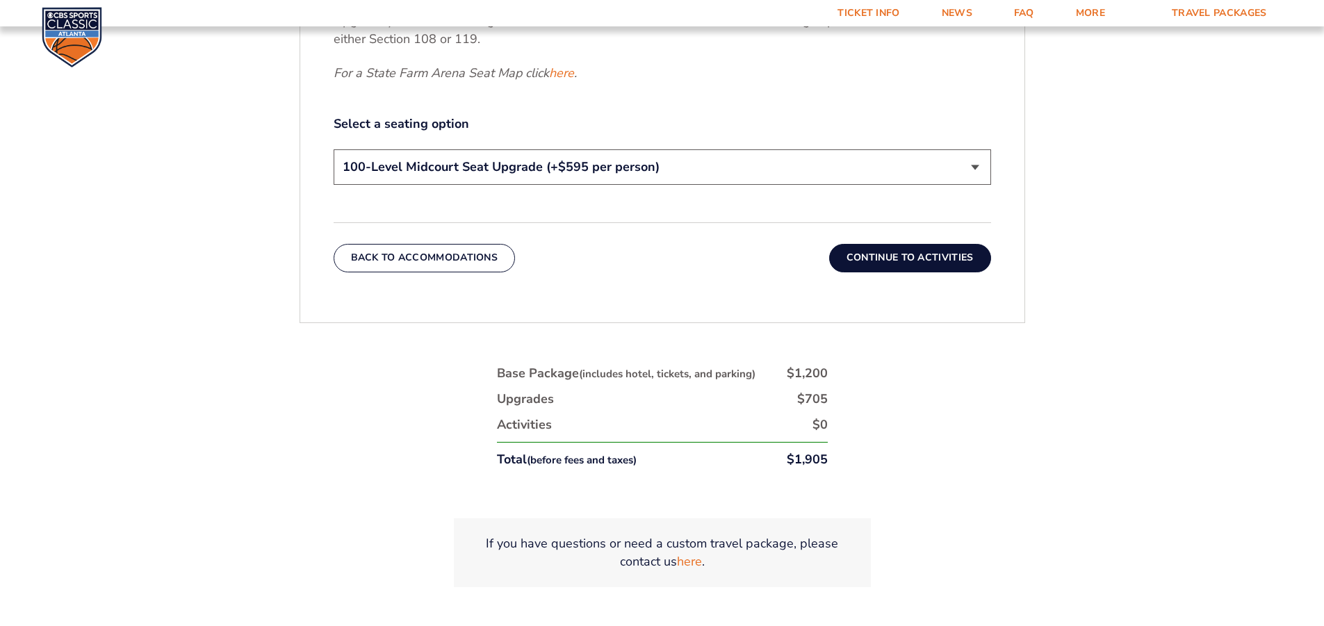
scroll to position [783, 0]
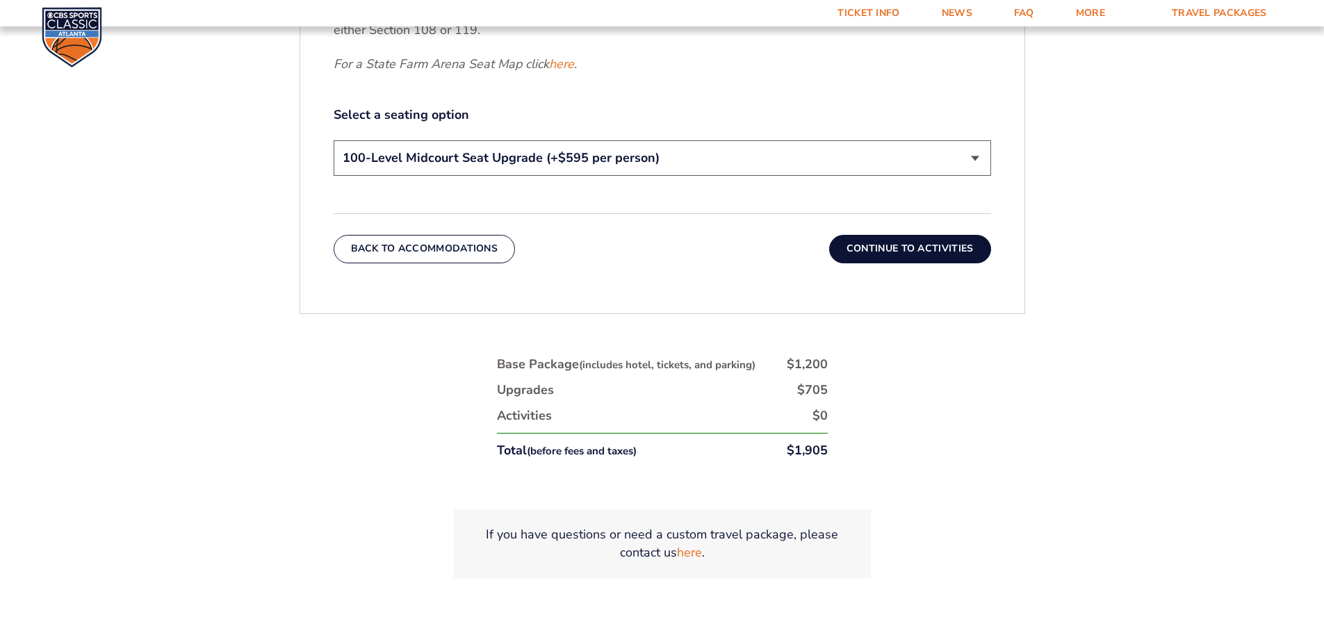
click at [924, 247] on button "Continue To Activities" at bounding box center [910, 249] width 162 height 28
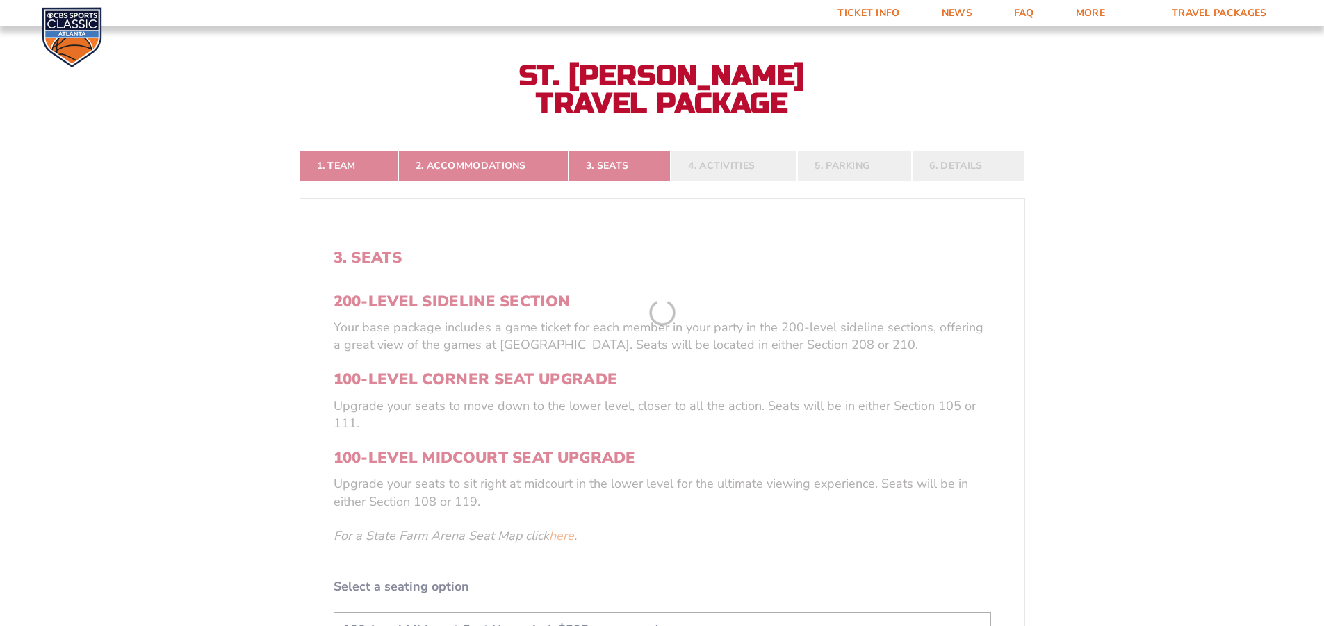
scroll to position [296, 0]
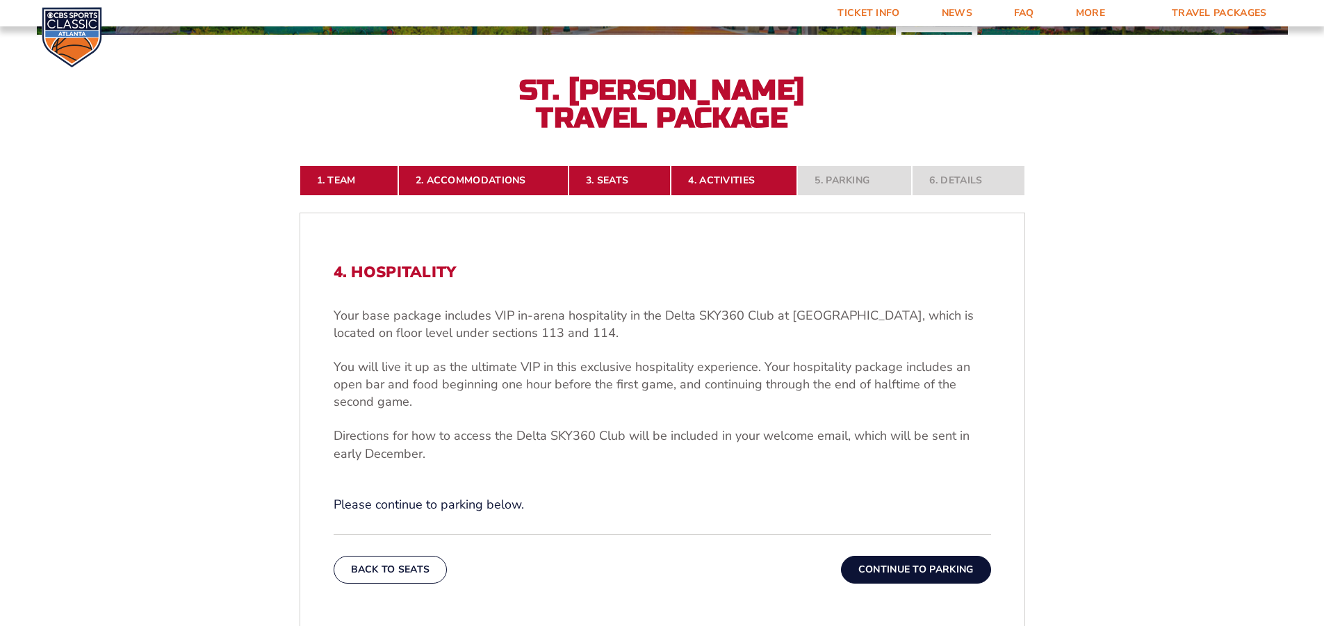
click at [933, 568] on button "Continue To Parking" at bounding box center [916, 570] width 150 height 28
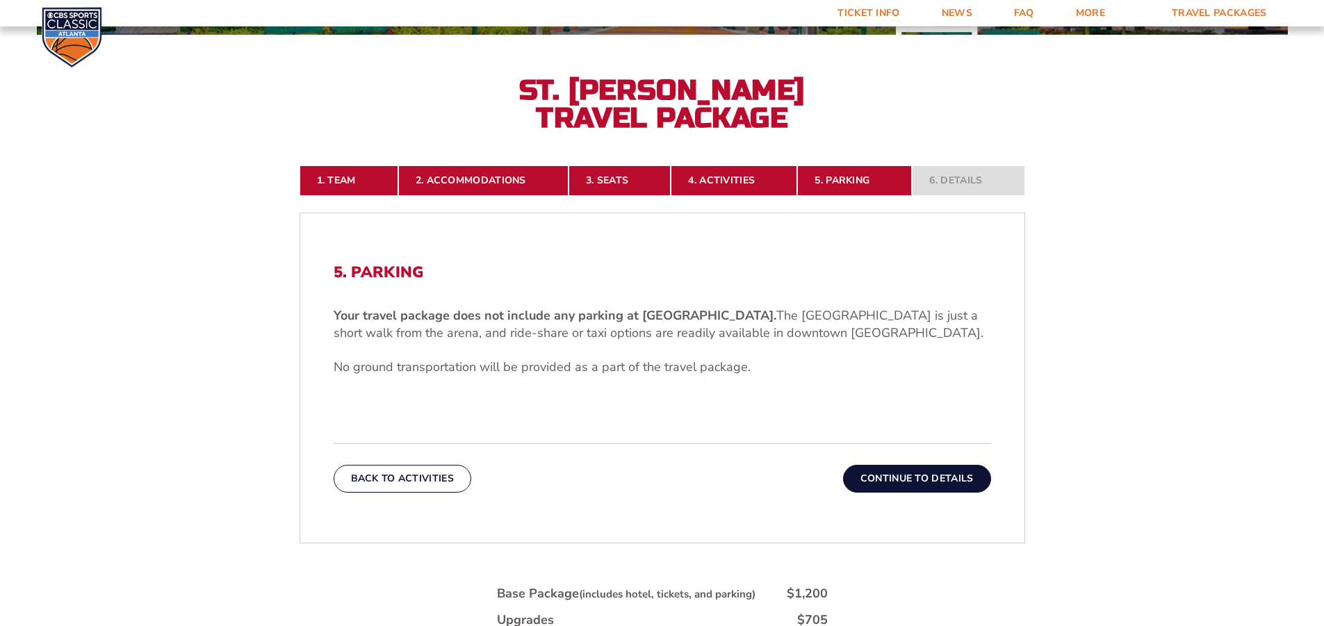
click at [925, 477] on button "Continue To Details" at bounding box center [917, 479] width 148 height 28
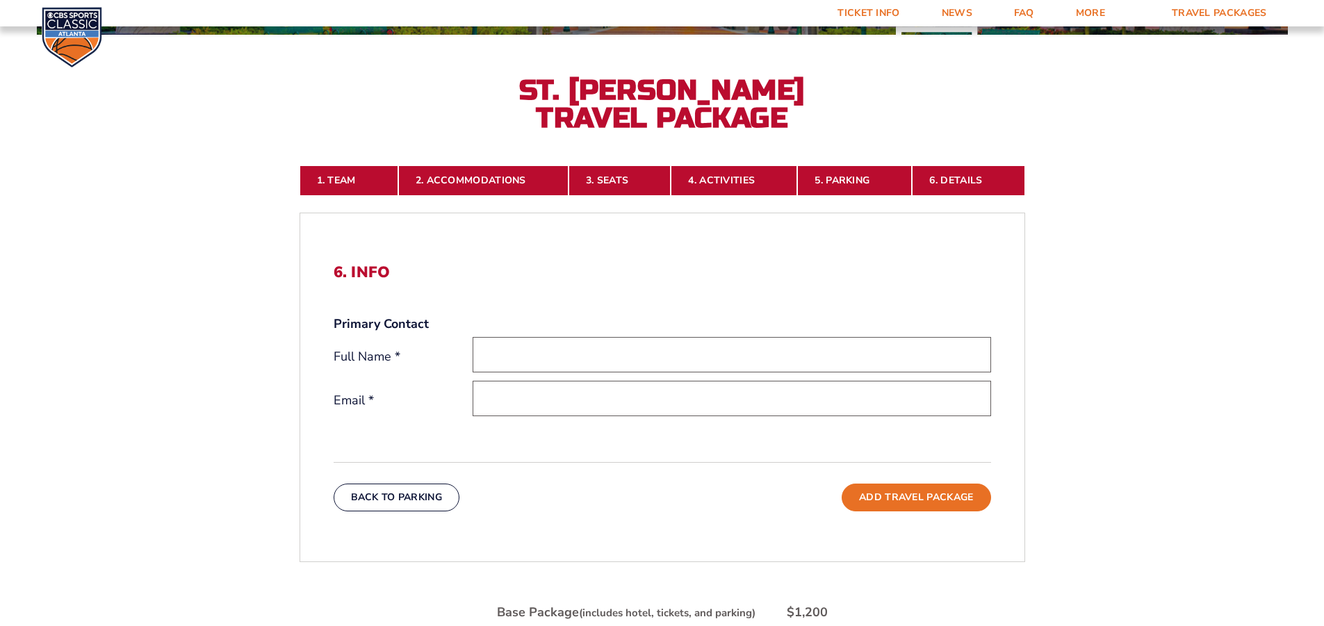
click at [597, 354] on input "text" at bounding box center [732, 354] width 519 height 35
type input "[PERSON_NAME]"
type input "[EMAIL_ADDRESS][DOMAIN_NAME]"
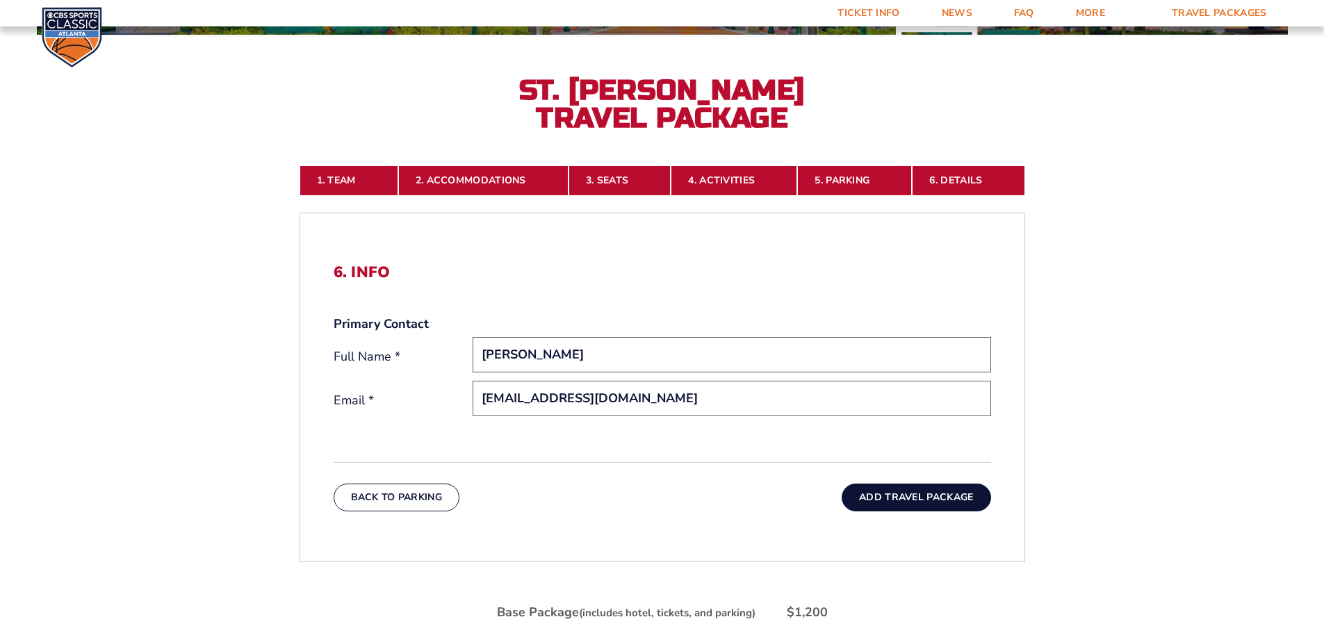
click at [897, 496] on button "Add Travel Package" at bounding box center [916, 498] width 149 height 28
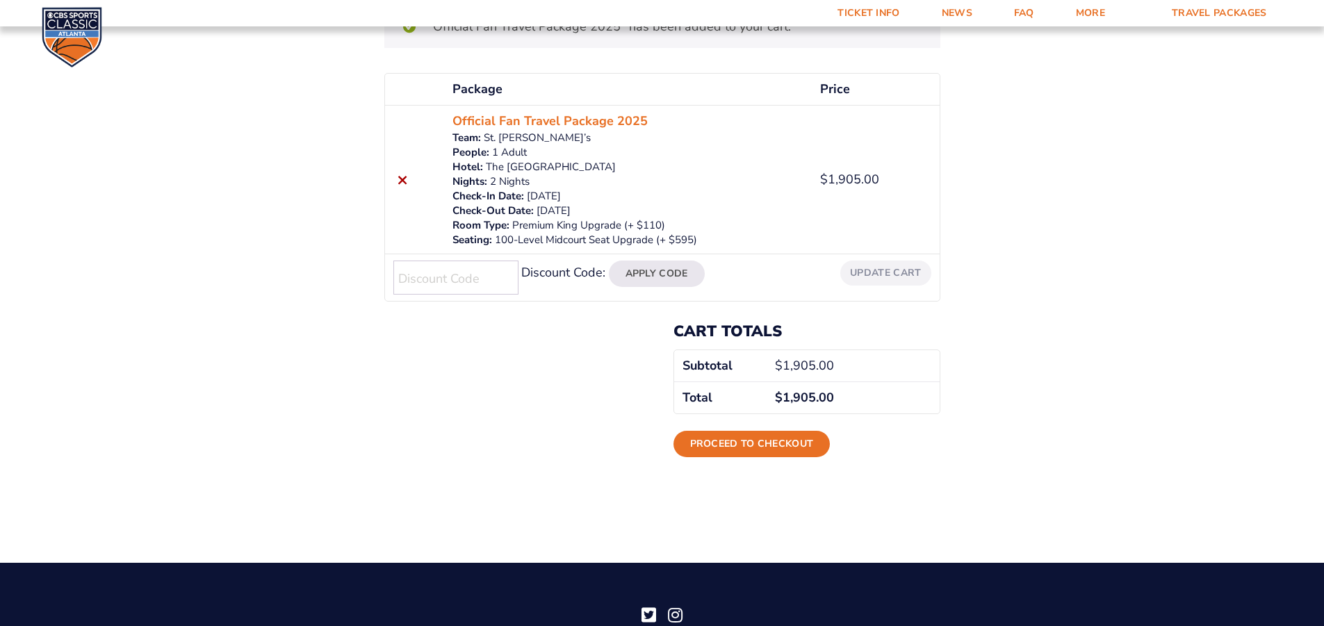
scroll to position [209, 0]
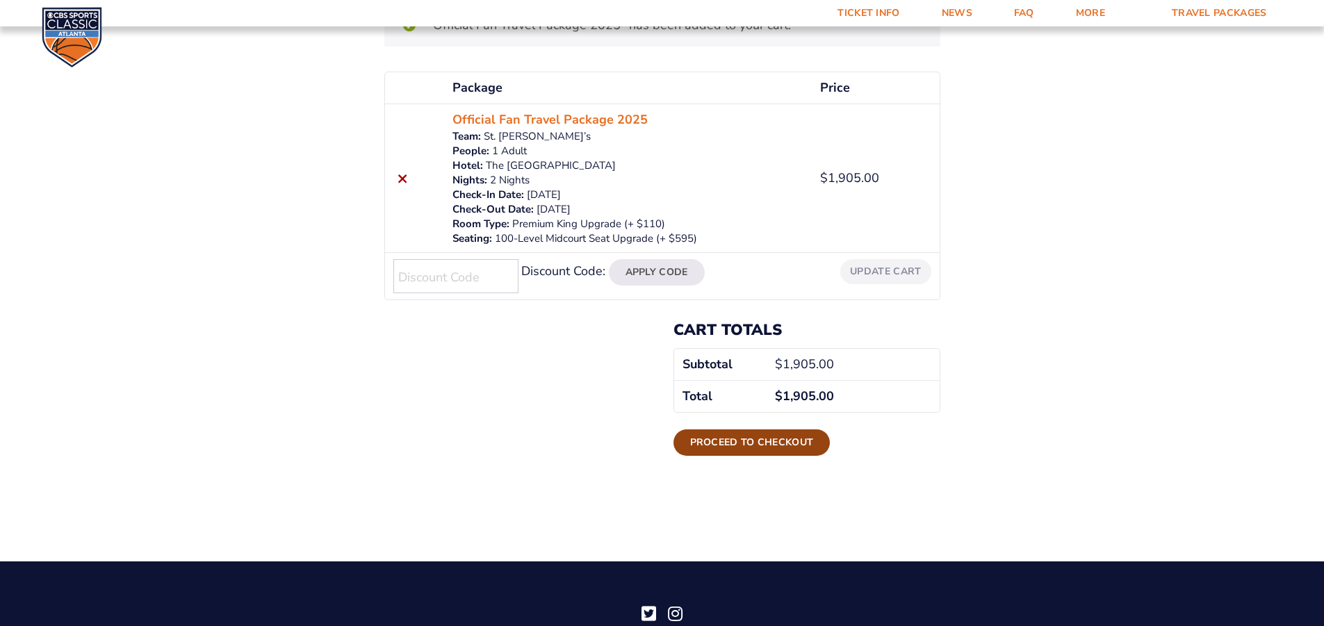
click at [721, 440] on link "Proceed to checkout" at bounding box center [752, 443] width 157 height 26
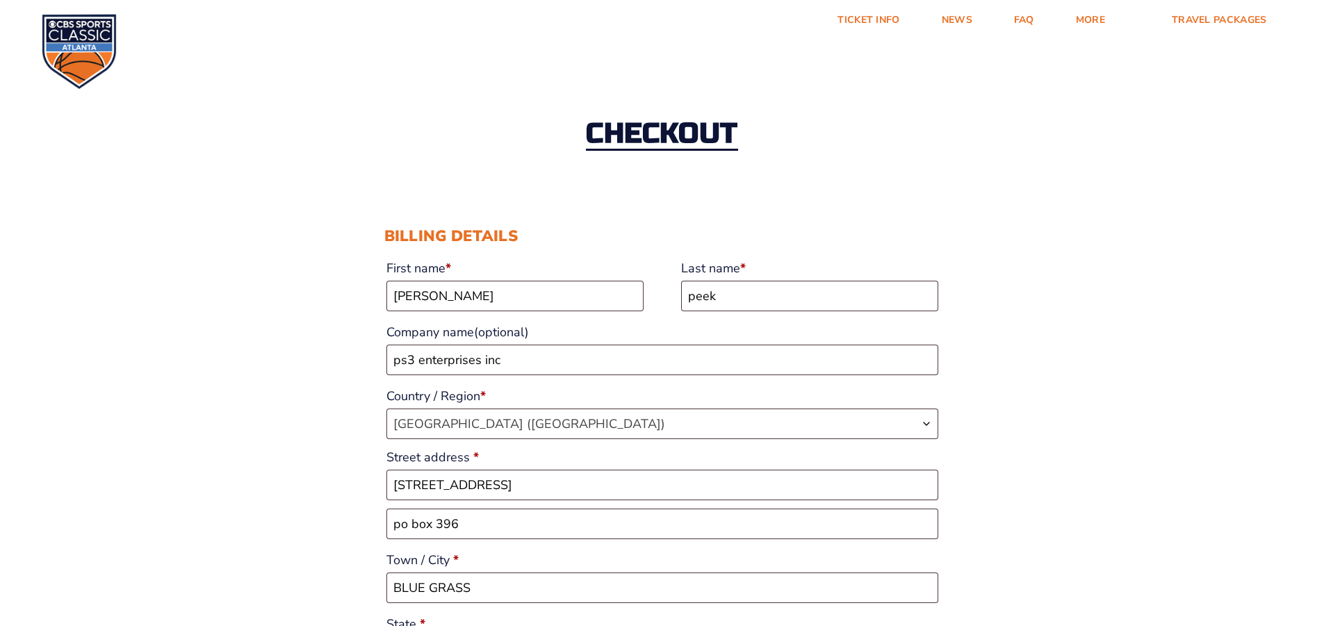
select select "IA"
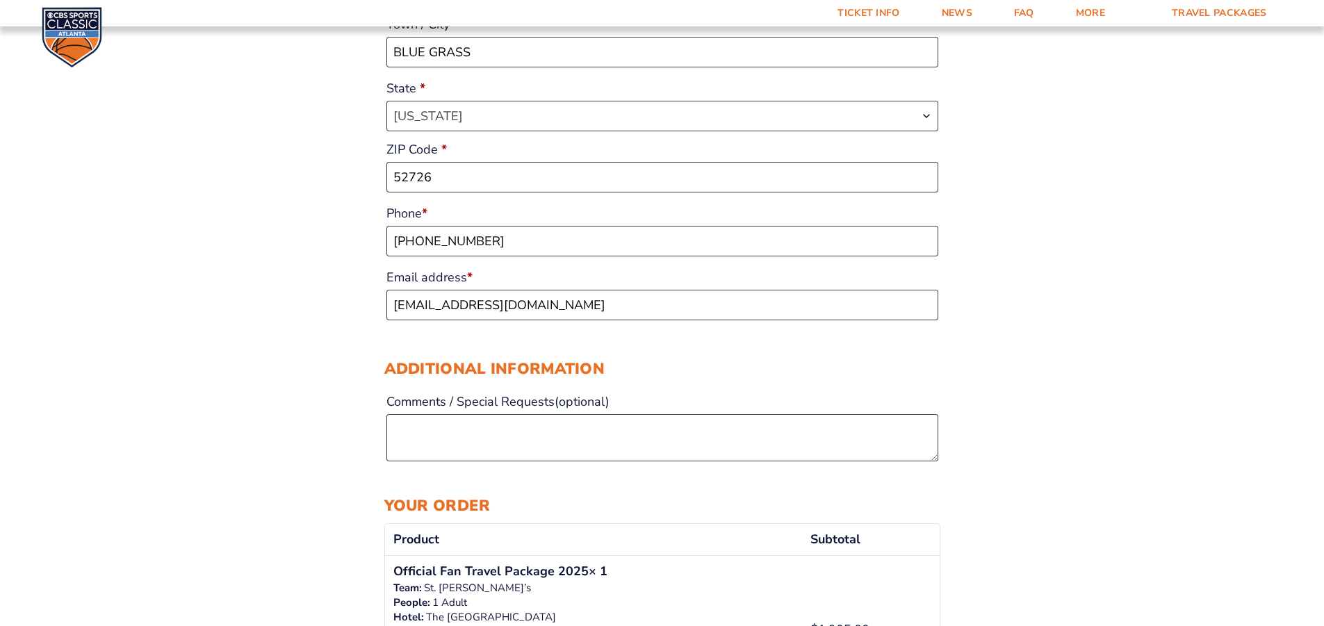
scroll to position [556, 0]
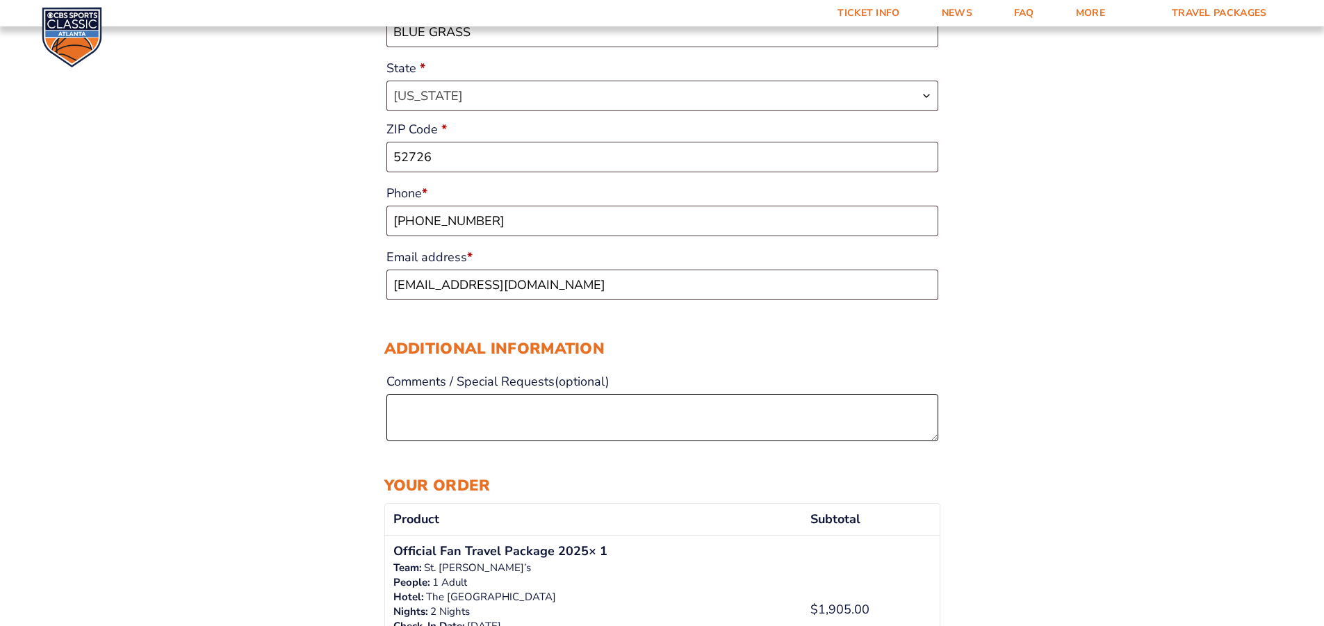
click at [480, 396] on textarea "Comments / Special Requests (optional)" at bounding box center [662, 417] width 552 height 47
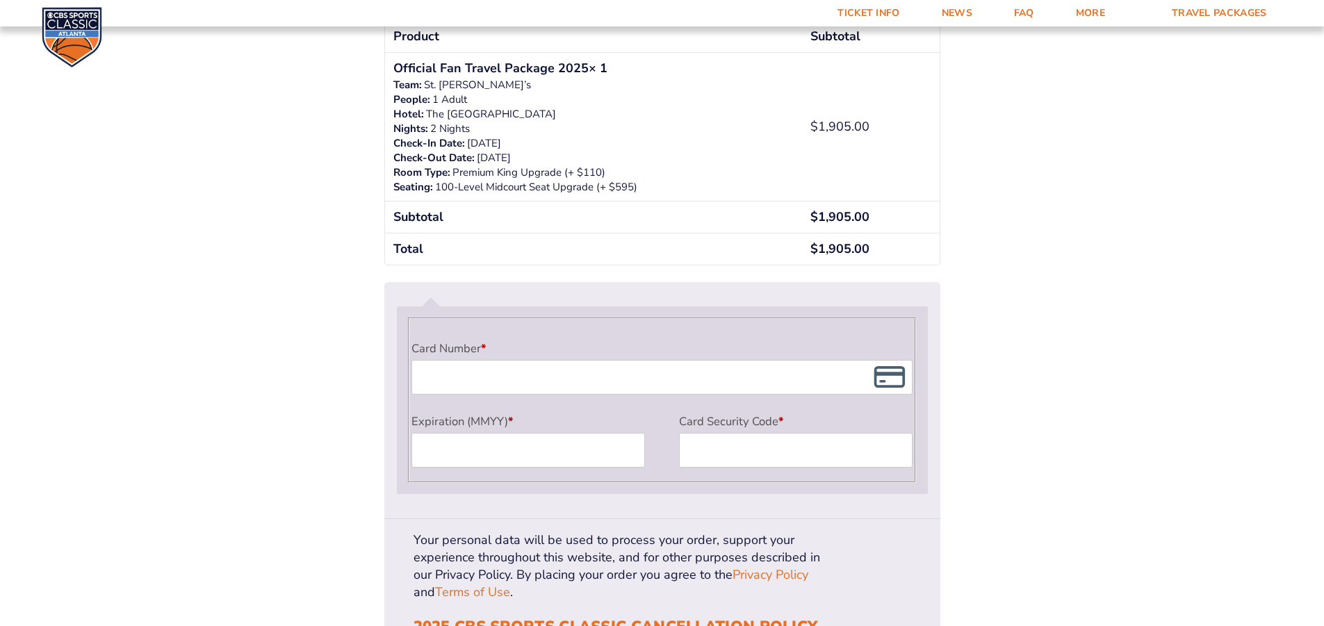
scroll to position [1043, 0]
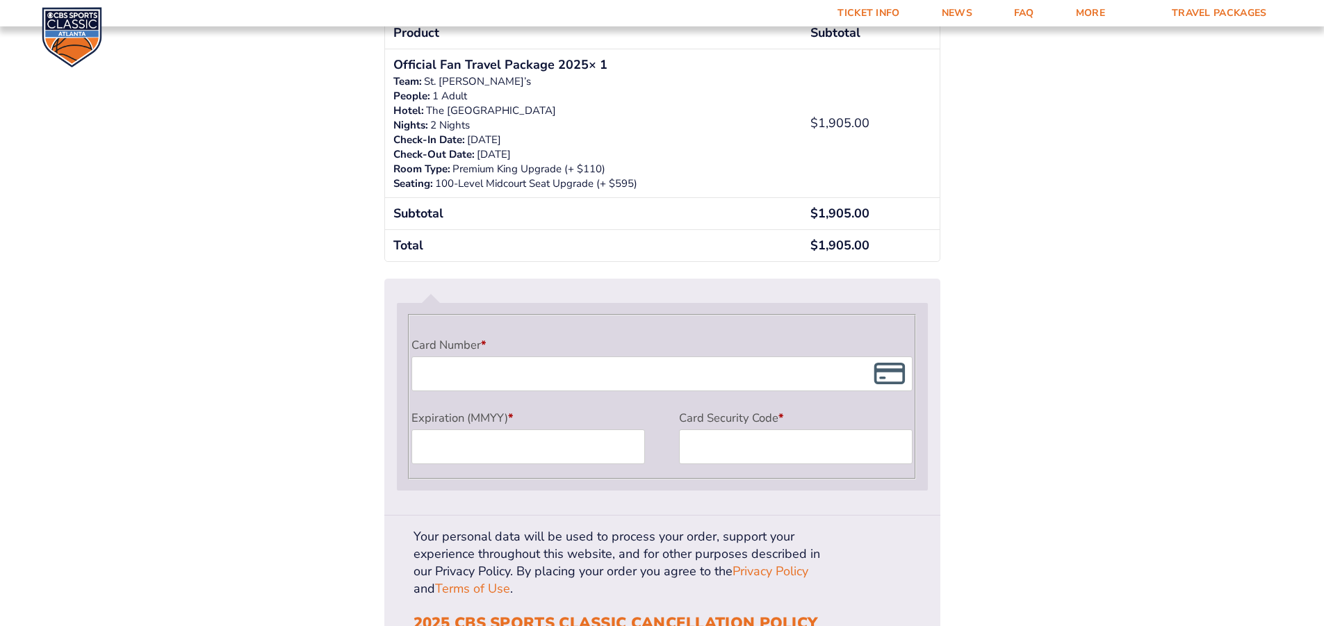
type textarea "purchasing 3 packages and would like rooms together and seats together please"
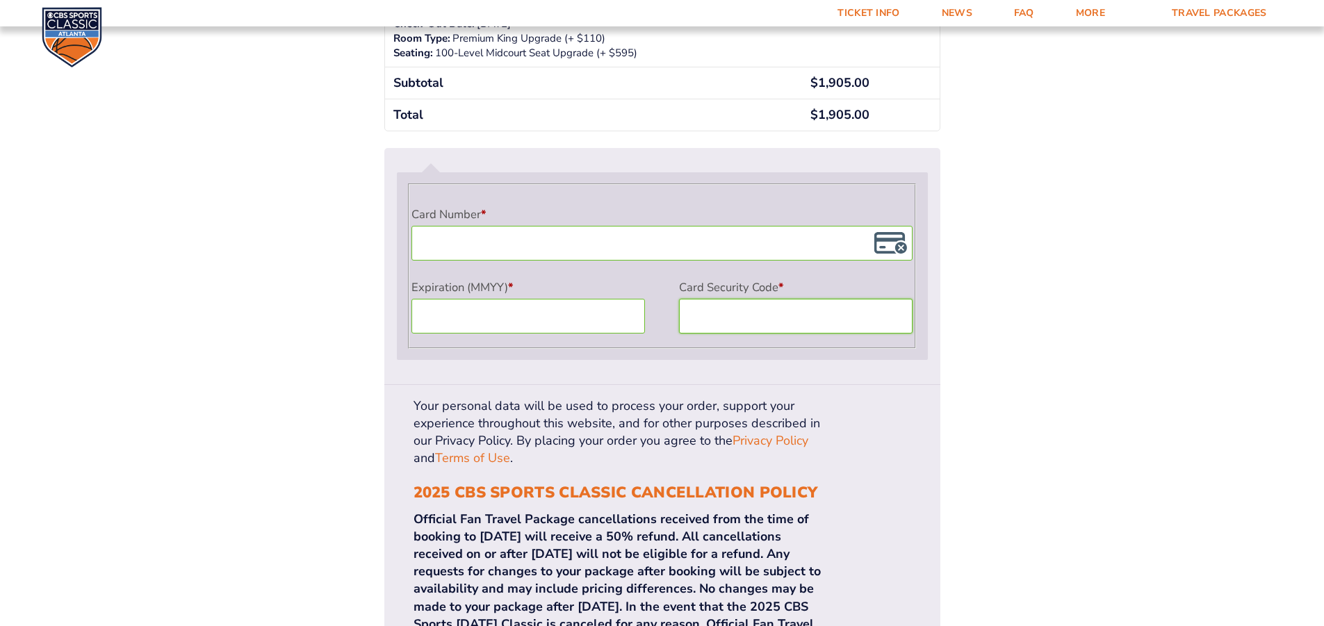
scroll to position [1182, 0]
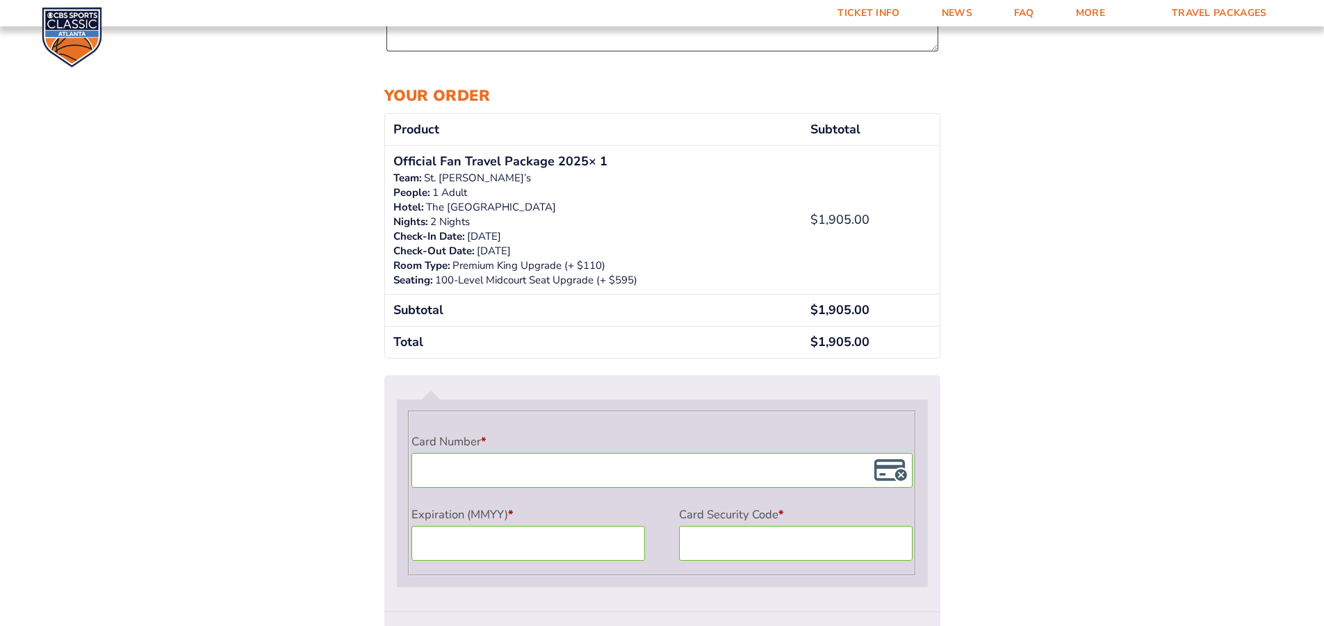
scroll to position [1079, 0]
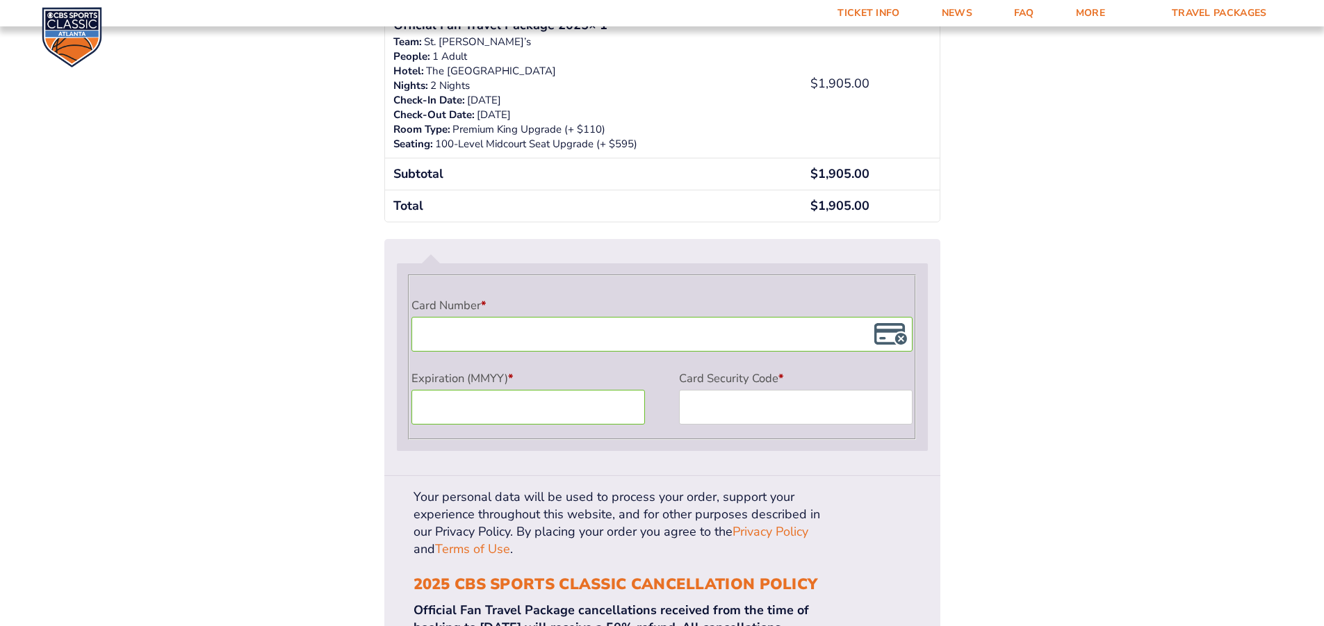
scroll to position [1218, 0]
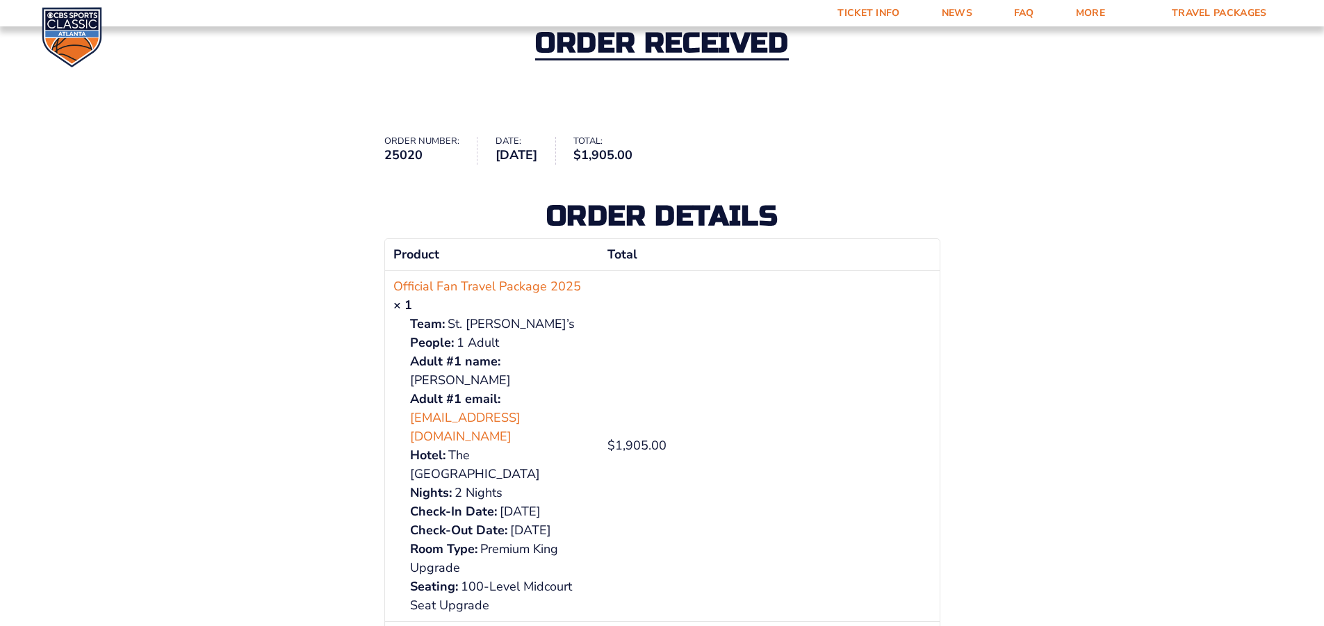
scroll to position [70, 0]
